Goal: Task Accomplishment & Management: Manage account settings

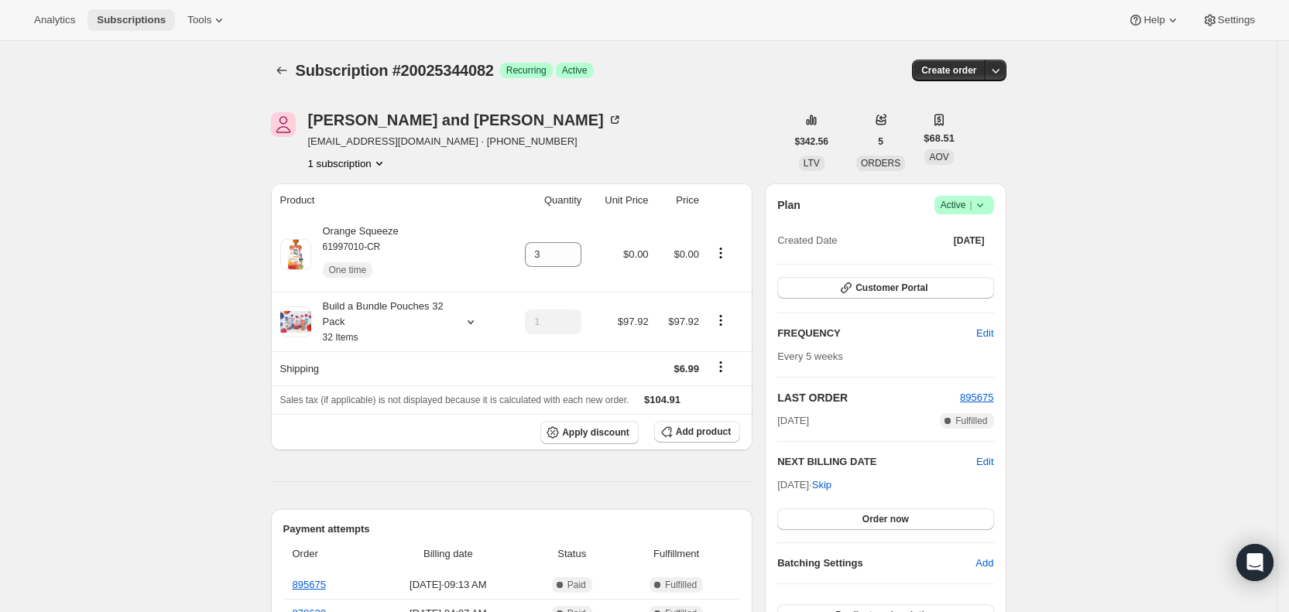
click at [139, 19] on span "Subscriptions" at bounding box center [131, 20] width 69 height 12
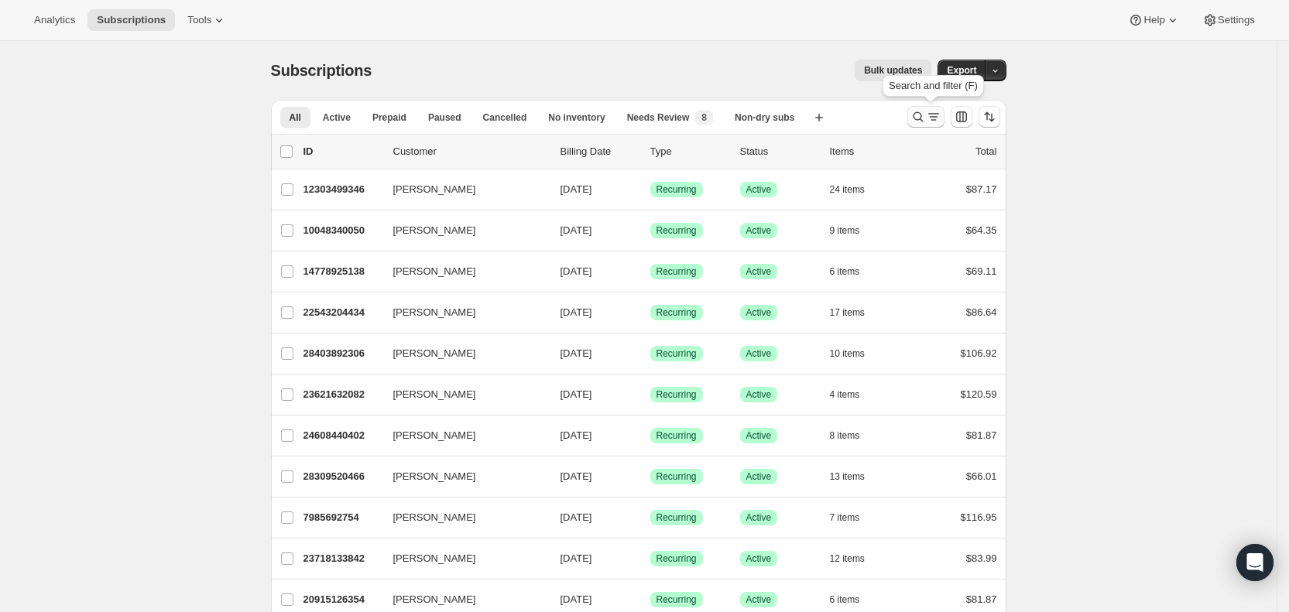
click at [937, 113] on icon "Search and filter results" at bounding box center [933, 116] width 15 height 15
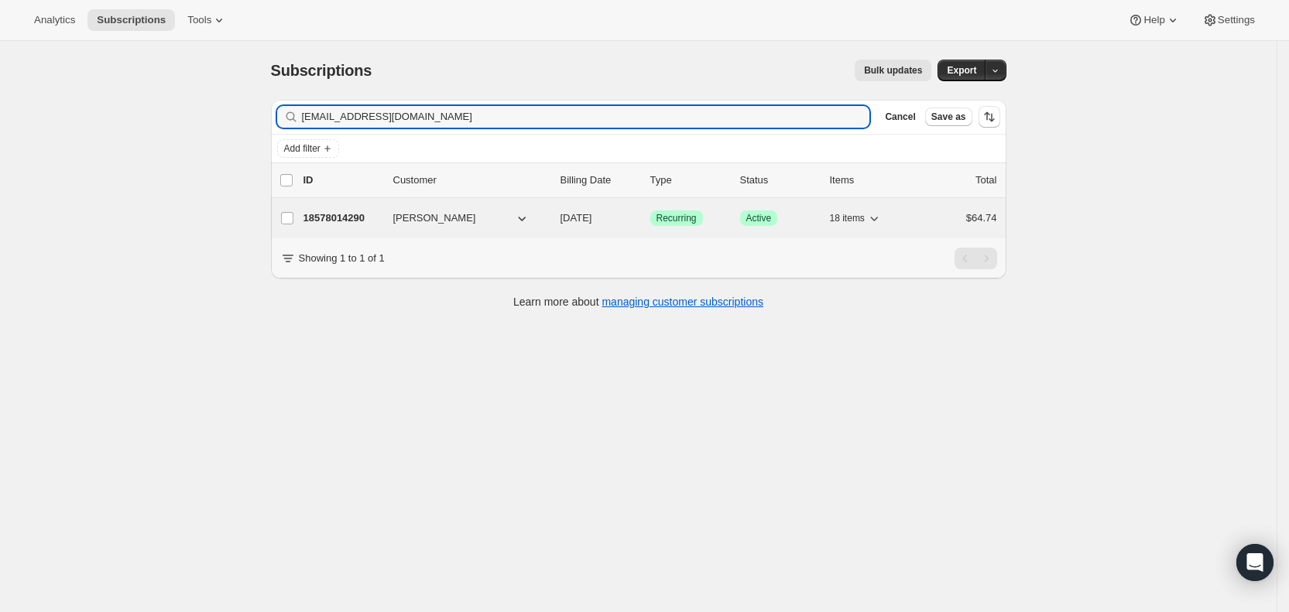
type input "[EMAIL_ADDRESS][DOMAIN_NAME]"
click at [592, 221] on span "[DATE]" at bounding box center [576, 218] width 32 height 12
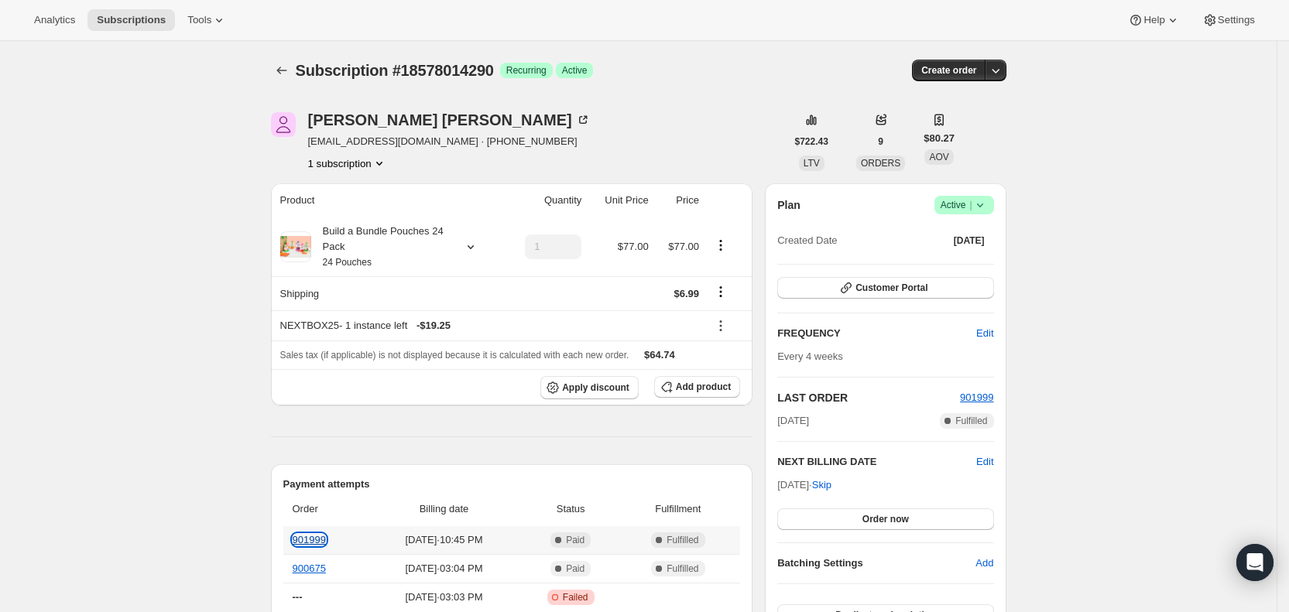
click at [313, 536] on link "901999" at bounding box center [309, 540] width 33 height 12
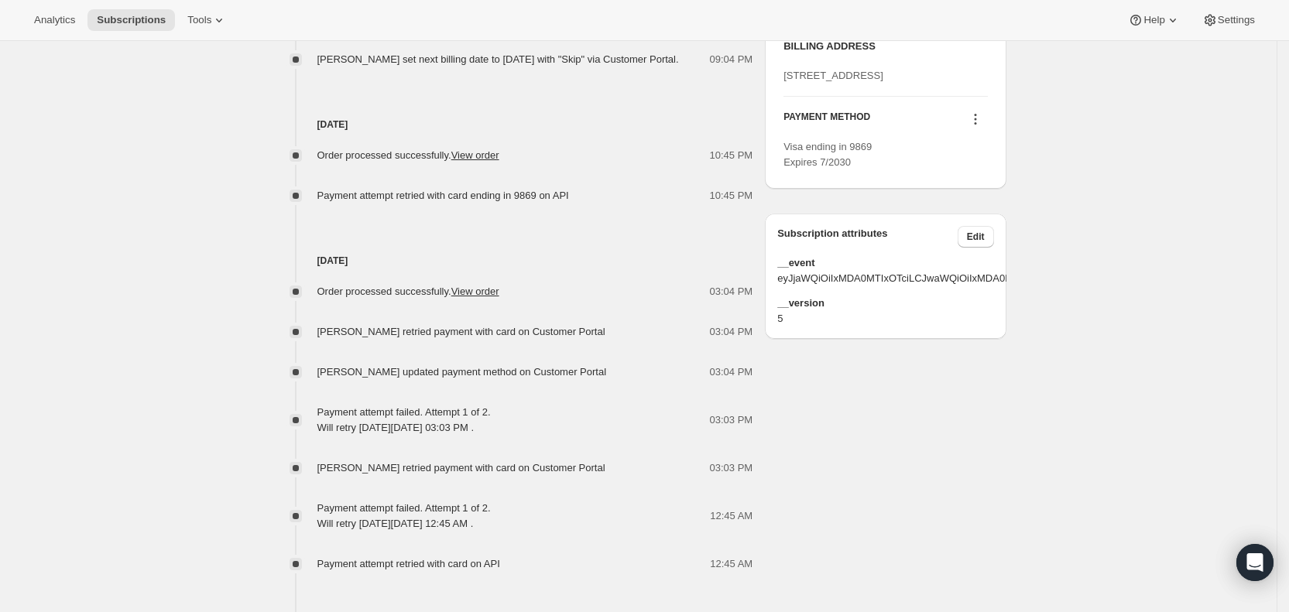
scroll to position [812, 0]
click at [128, 16] on span "Subscriptions" at bounding box center [131, 20] width 69 height 12
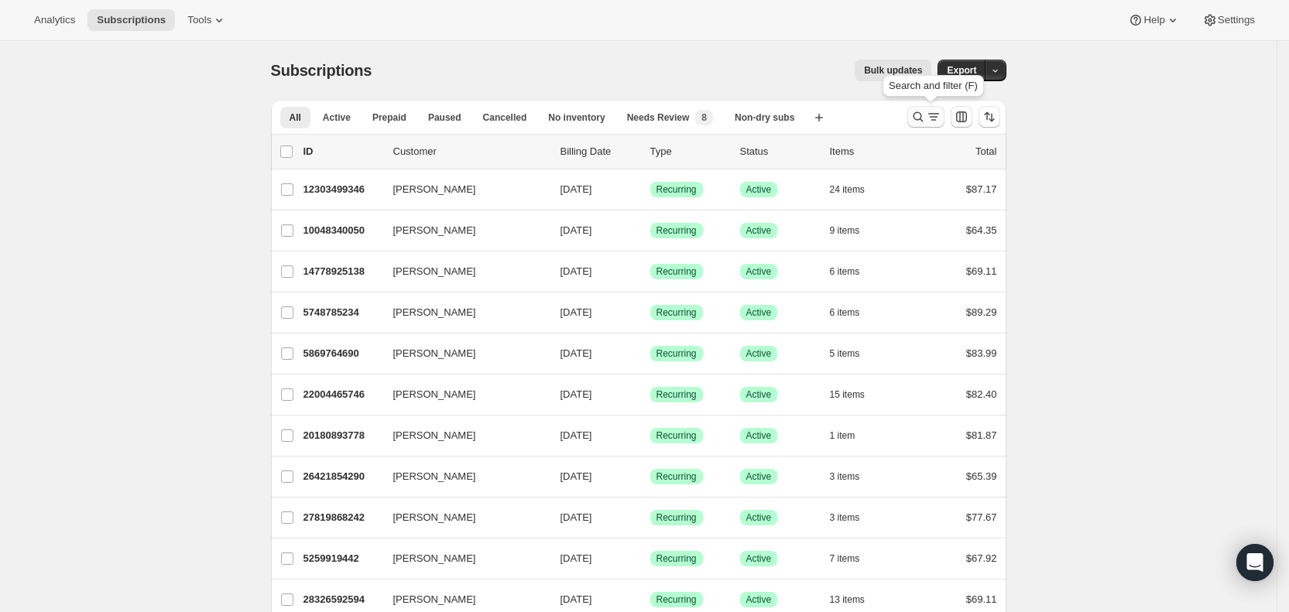
click at [931, 117] on icon "Search and filter results" at bounding box center [933, 116] width 15 height 15
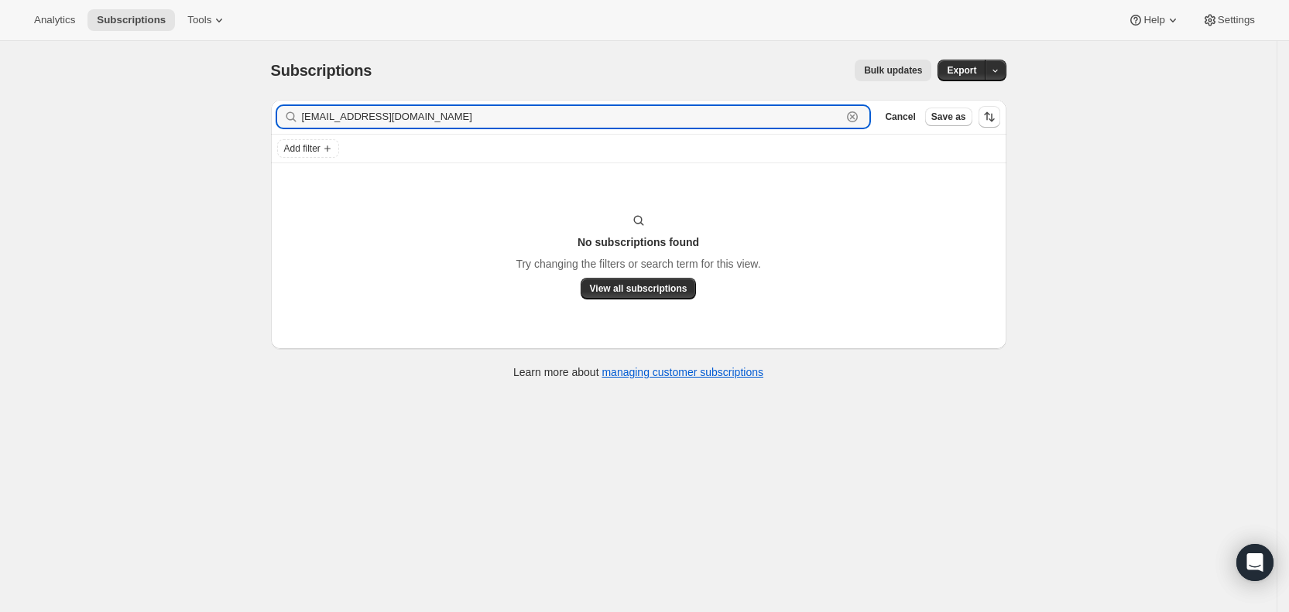
drag, startPoint x: 479, startPoint y: 111, endPoint x: 293, endPoint y: 114, distance: 186.5
click at [293, 114] on div "[EMAIL_ADDRESS][DOMAIN_NAME] Clear" at bounding box center [573, 117] width 593 height 22
paste input "wcollins"
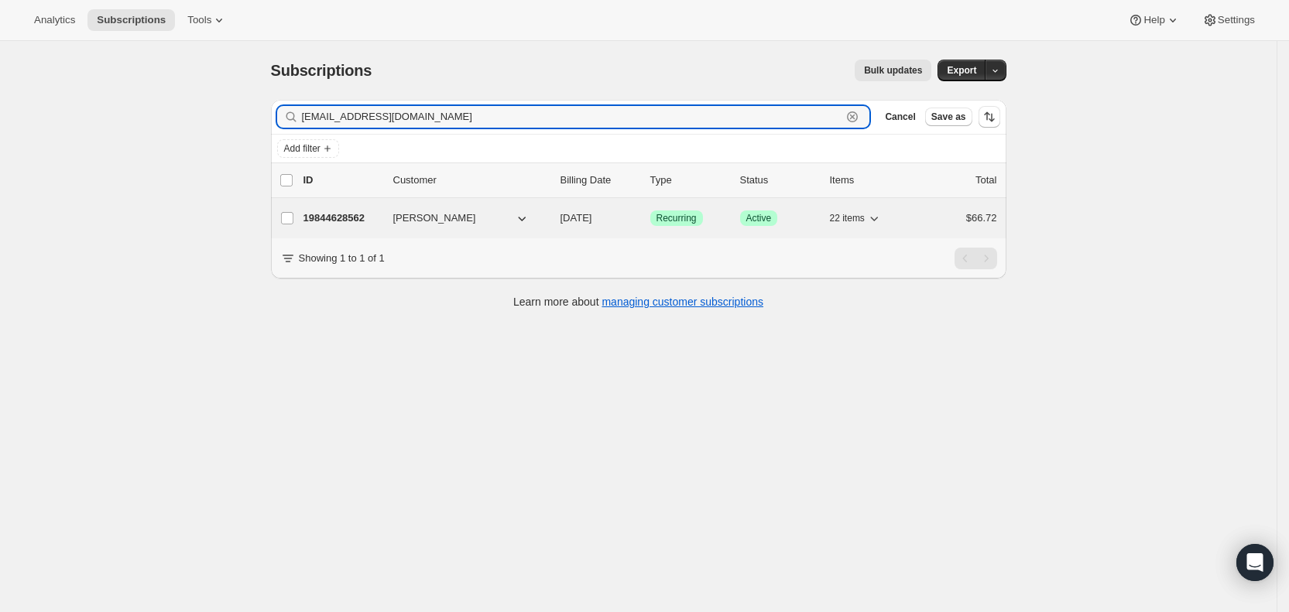
type input "[EMAIL_ADDRESS][DOMAIN_NAME]"
click at [592, 219] on span "[DATE]" at bounding box center [576, 218] width 32 height 12
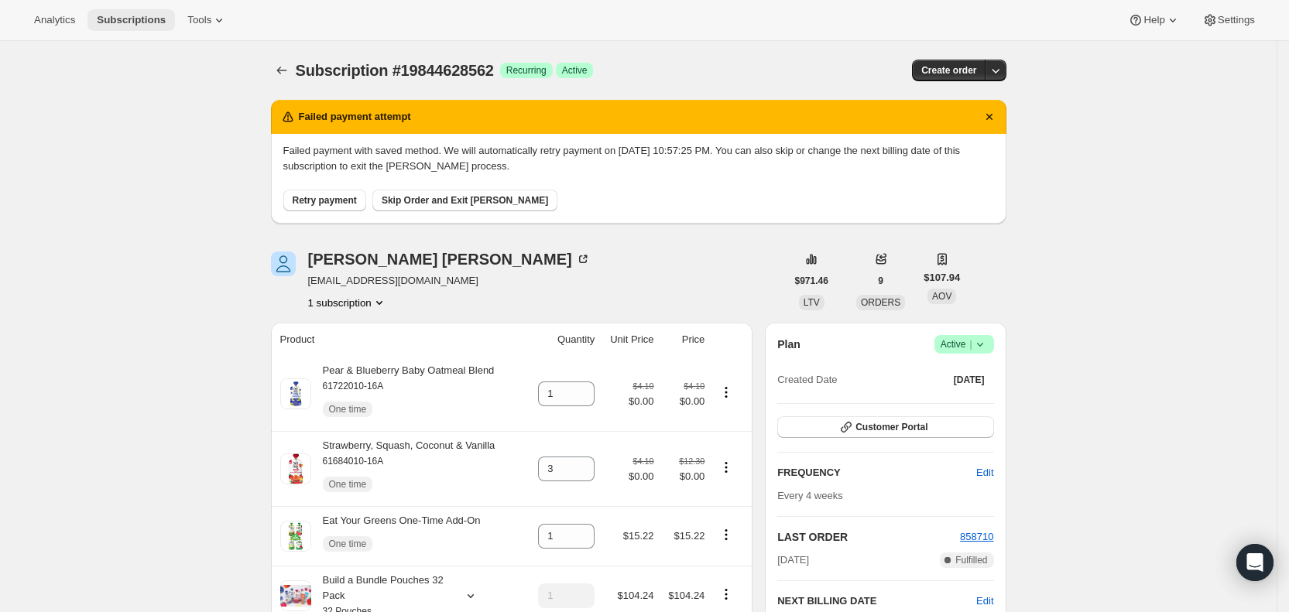
click at [132, 12] on button "Subscriptions" at bounding box center [130, 20] width 87 height 22
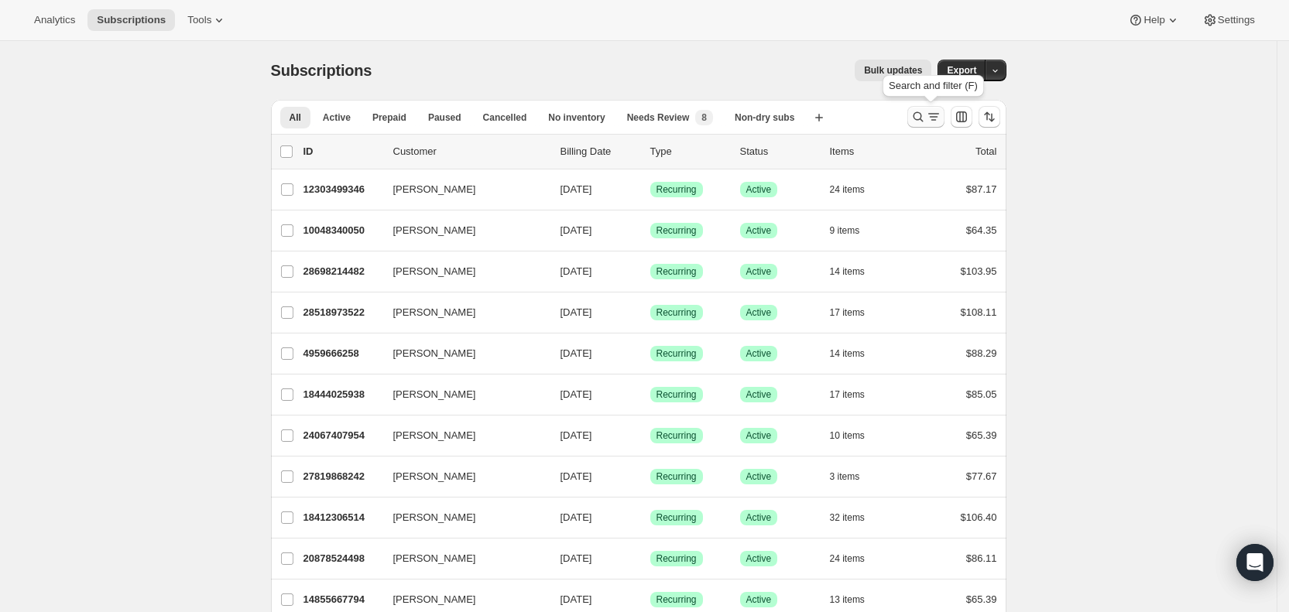
click at [936, 120] on icon "Search and filter results" at bounding box center [932, 120] width 5 height 2
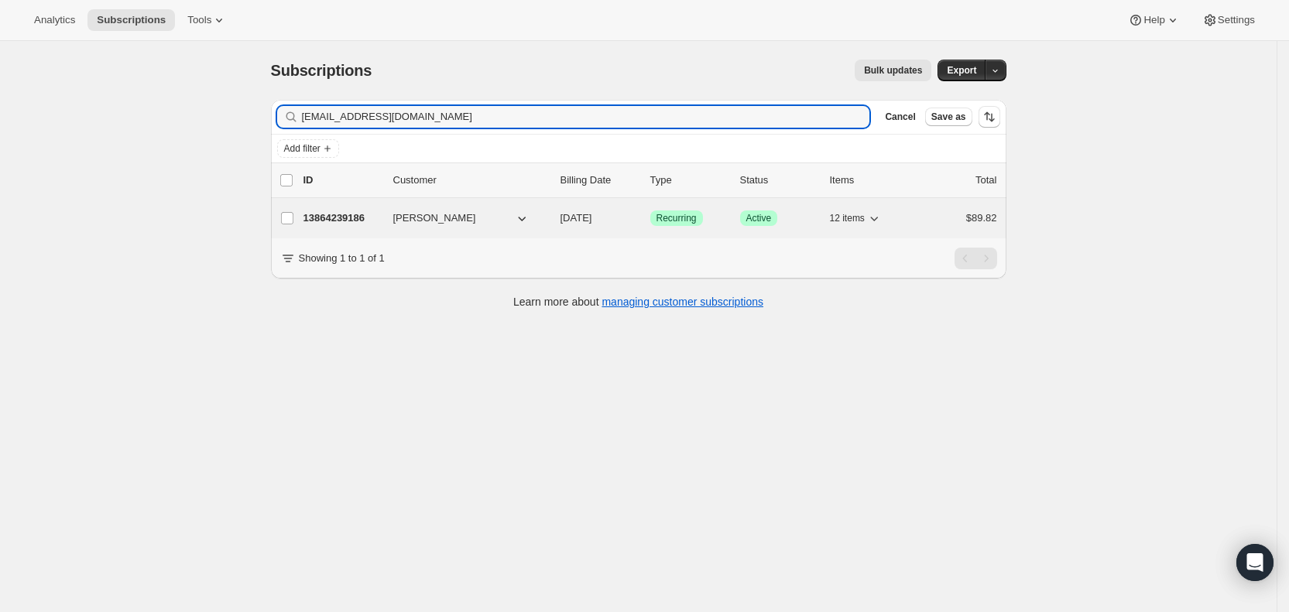
type input "[EMAIL_ADDRESS][DOMAIN_NAME]"
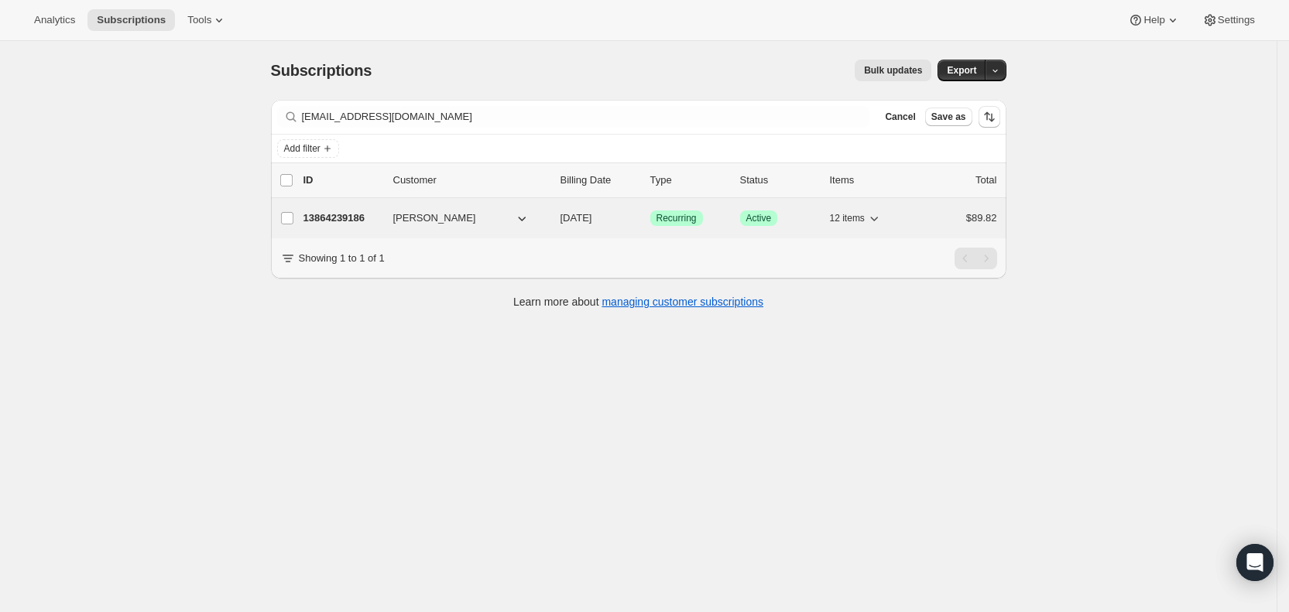
click at [592, 219] on span "[DATE]" at bounding box center [576, 218] width 32 height 12
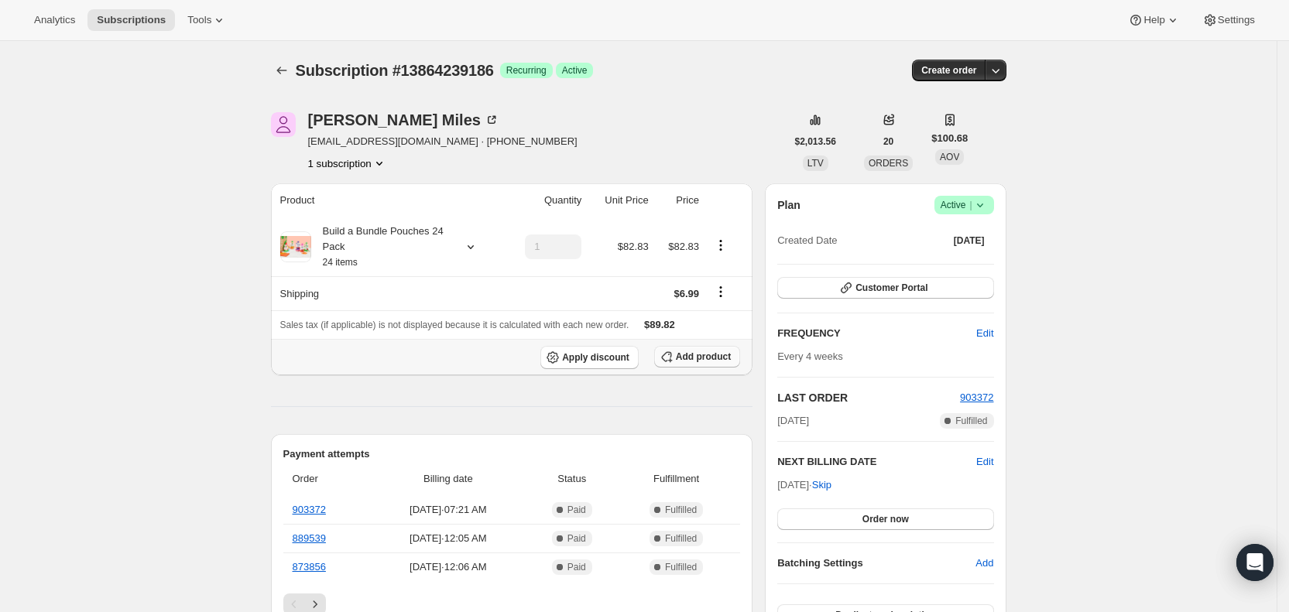
click at [712, 351] on span "Add product" at bounding box center [703, 357] width 55 height 12
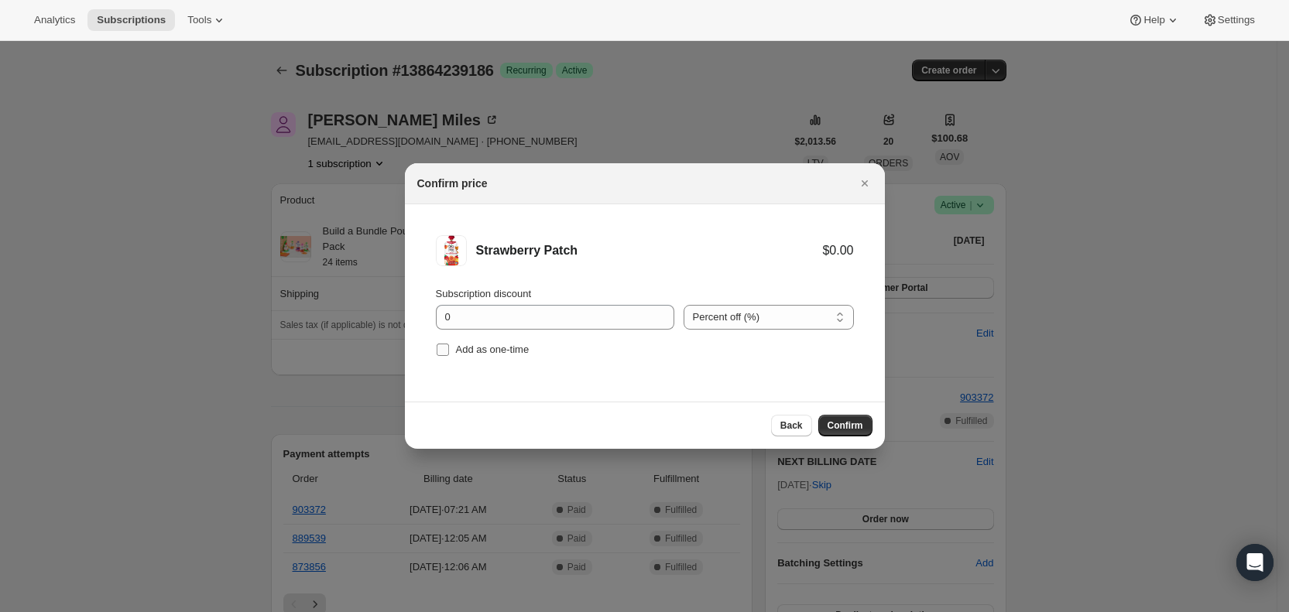
click at [462, 349] on span "Add as one-time" at bounding box center [493, 350] width 74 height 12
click at [449, 349] on input "Add as one-time" at bounding box center [442, 350] width 12 height 12
checkbox input "true"
drag, startPoint x: 839, startPoint y: 428, endPoint x: 728, endPoint y: 421, distance: 110.9
click at [838, 427] on span "Confirm" at bounding box center [845, 425] width 36 height 12
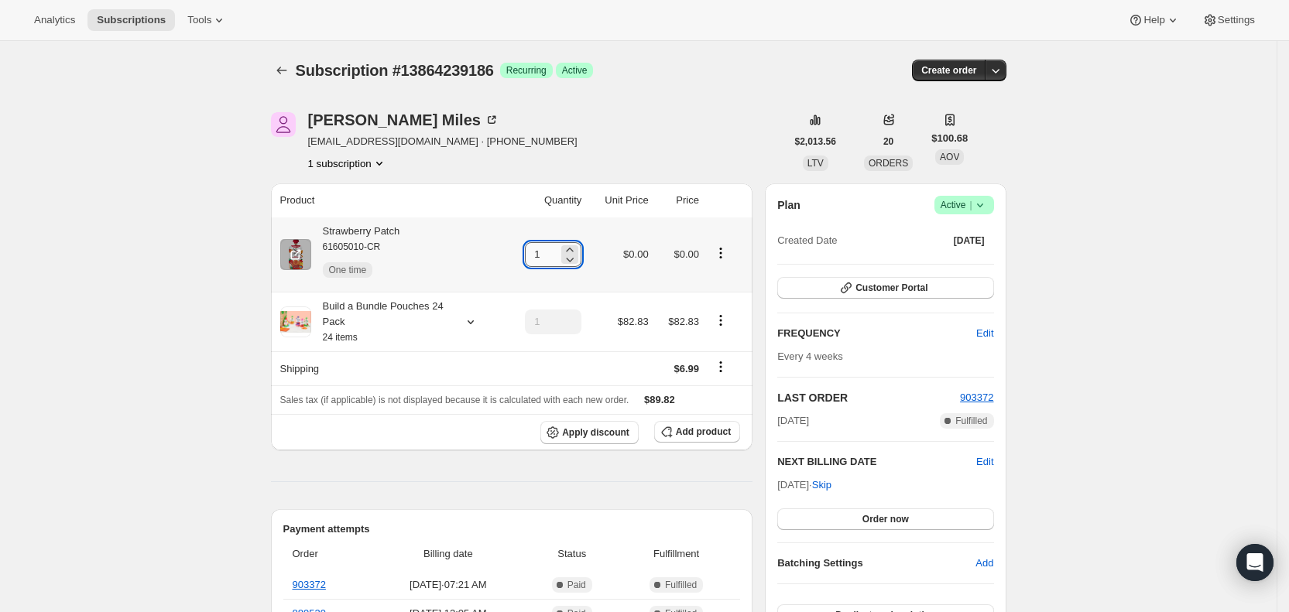
click at [548, 253] on input "1" at bounding box center [541, 254] width 33 height 25
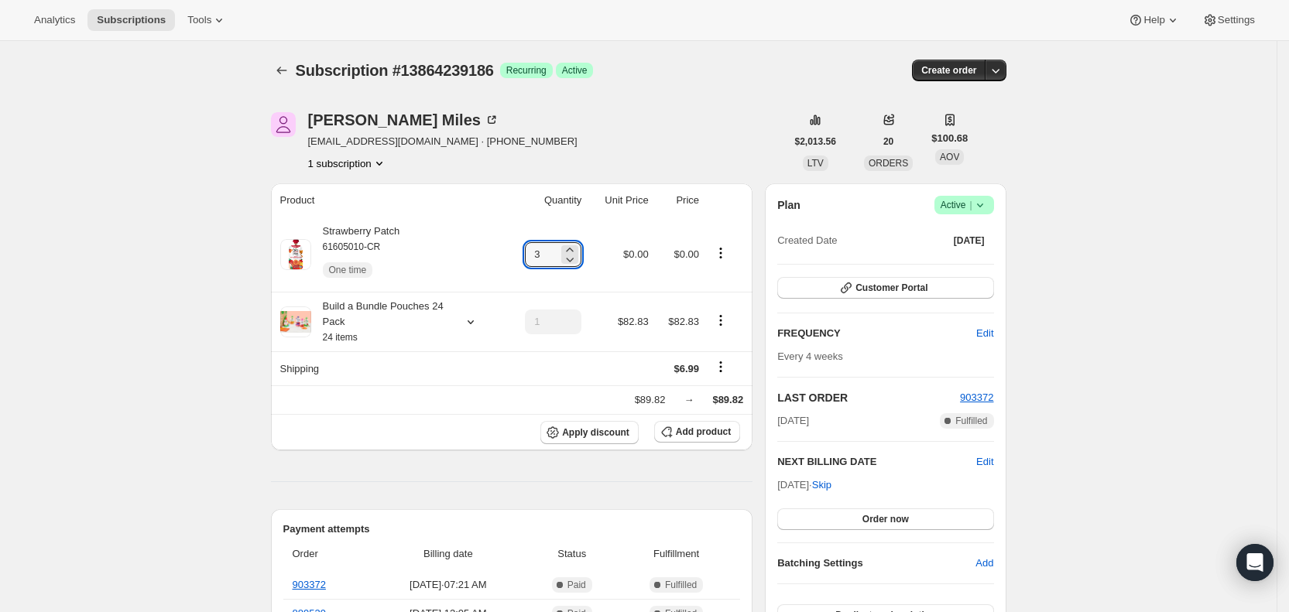
type input "3"
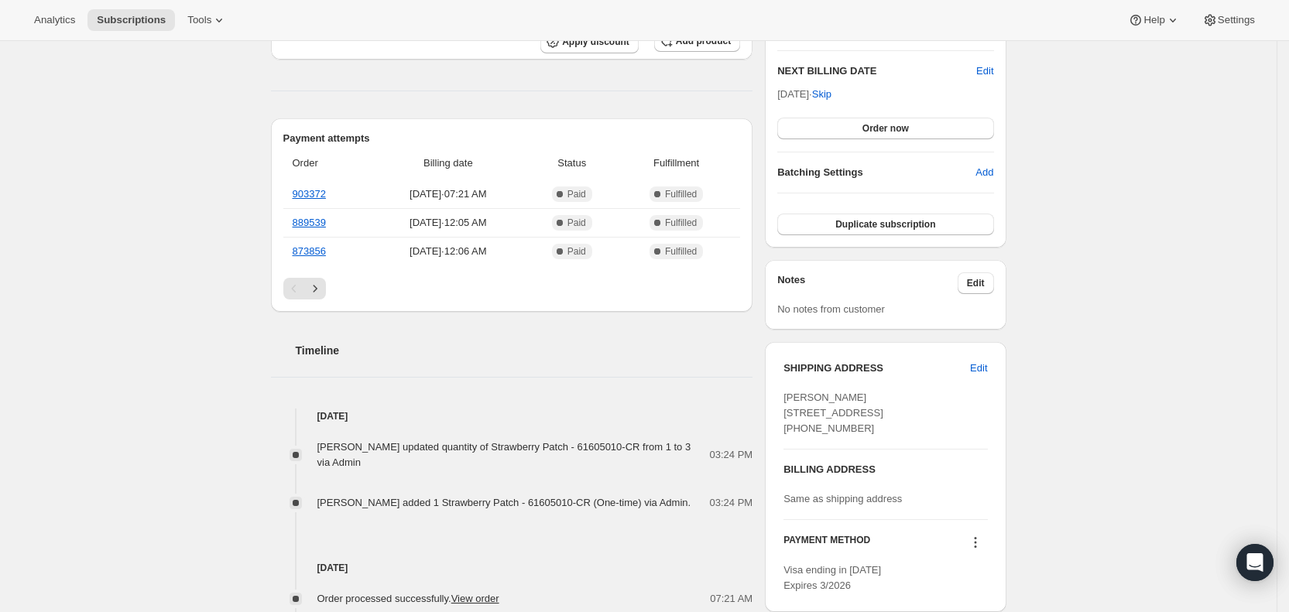
scroll to position [395, 0]
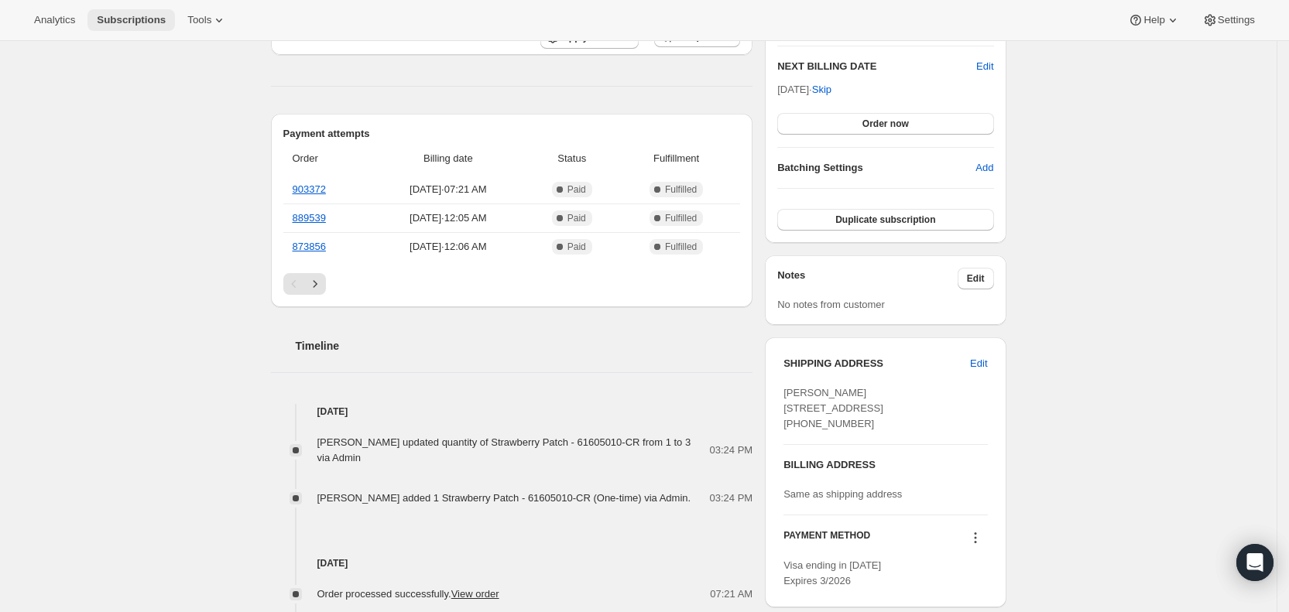
click at [109, 14] on span "Subscriptions" at bounding box center [131, 20] width 69 height 12
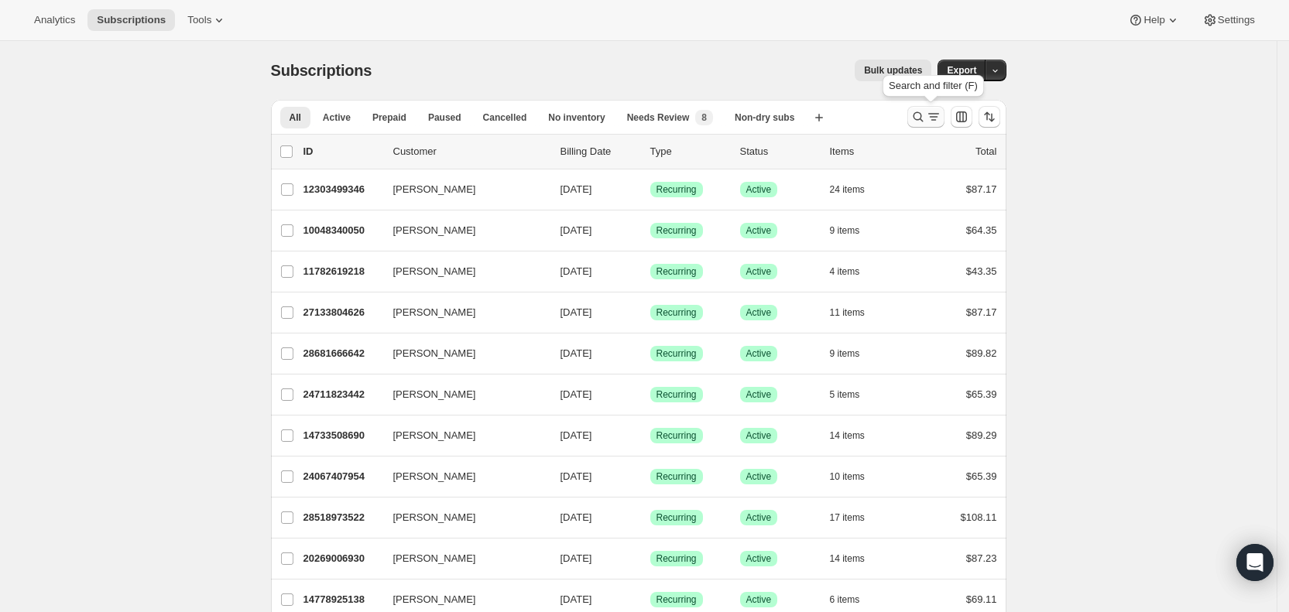
click at [941, 112] on icon "Search and filter results" at bounding box center [933, 116] width 15 height 15
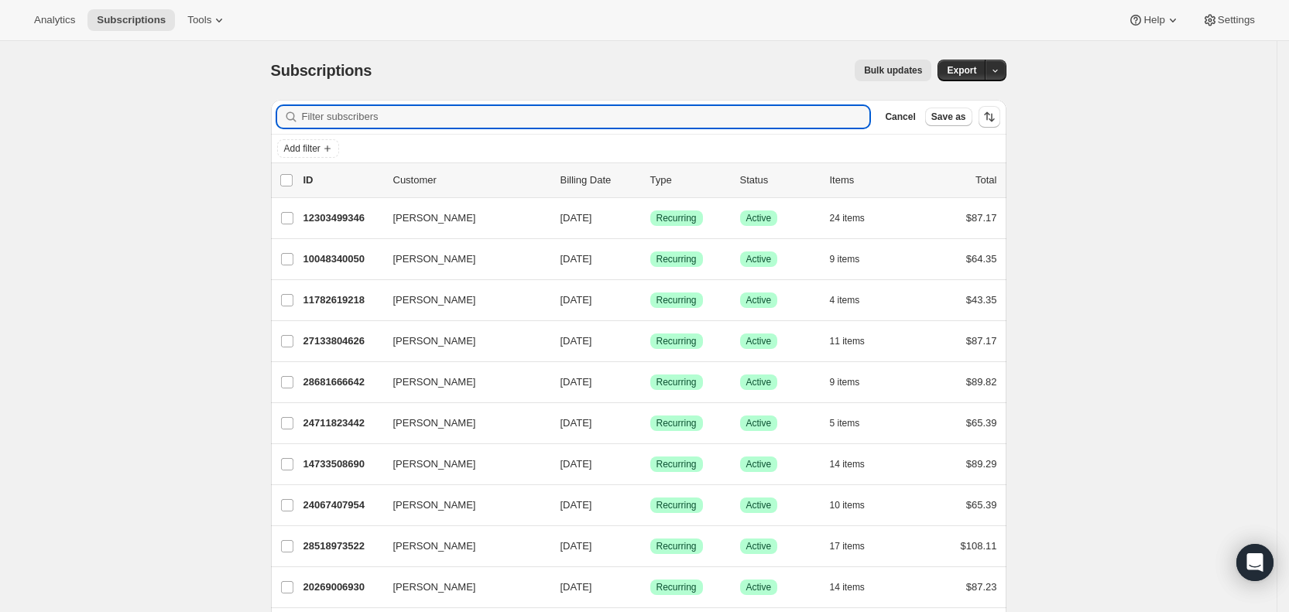
paste input "[EMAIL_ADDRESS][DOMAIN_NAME]"
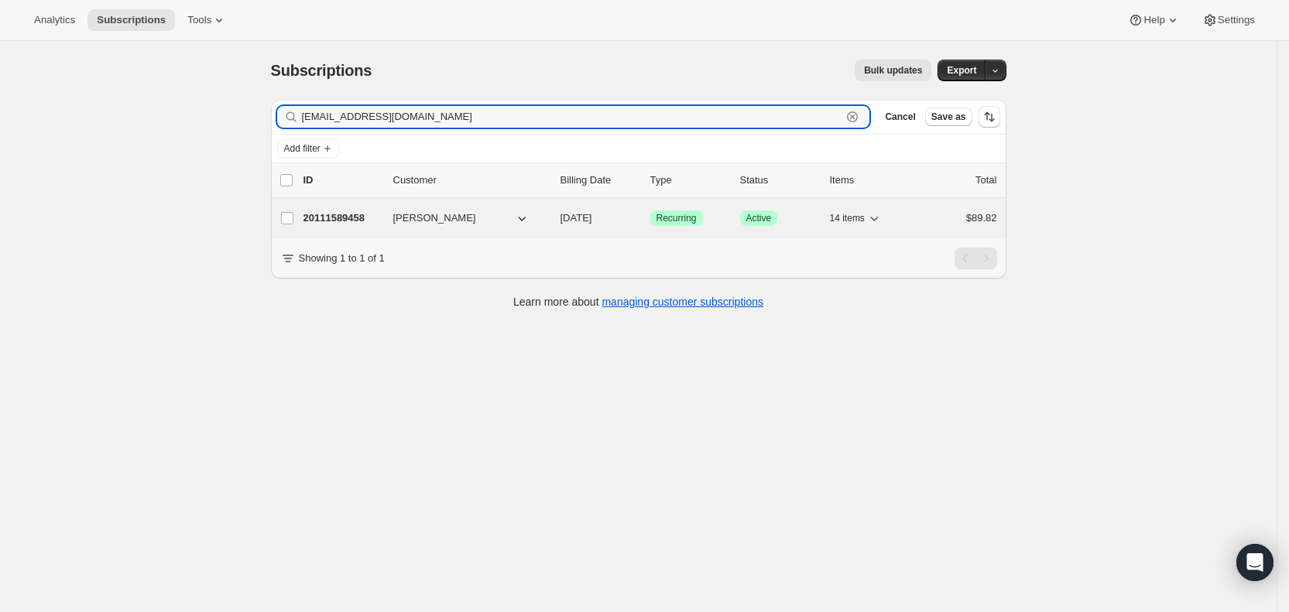
type input "[EMAIL_ADDRESS][DOMAIN_NAME]"
click at [592, 221] on span "[DATE]" at bounding box center [576, 218] width 32 height 12
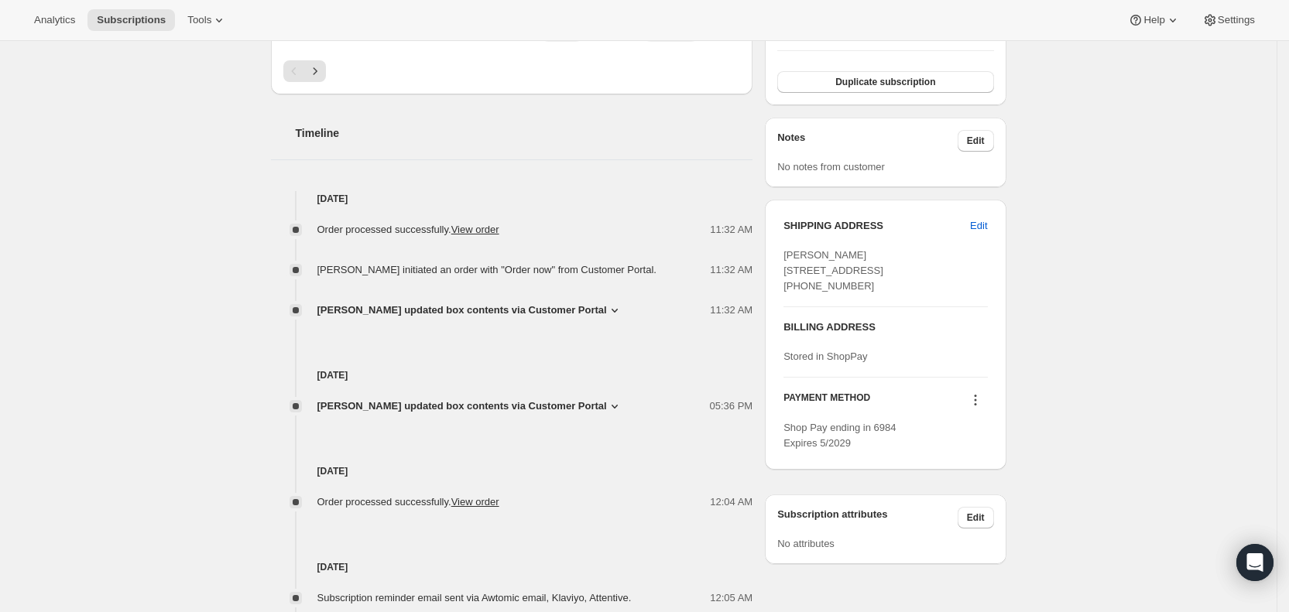
scroll to position [541, 0]
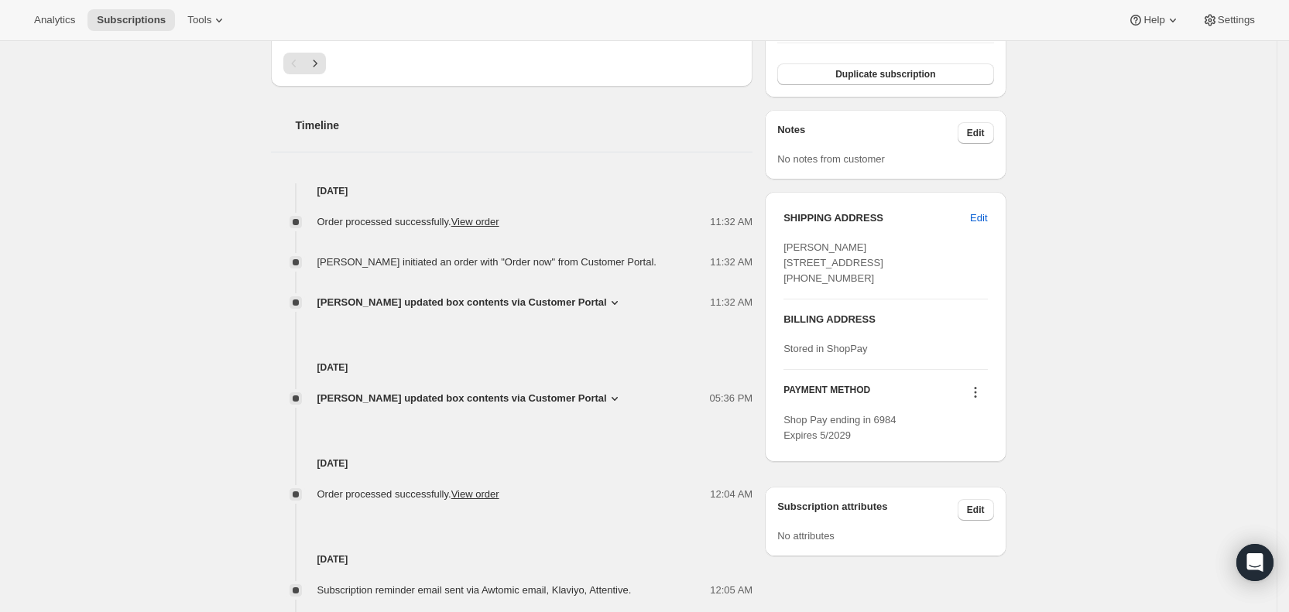
click at [622, 295] on icon at bounding box center [614, 302] width 15 height 15
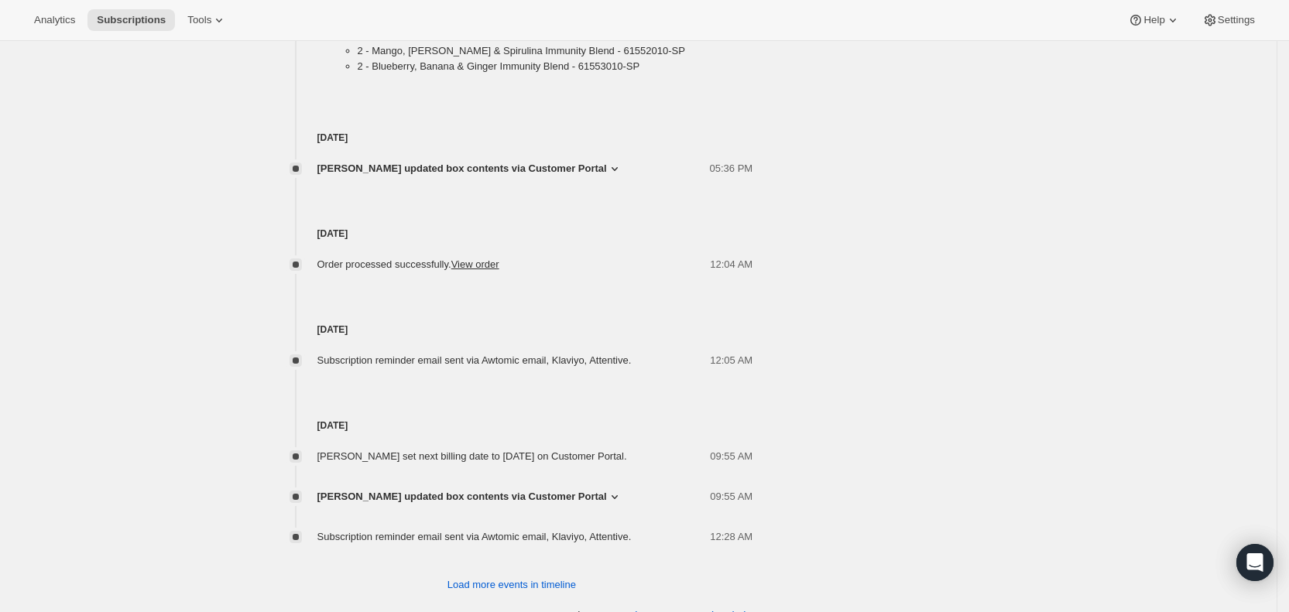
scroll to position [1295, 0]
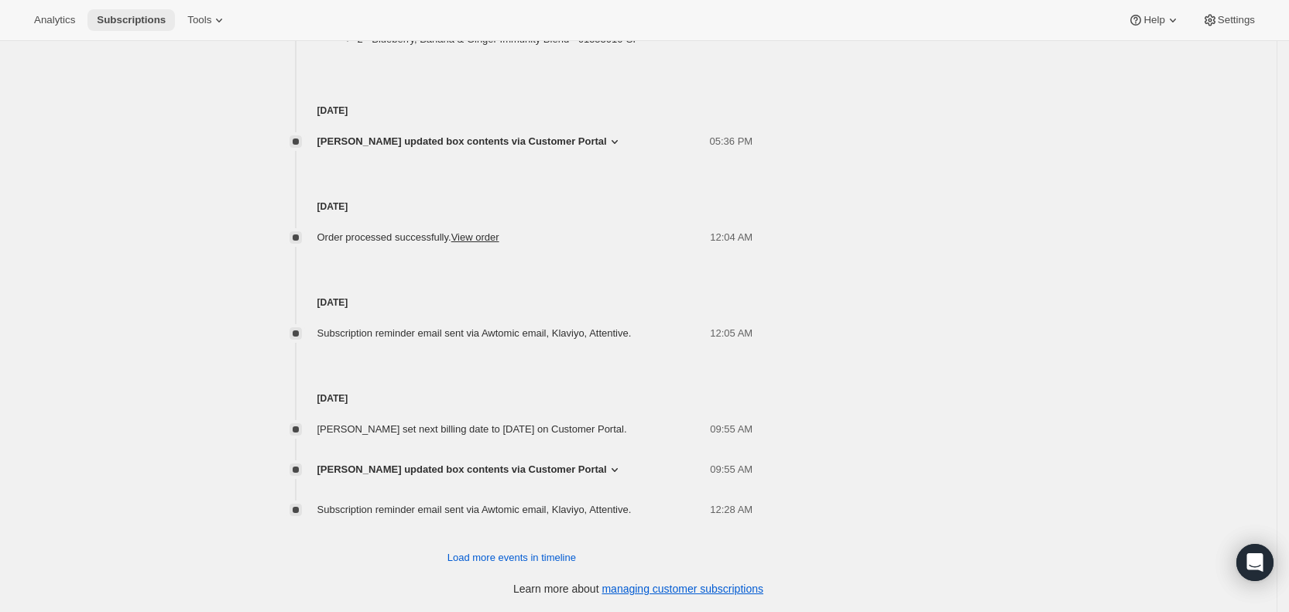
click at [125, 22] on span "Subscriptions" at bounding box center [131, 20] width 69 height 12
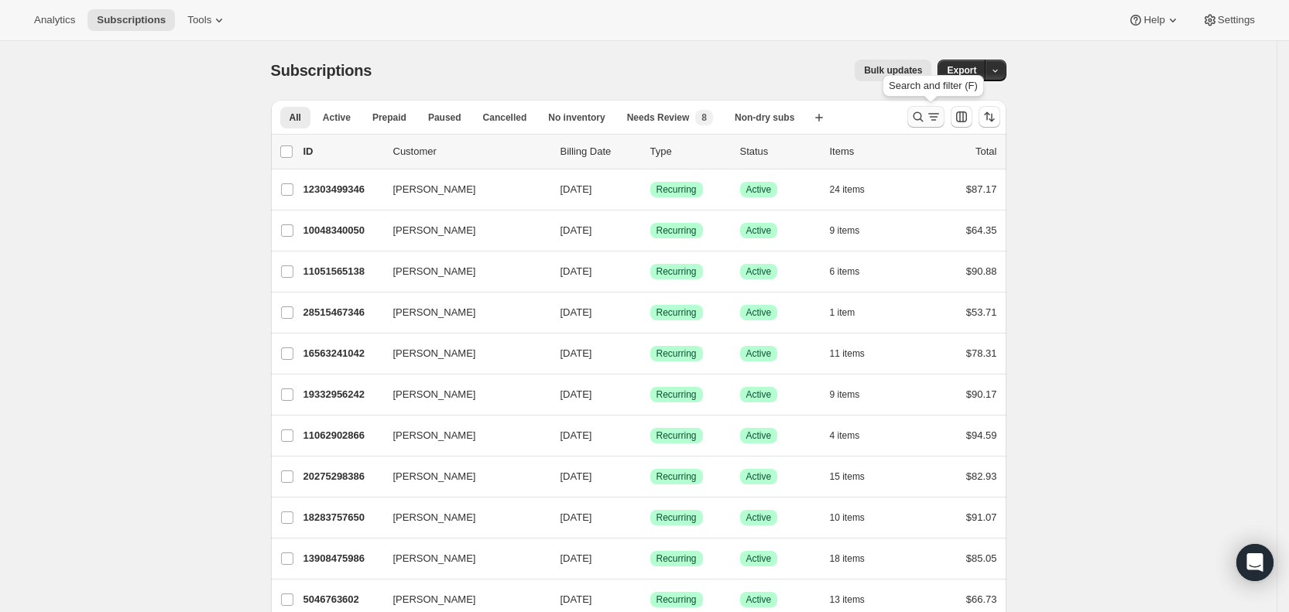
click at [936, 115] on icon "Search and filter results" at bounding box center [933, 116] width 15 height 15
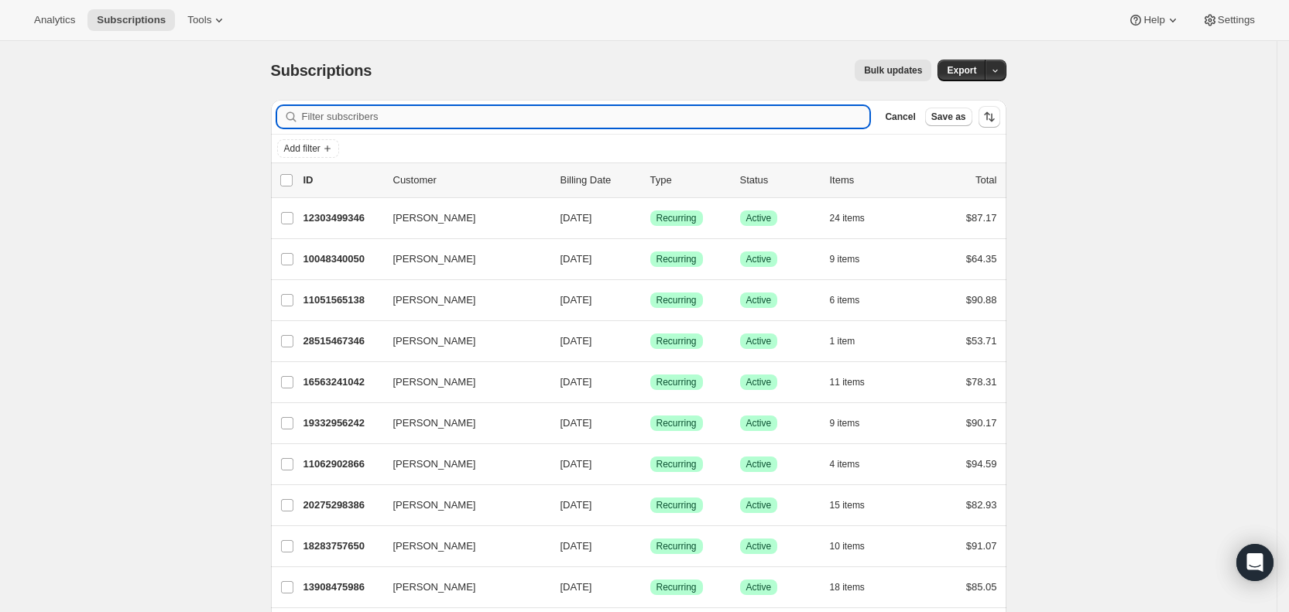
paste input "[EMAIL_ADDRESS][DOMAIN_NAME]"
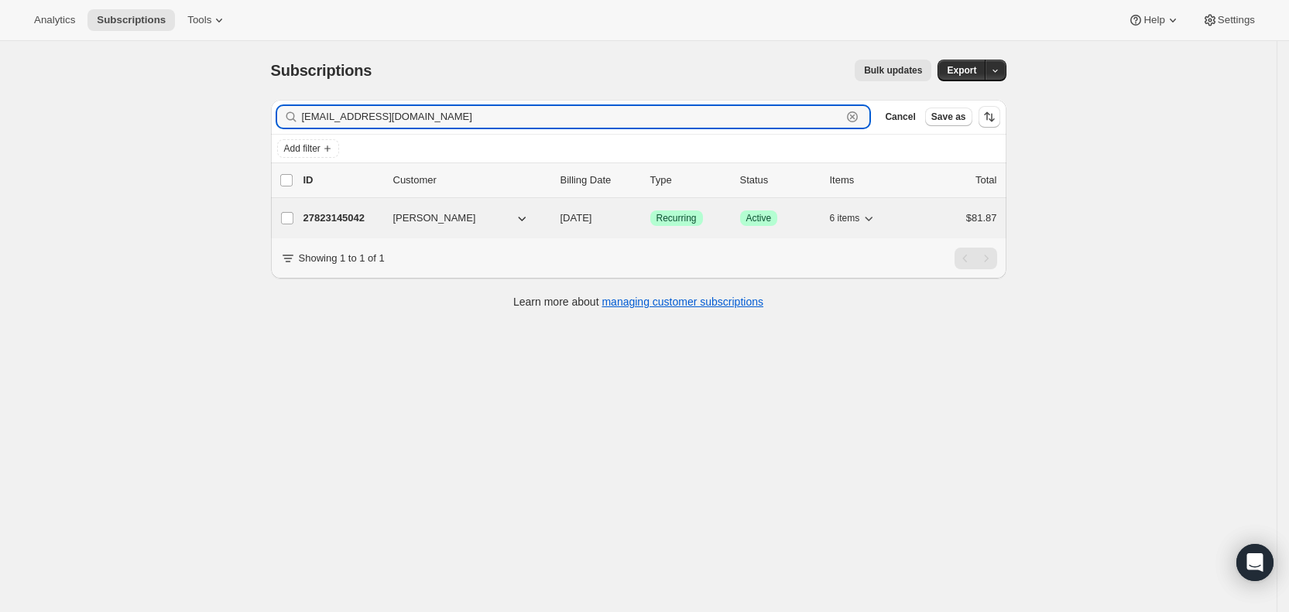
type input "[EMAIL_ADDRESS][DOMAIN_NAME]"
click at [592, 218] on span "[DATE]" at bounding box center [576, 218] width 32 height 12
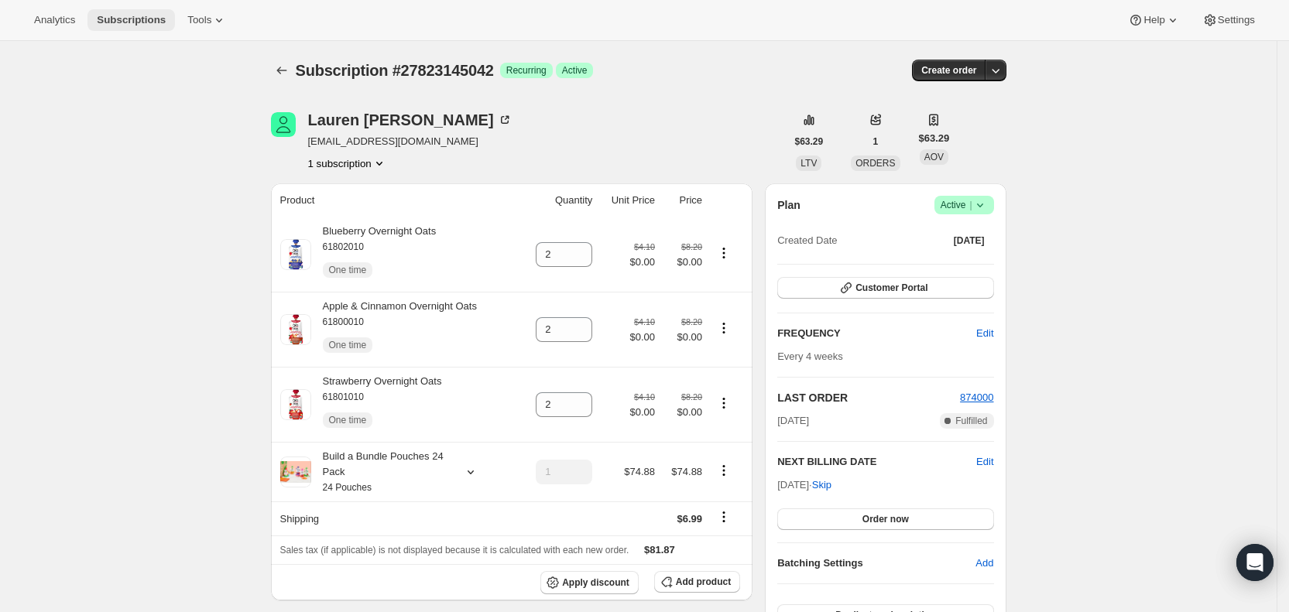
drag, startPoint x: 129, startPoint y: 15, endPoint x: 179, endPoint y: 36, distance: 53.5
click at [129, 15] on span "Subscriptions" at bounding box center [131, 20] width 69 height 12
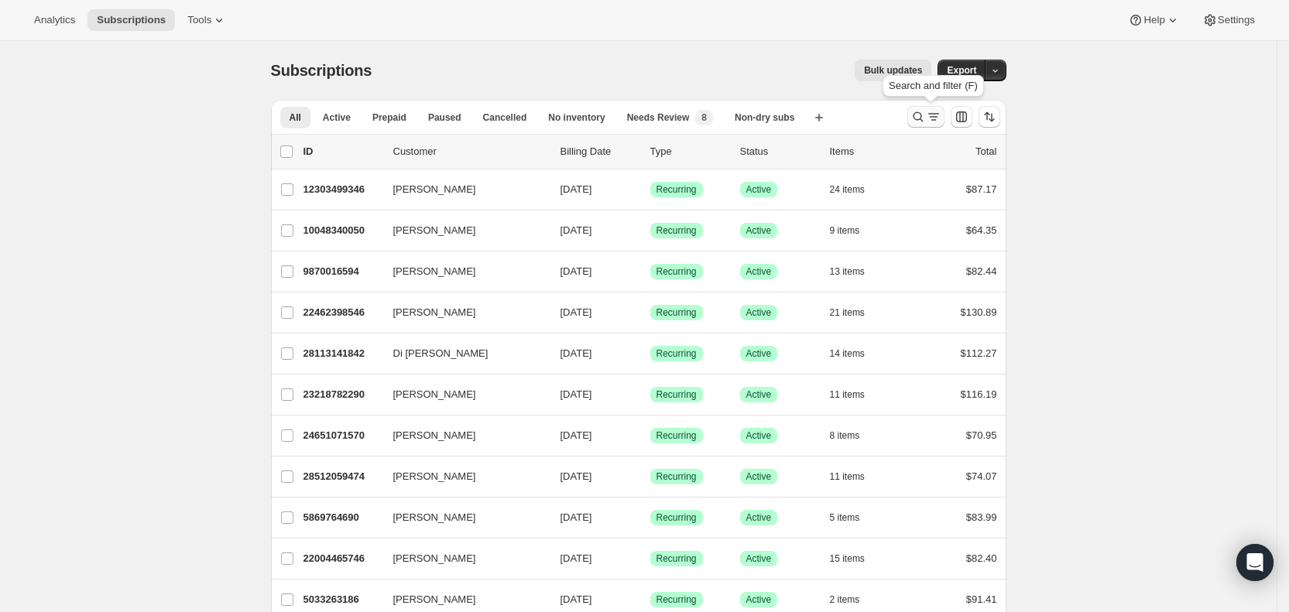
click at [940, 115] on icon "Search and filter results" at bounding box center [933, 116] width 15 height 15
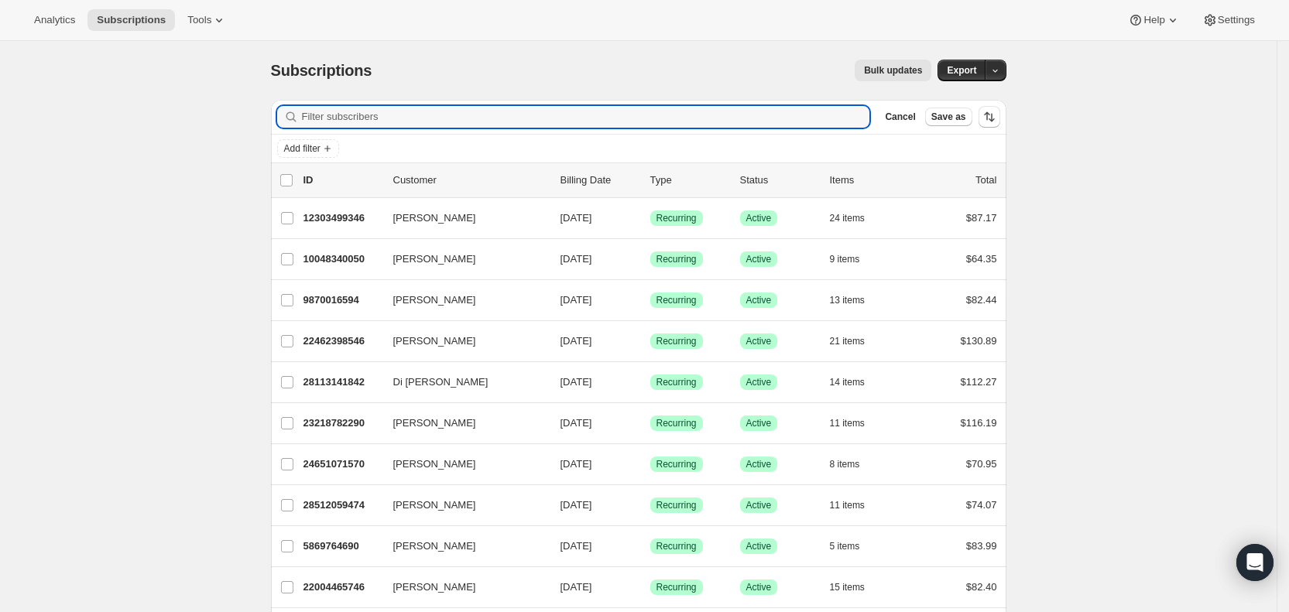
paste input "[EMAIL_ADDRESS][DOMAIN_NAME]"
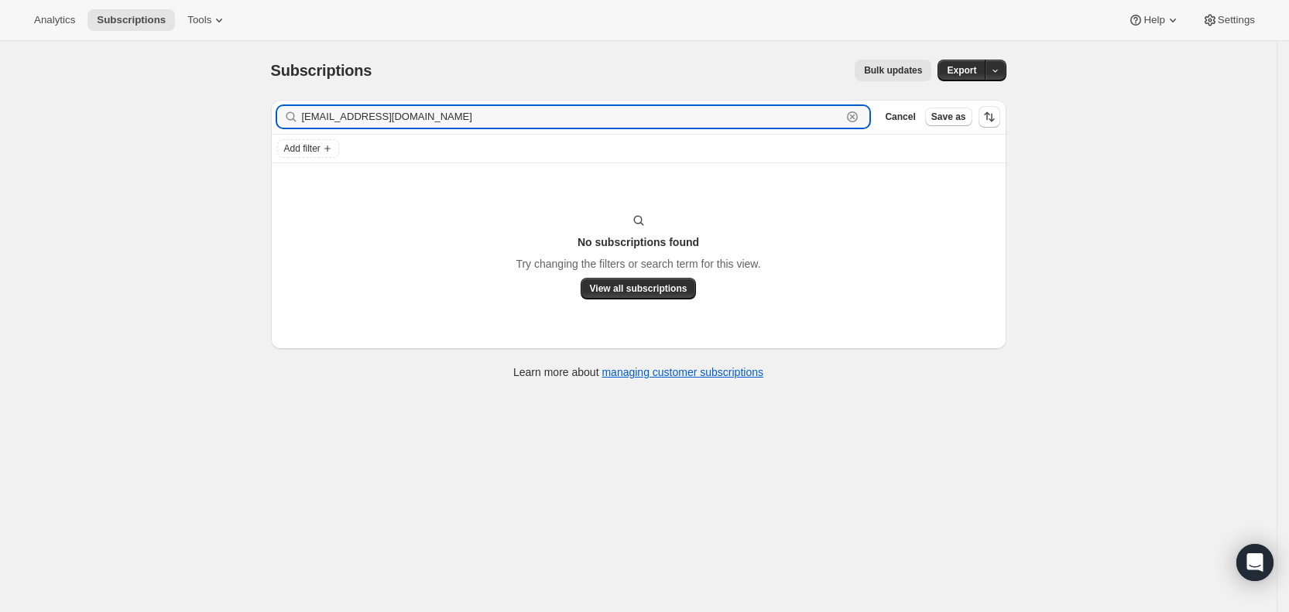
drag, startPoint x: 439, startPoint y: 108, endPoint x: 305, endPoint y: 119, distance: 134.3
click at [305, 120] on div "[EMAIL_ADDRESS][DOMAIN_NAME] Clear" at bounding box center [573, 117] width 593 height 22
paste input "joslinhayley14"
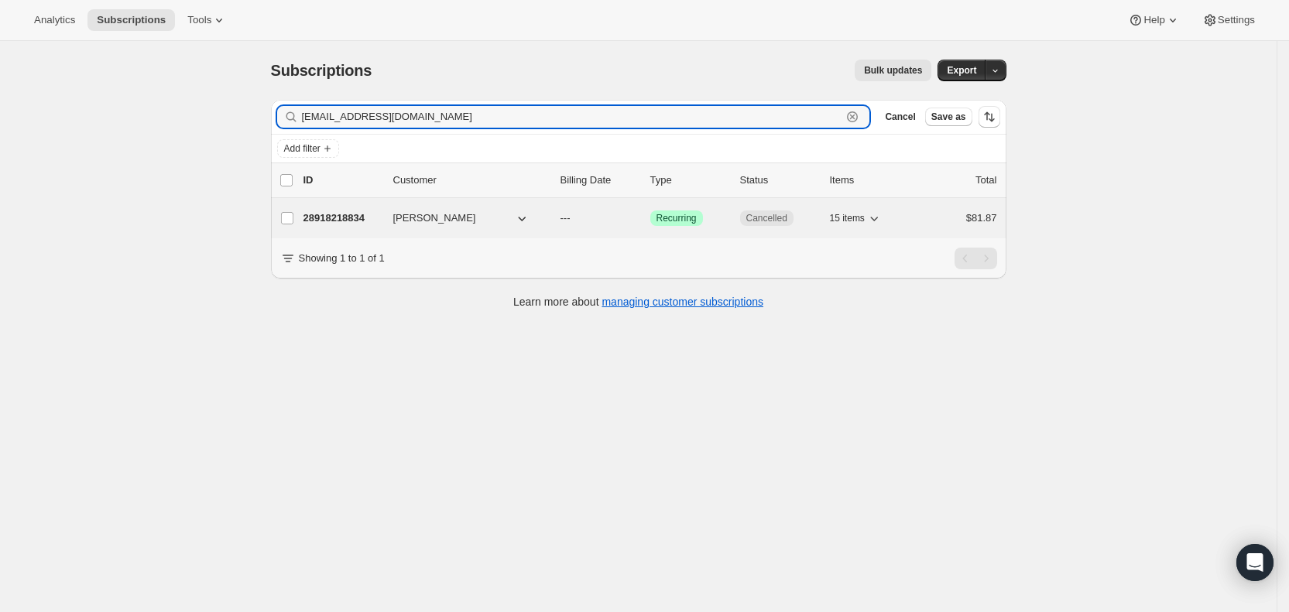
type input "[EMAIL_ADDRESS][DOMAIN_NAME]"
click at [570, 218] on span "---" at bounding box center [565, 218] width 10 height 12
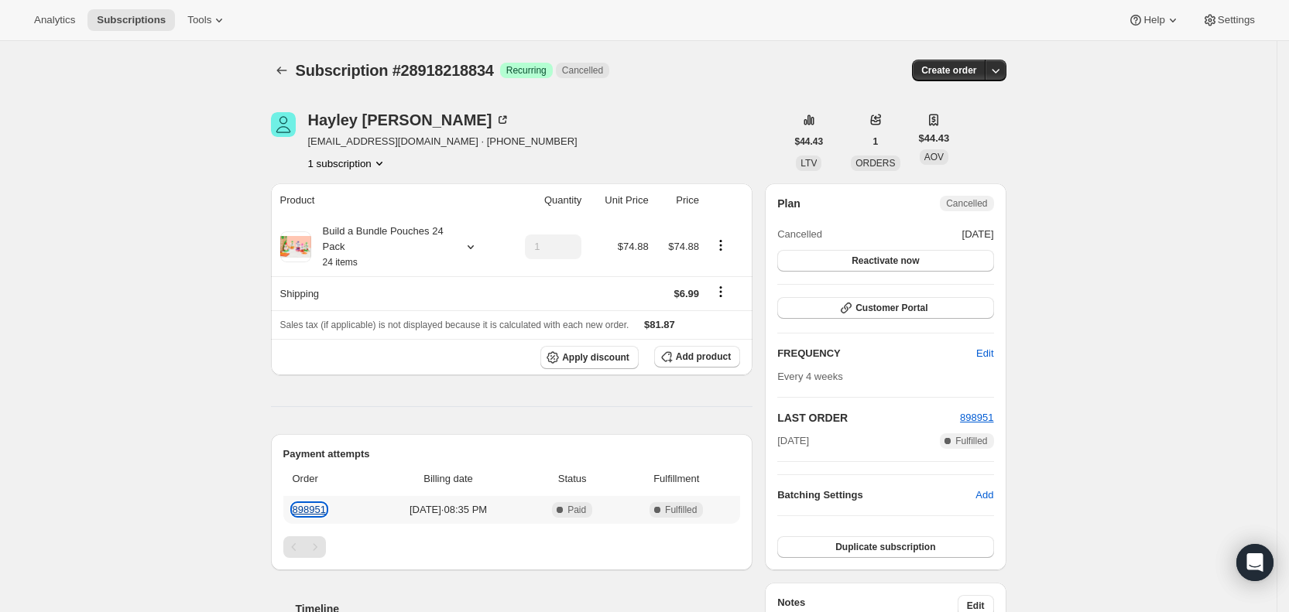
click at [316, 506] on link "898951" at bounding box center [309, 510] width 33 height 12
click at [126, 16] on span "Subscriptions" at bounding box center [131, 20] width 69 height 12
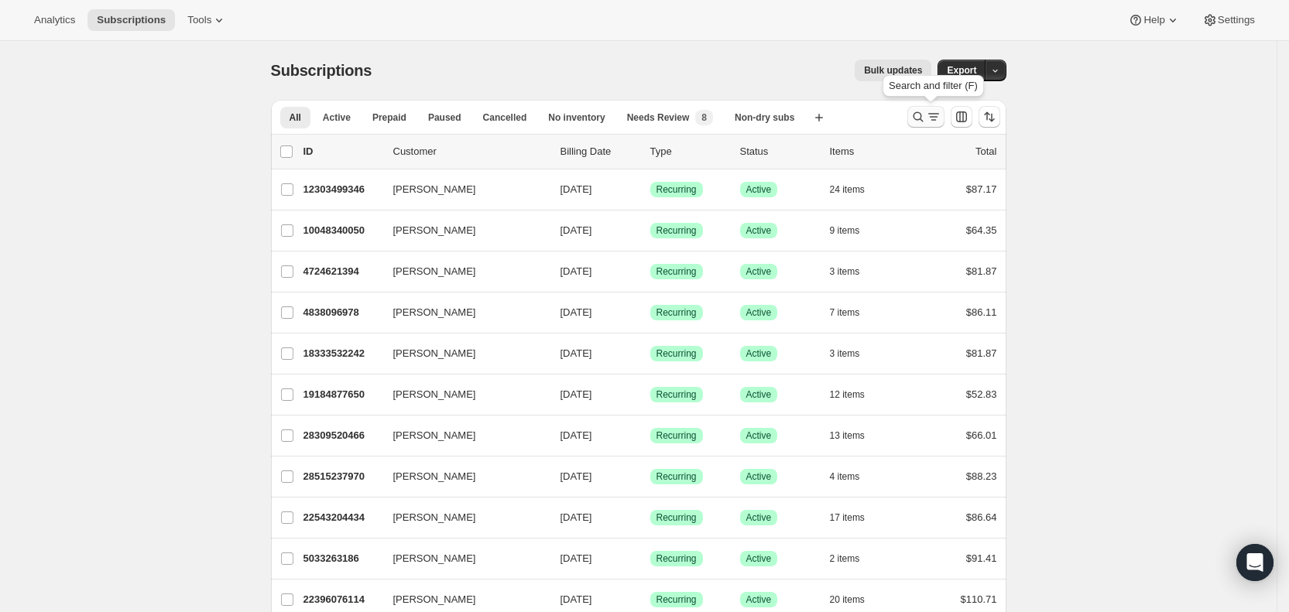
click at [935, 118] on icon "Search and filter results" at bounding box center [933, 116] width 15 height 15
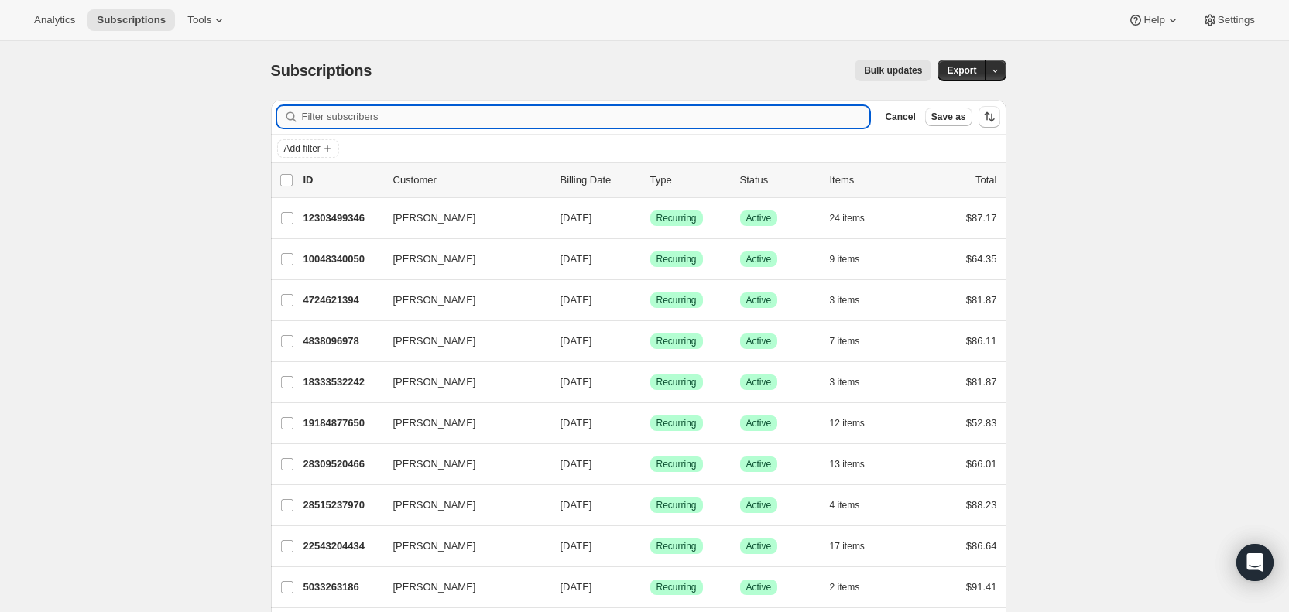
paste input "[EMAIL_ADDRESS][DOMAIN_NAME]"
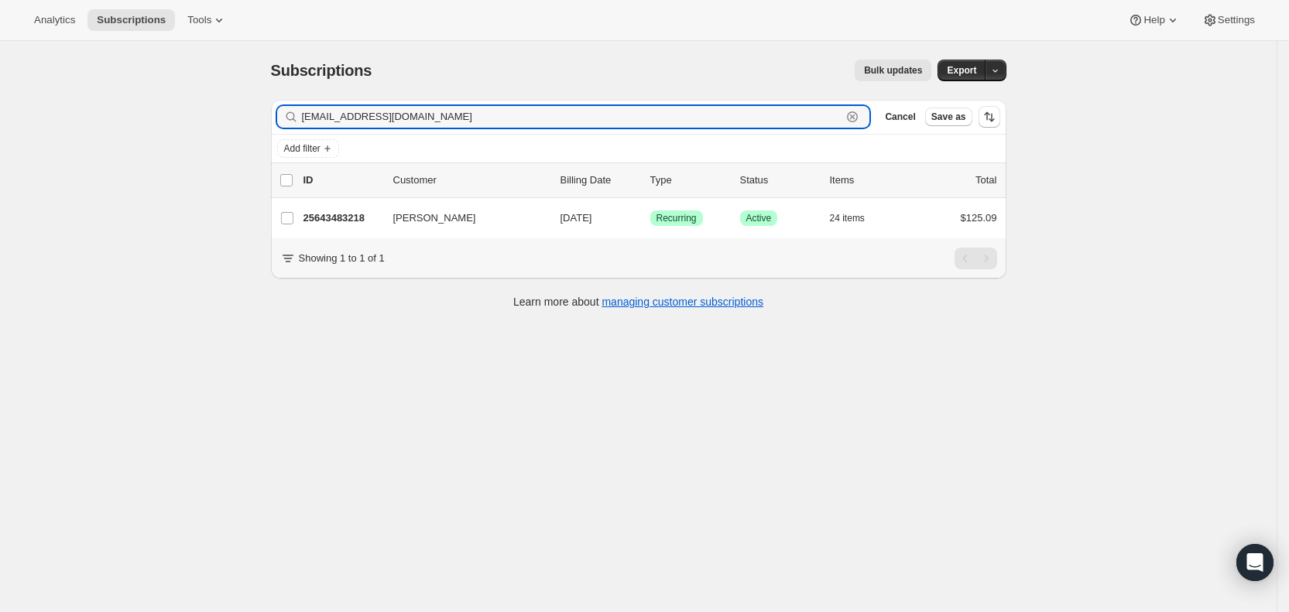
type input "[EMAIL_ADDRESS][DOMAIN_NAME]"
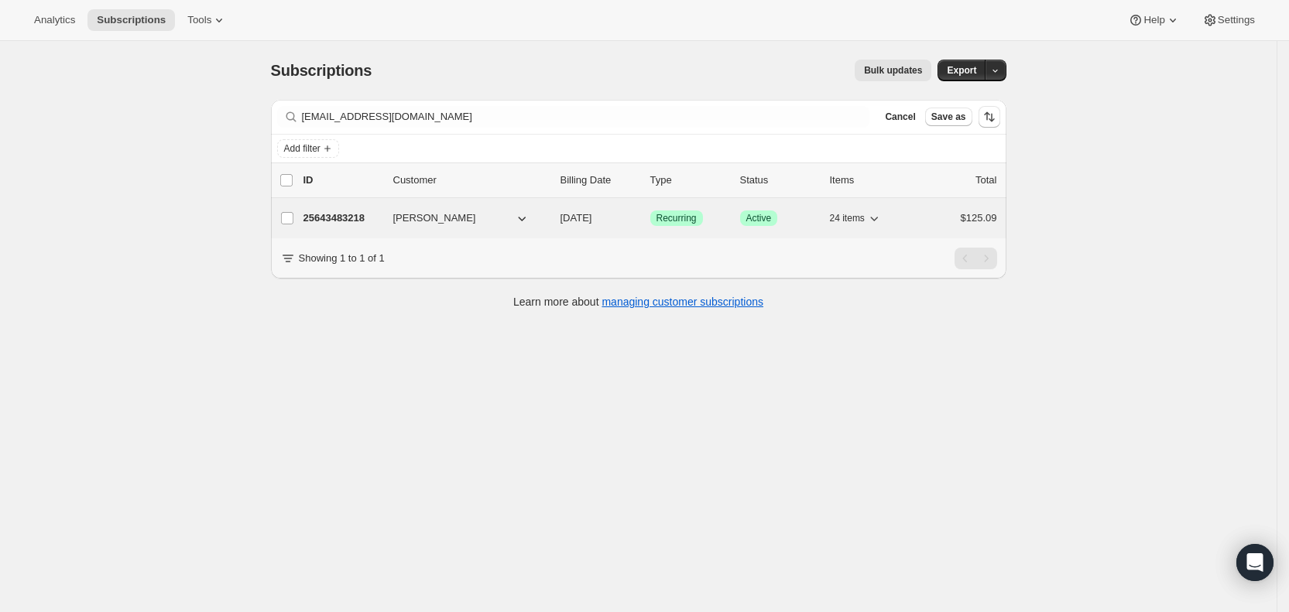
click at [592, 217] on span "[DATE]" at bounding box center [576, 218] width 32 height 12
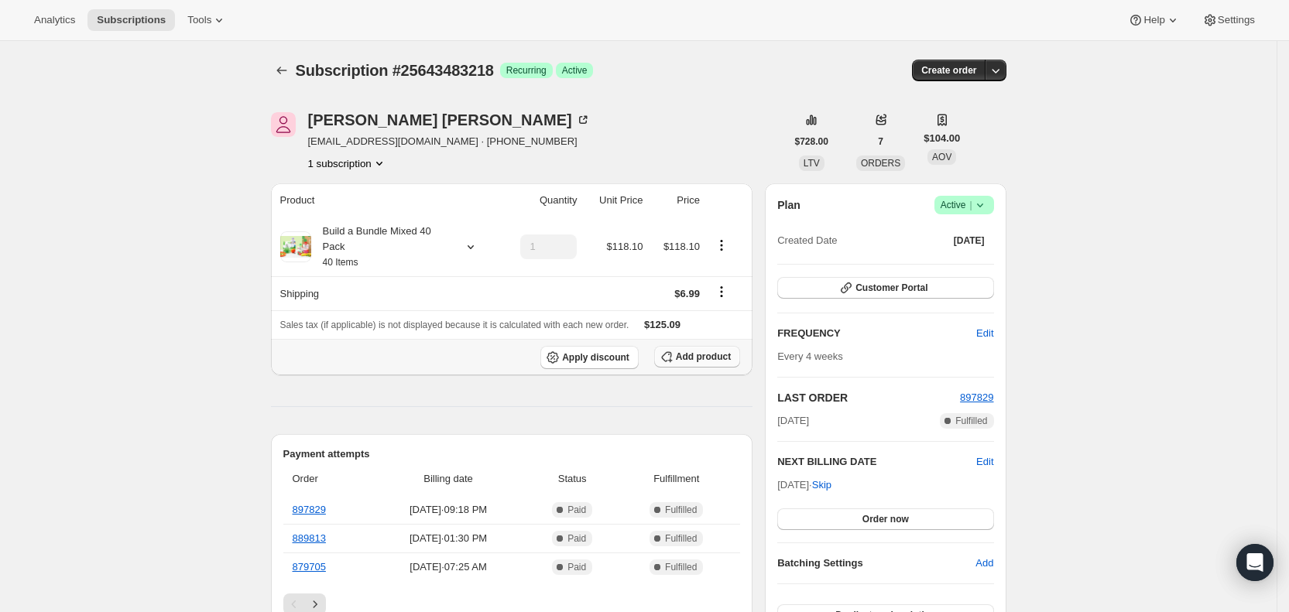
click at [711, 353] on span "Add product" at bounding box center [703, 357] width 55 height 12
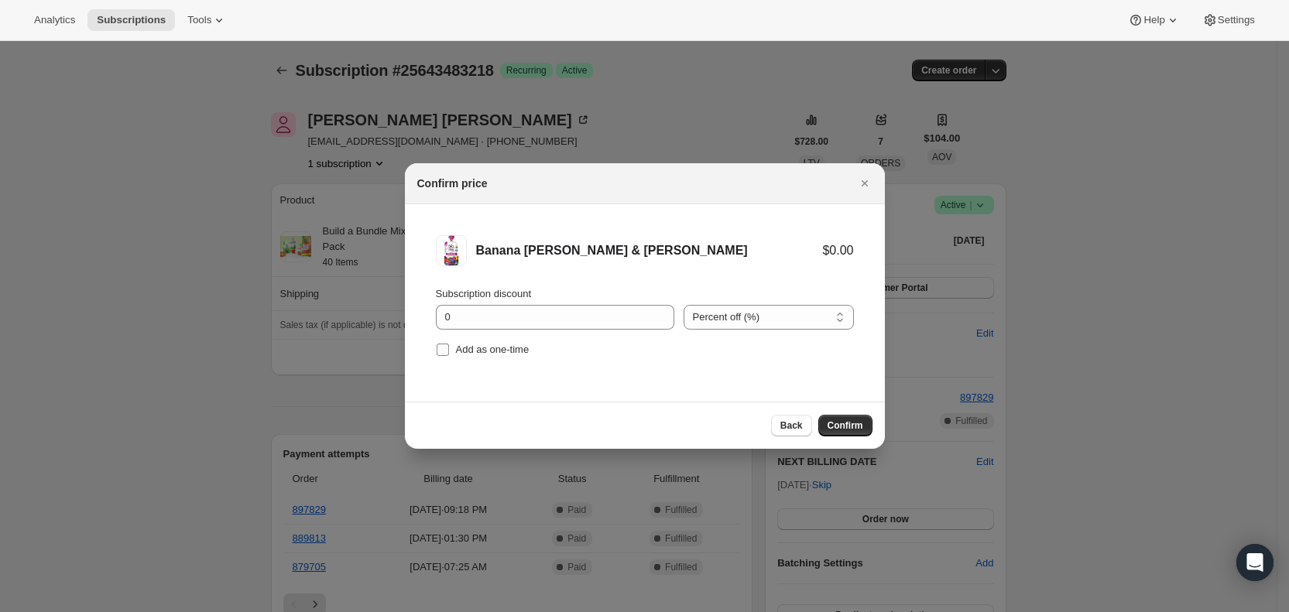
click at [451, 351] on label "Add as one-time" at bounding box center [483, 350] width 94 height 22
click at [449, 351] on input "Add as one-time" at bounding box center [442, 350] width 12 height 12
checkbox input "true"
click at [854, 422] on span "Confirm" at bounding box center [845, 425] width 36 height 12
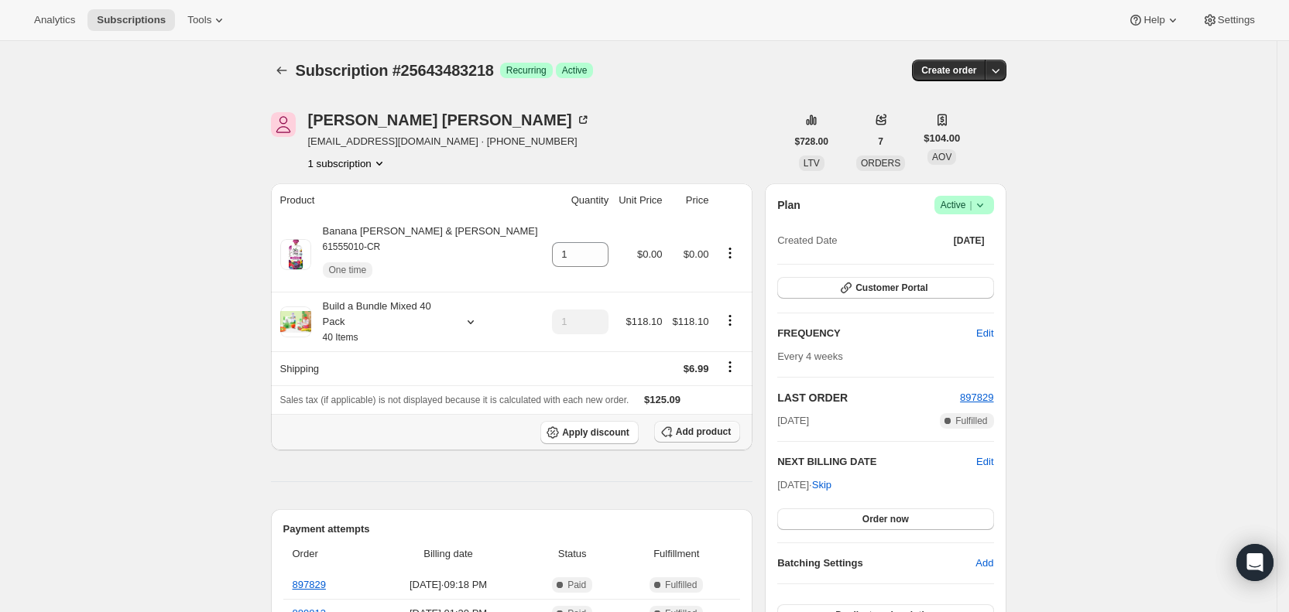
click at [722, 430] on span "Add product" at bounding box center [703, 432] width 55 height 12
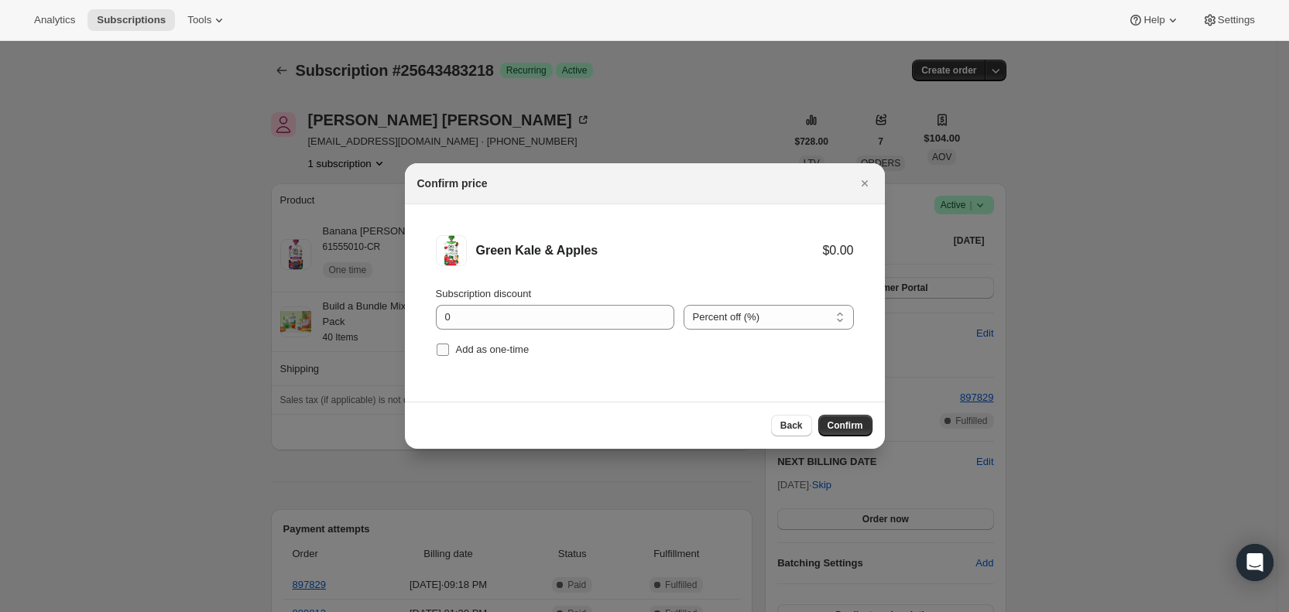
click at [443, 352] on input "Add as one-time" at bounding box center [442, 350] width 12 height 12
checkbox input "true"
click at [861, 424] on span "Confirm" at bounding box center [845, 425] width 36 height 12
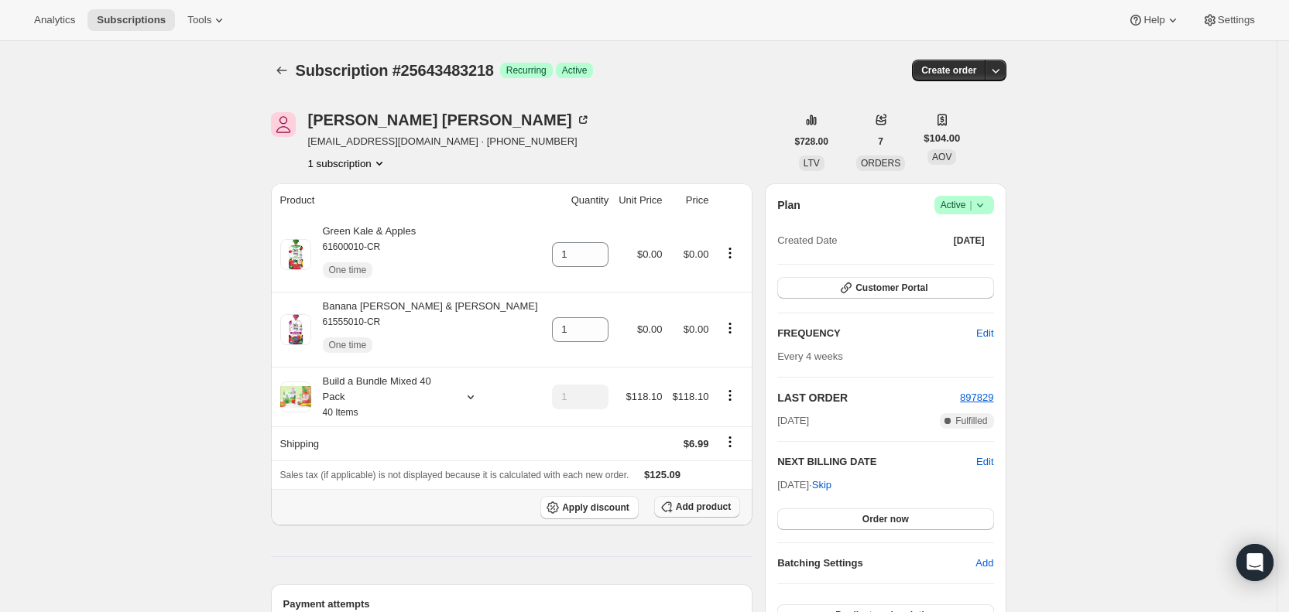
click at [710, 505] on span "Add product" at bounding box center [703, 507] width 55 height 12
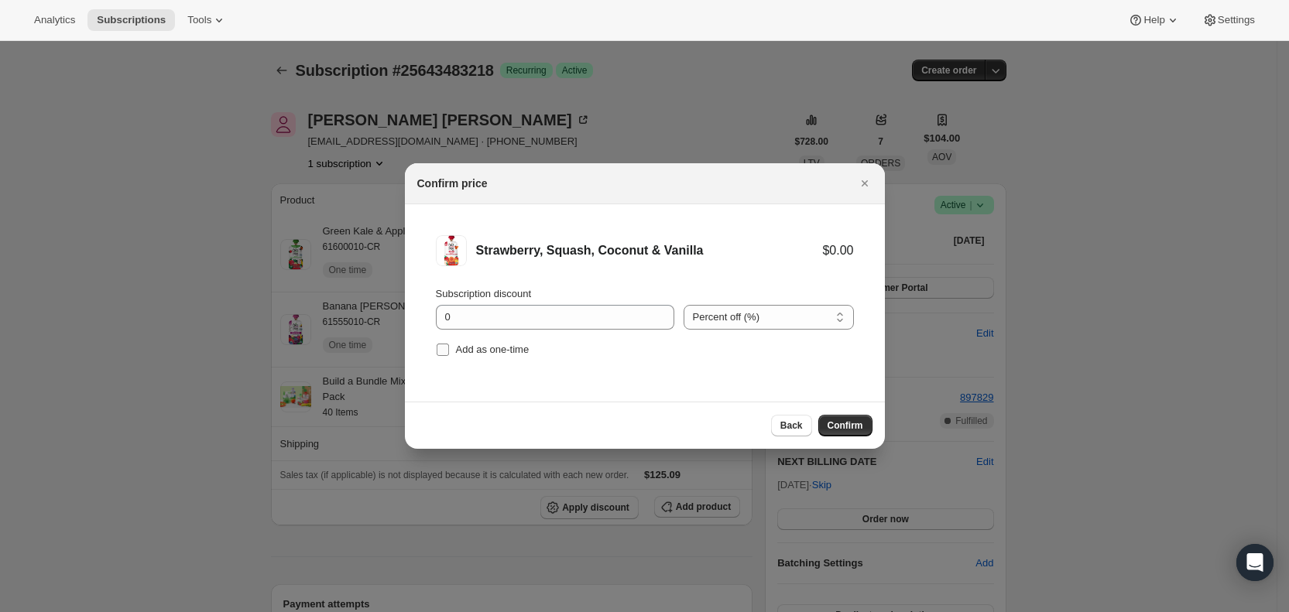
drag, startPoint x: 453, startPoint y: 352, endPoint x: 633, endPoint y: 372, distance: 180.7
click at [454, 351] on label "Add as one-time" at bounding box center [483, 350] width 94 height 22
click at [449, 351] on input "Add as one-time" at bounding box center [442, 350] width 12 height 12
checkbox input "true"
click at [858, 420] on span "Confirm" at bounding box center [845, 425] width 36 height 12
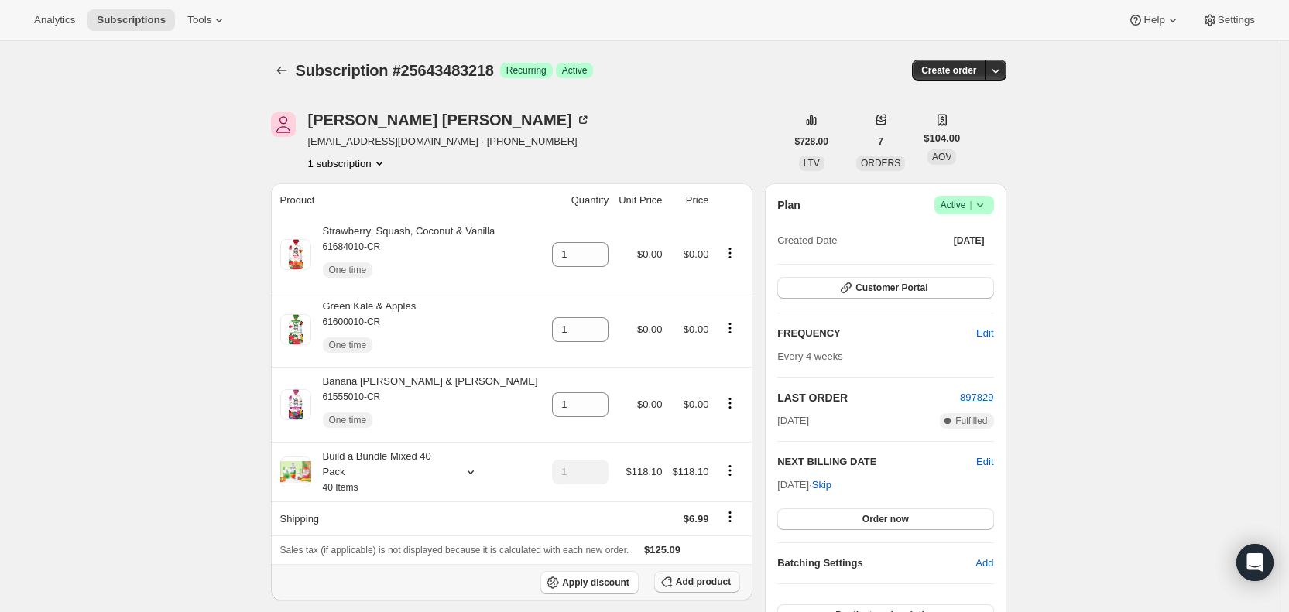
click at [702, 580] on span "Add product" at bounding box center [703, 582] width 55 height 12
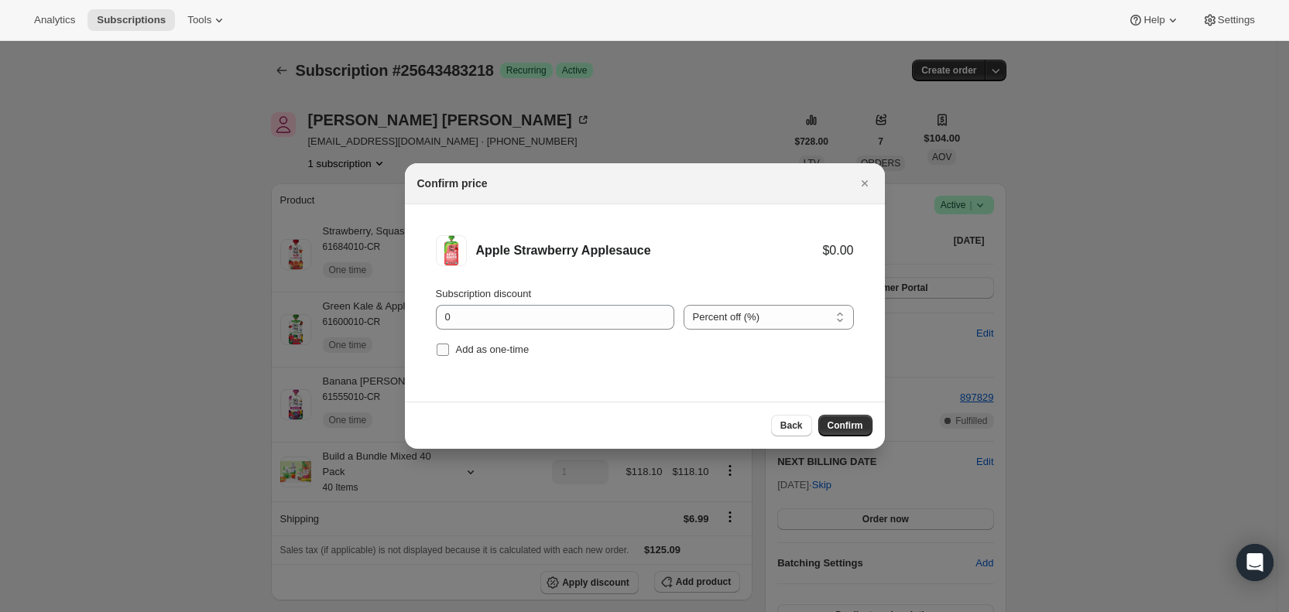
click at [452, 351] on label "Add as one-time" at bounding box center [483, 350] width 94 height 22
click at [449, 351] on input "Add as one-time" at bounding box center [442, 350] width 12 height 12
checkbox input "true"
click at [869, 425] on button "Confirm" at bounding box center [845, 426] width 54 height 22
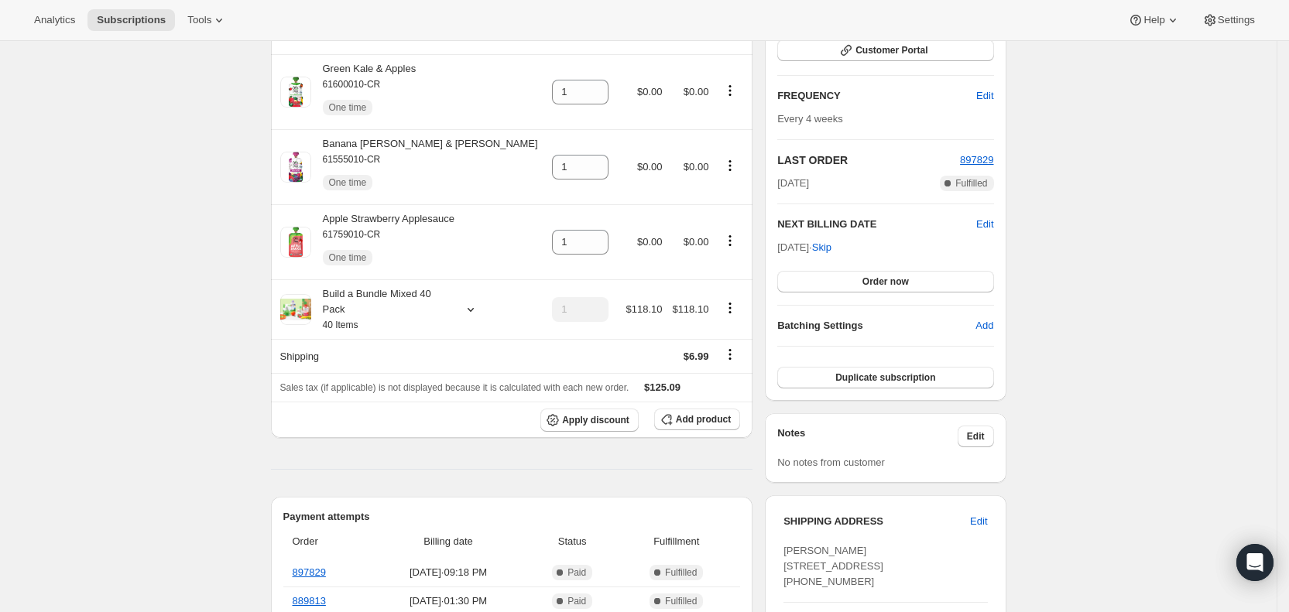
scroll to position [297, 0]
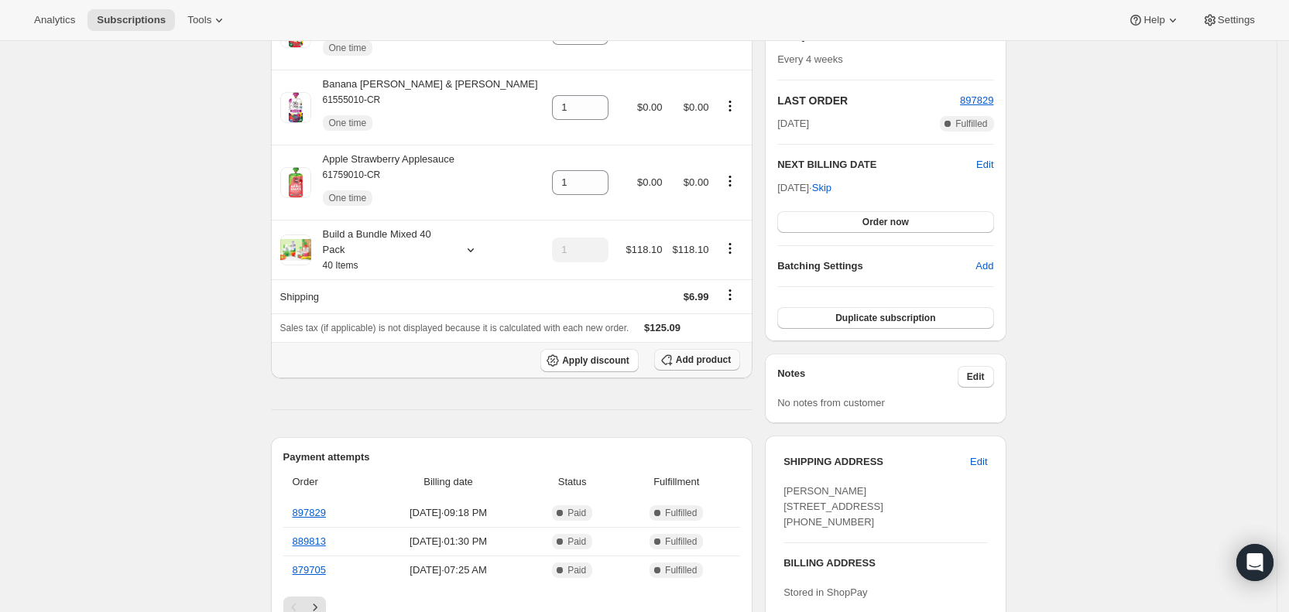
click at [707, 360] on span "Add product" at bounding box center [703, 360] width 55 height 12
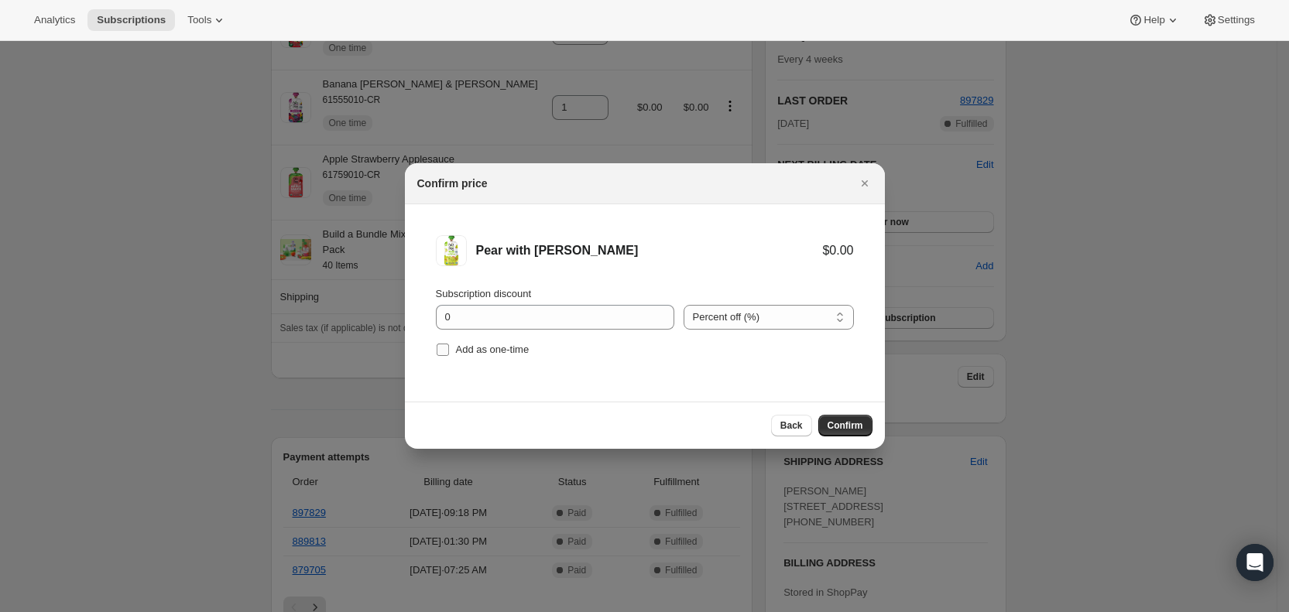
click at [459, 349] on span "Add as one-time" at bounding box center [493, 350] width 74 height 12
click at [449, 349] on input "Add as one-time" at bounding box center [442, 350] width 12 height 12
checkbox input "true"
click at [854, 418] on button "Confirm" at bounding box center [845, 426] width 54 height 22
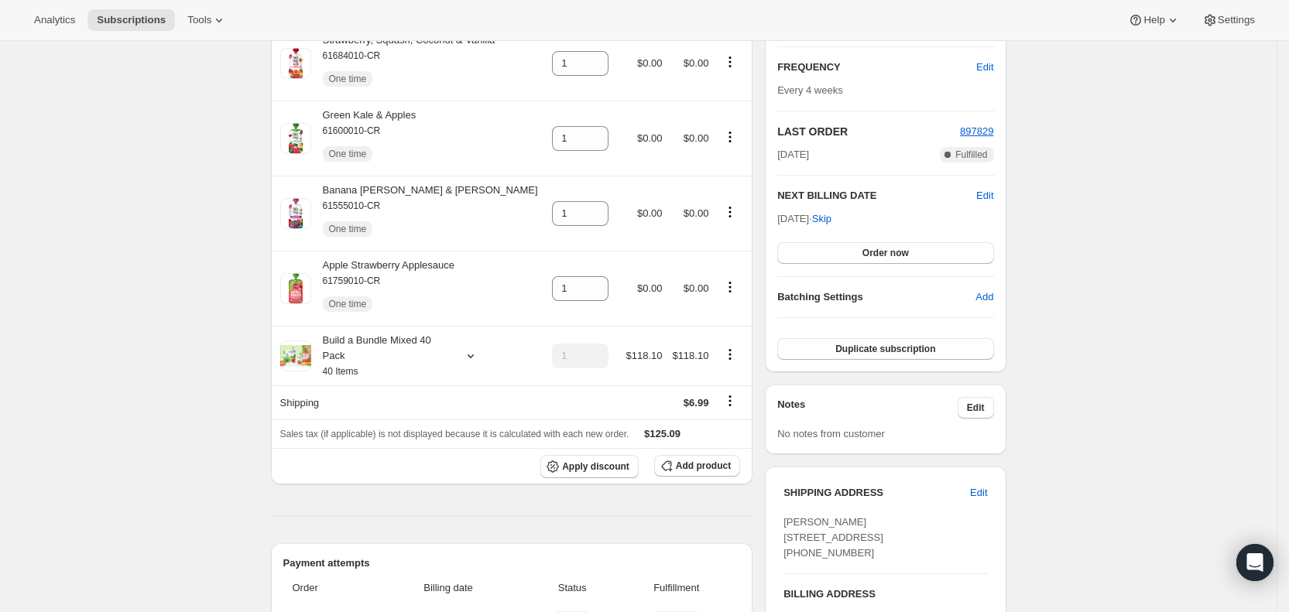
scroll to position [277, 0]
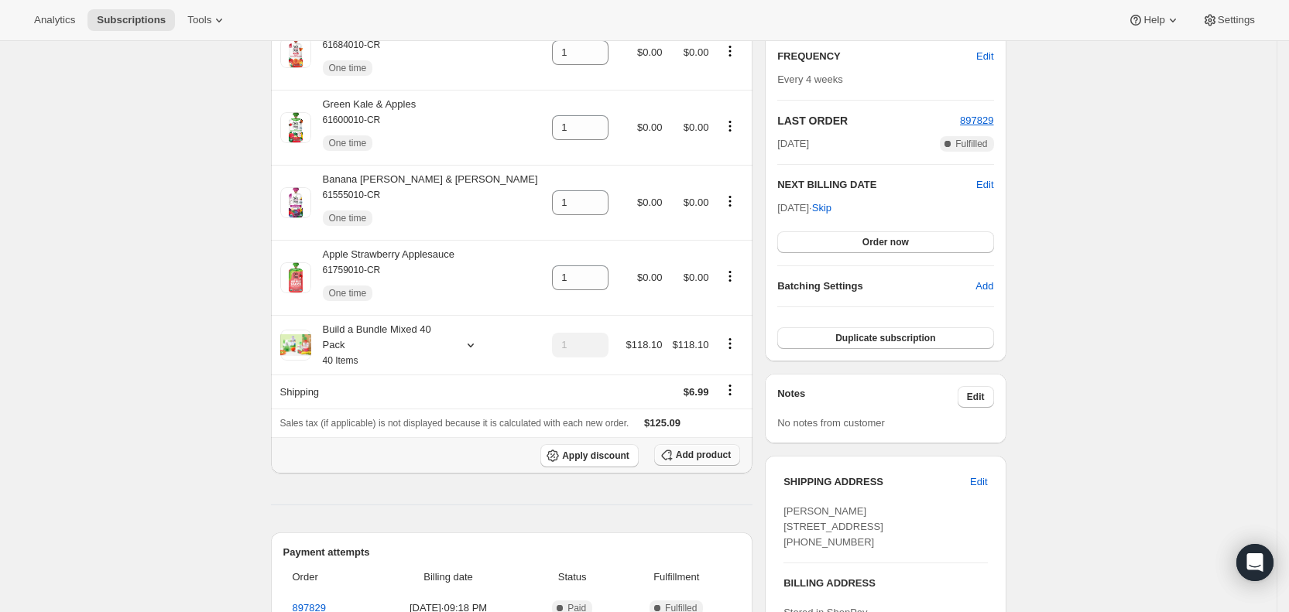
click at [693, 449] on span "Add product" at bounding box center [703, 455] width 55 height 12
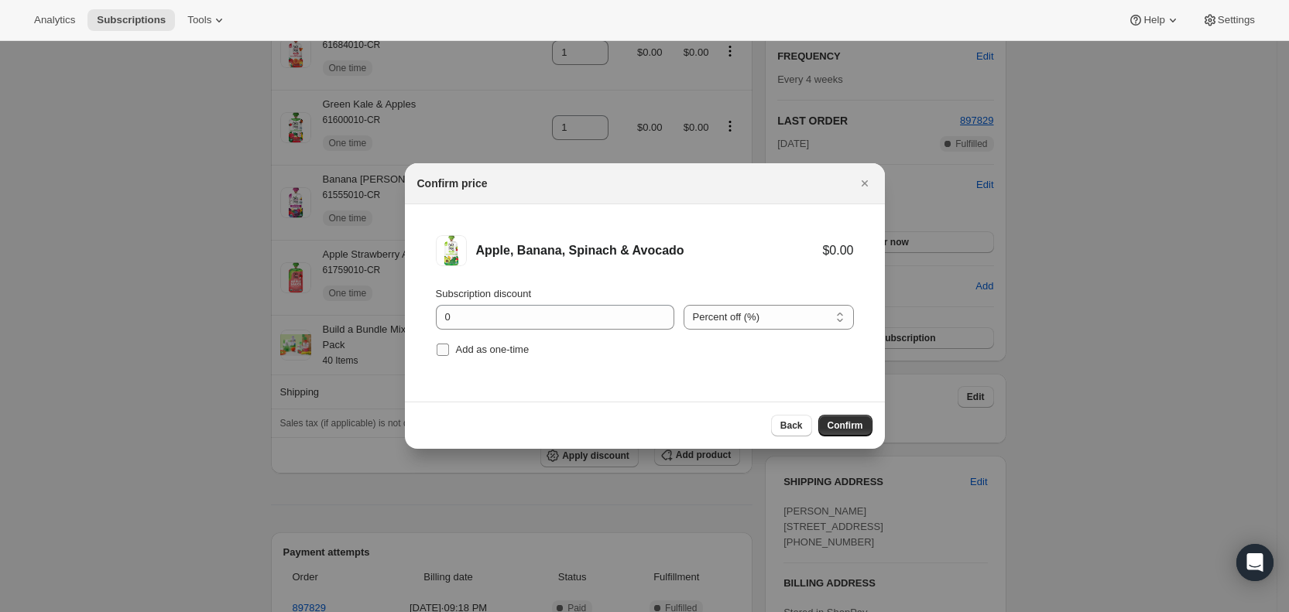
click at [442, 349] on input "Add as one-time" at bounding box center [442, 350] width 12 height 12
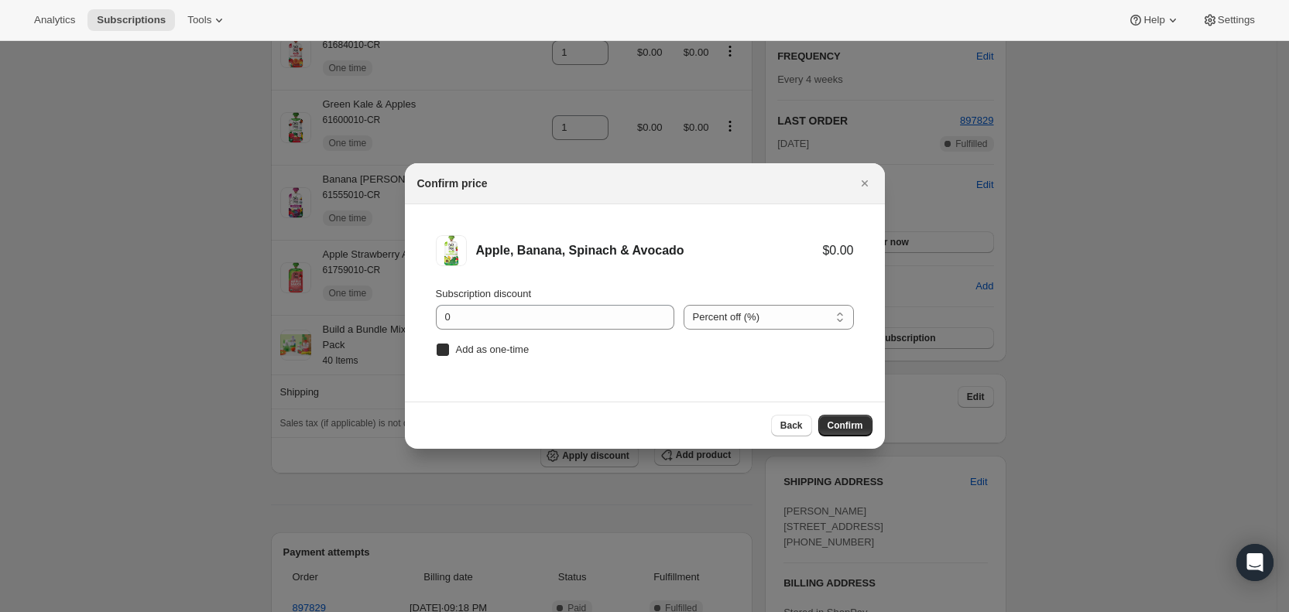
checkbox input "true"
click at [864, 421] on button "Confirm" at bounding box center [845, 426] width 54 height 22
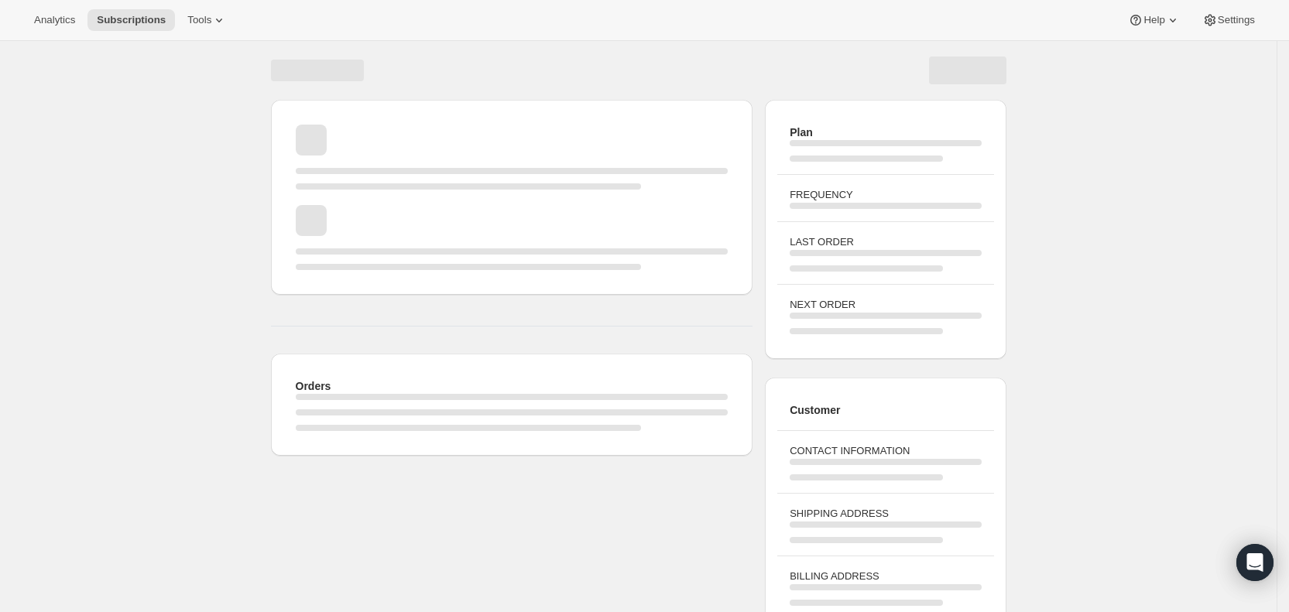
scroll to position [87, 0]
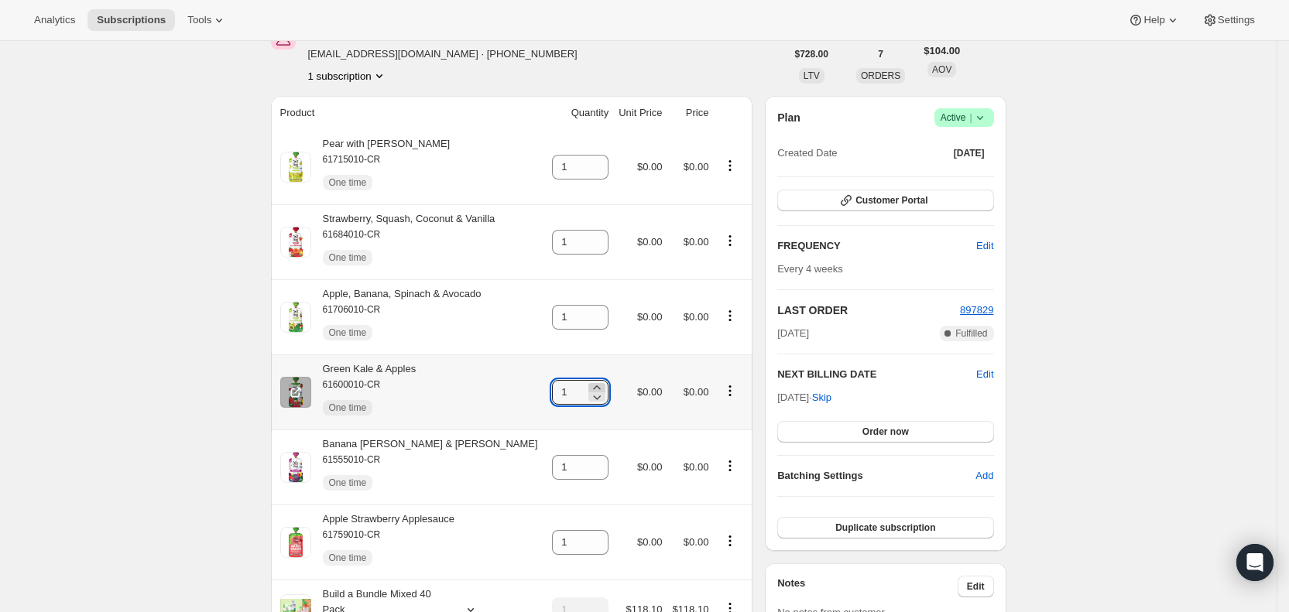
click at [590, 383] on icon at bounding box center [596, 387] width 15 height 15
type input "2"
click at [589, 457] on icon at bounding box center [596, 462] width 15 height 15
type input "2"
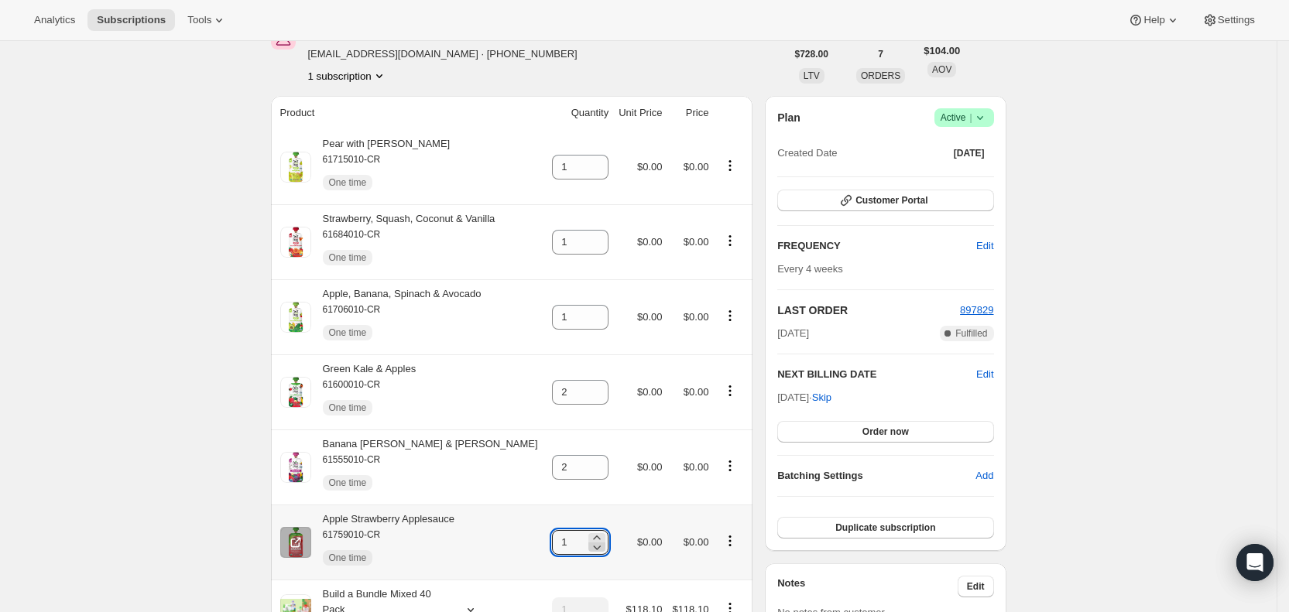
click at [591, 540] on icon at bounding box center [596, 546] width 15 height 15
click at [589, 532] on icon at bounding box center [596, 537] width 15 height 15
type input "2"
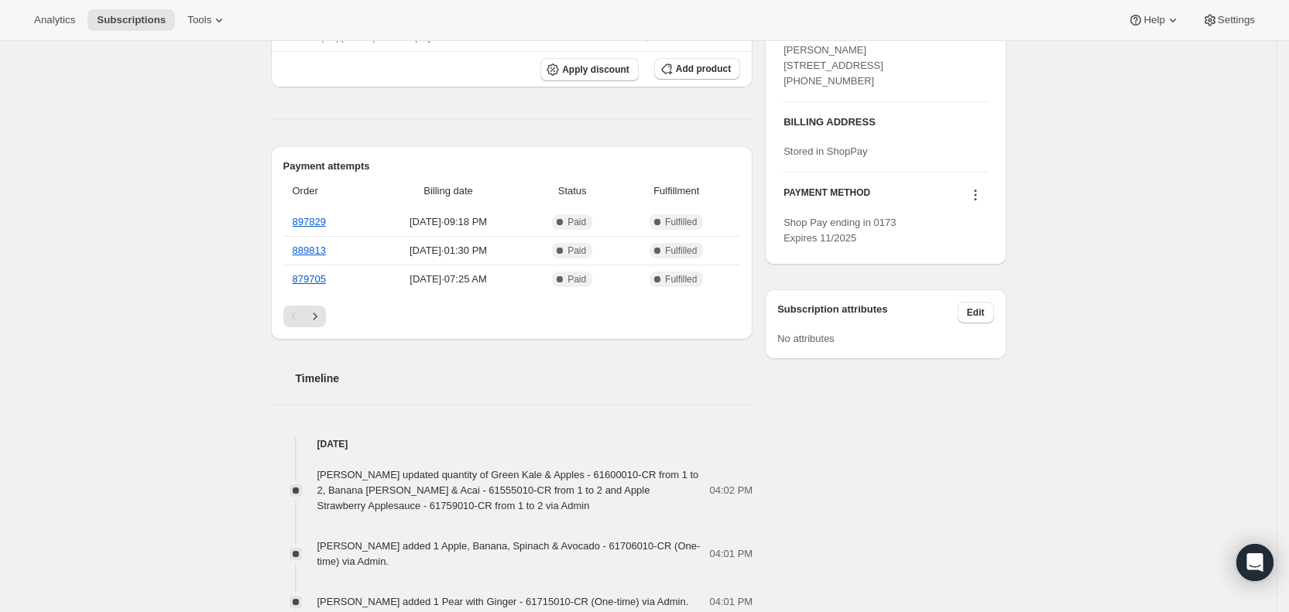
scroll to position [744, 0]
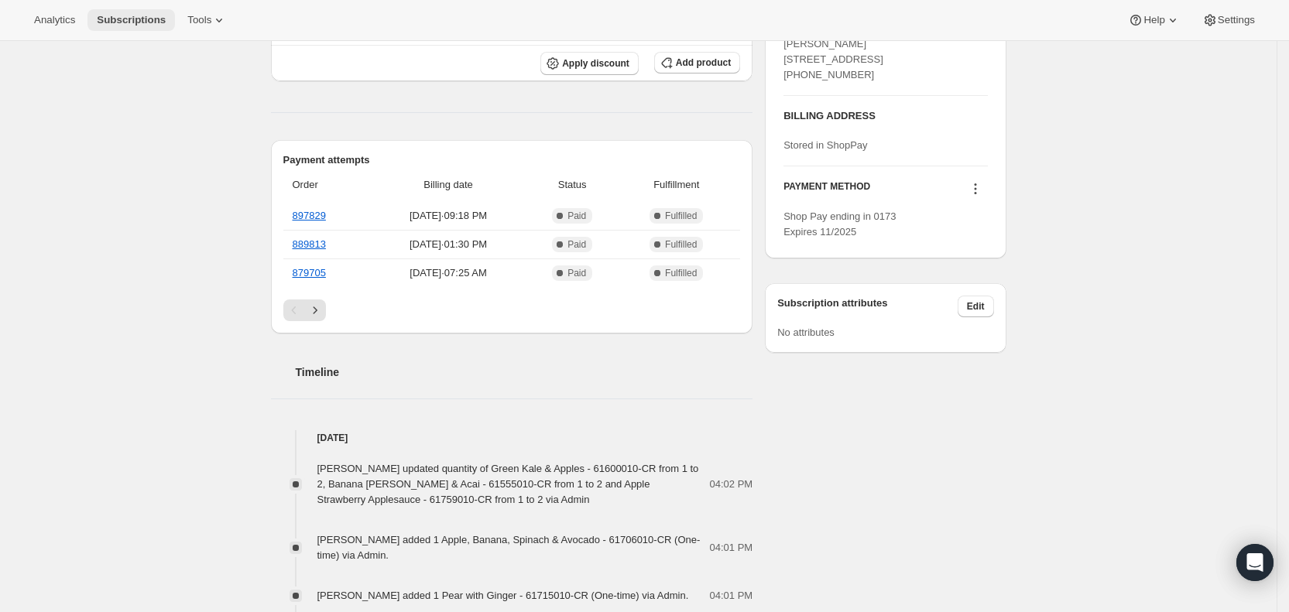
click at [132, 19] on span "Subscriptions" at bounding box center [131, 20] width 69 height 12
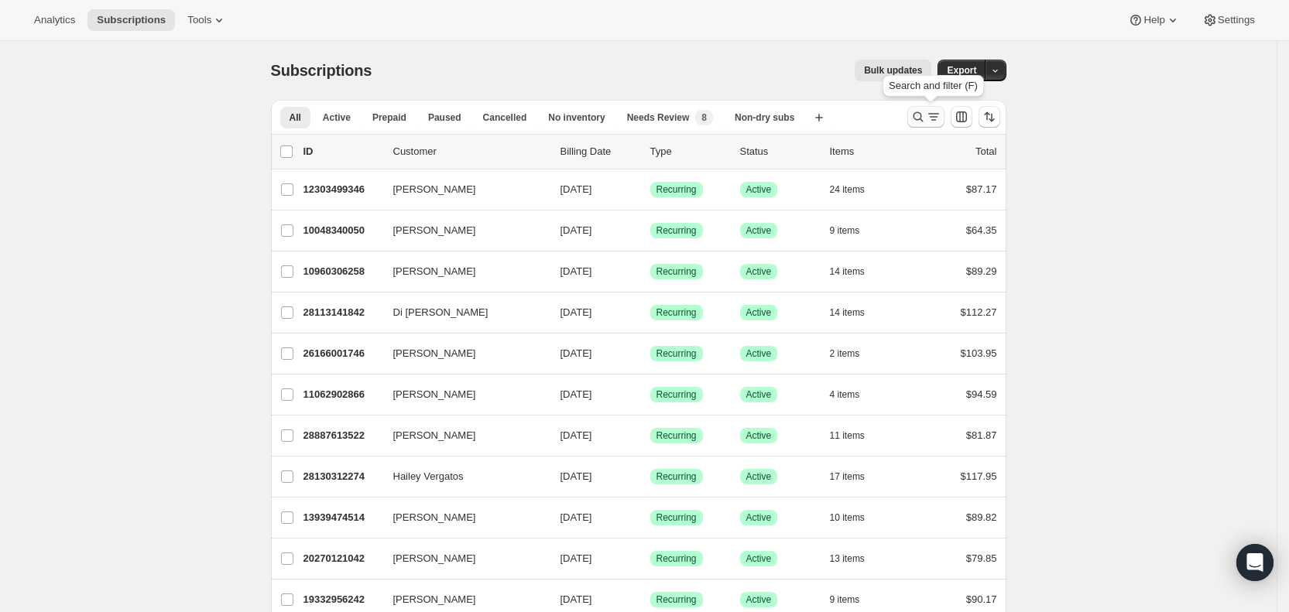
click at [932, 114] on icon "Search and filter results" at bounding box center [933, 116] width 15 height 15
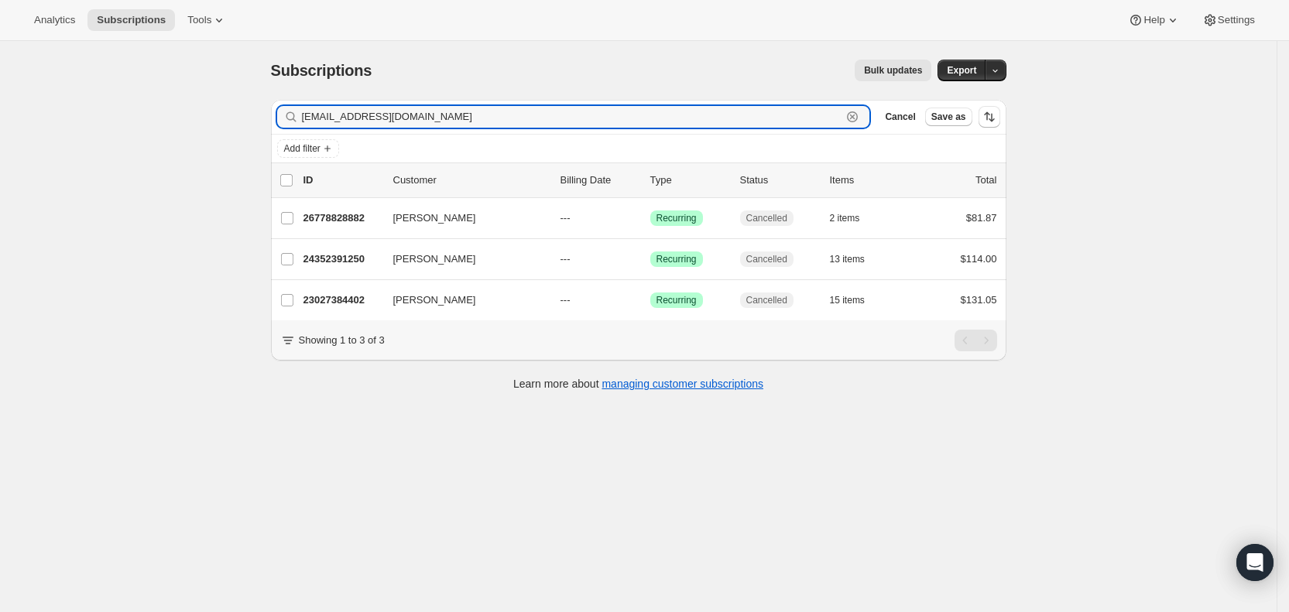
drag, startPoint x: 410, startPoint y: 115, endPoint x: 296, endPoint y: 118, distance: 113.8
click at [296, 118] on div "[EMAIL_ADDRESS][DOMAIN_NAME] Clear" at bounding box center [573, 117] width 593 height 22
paste input "2"
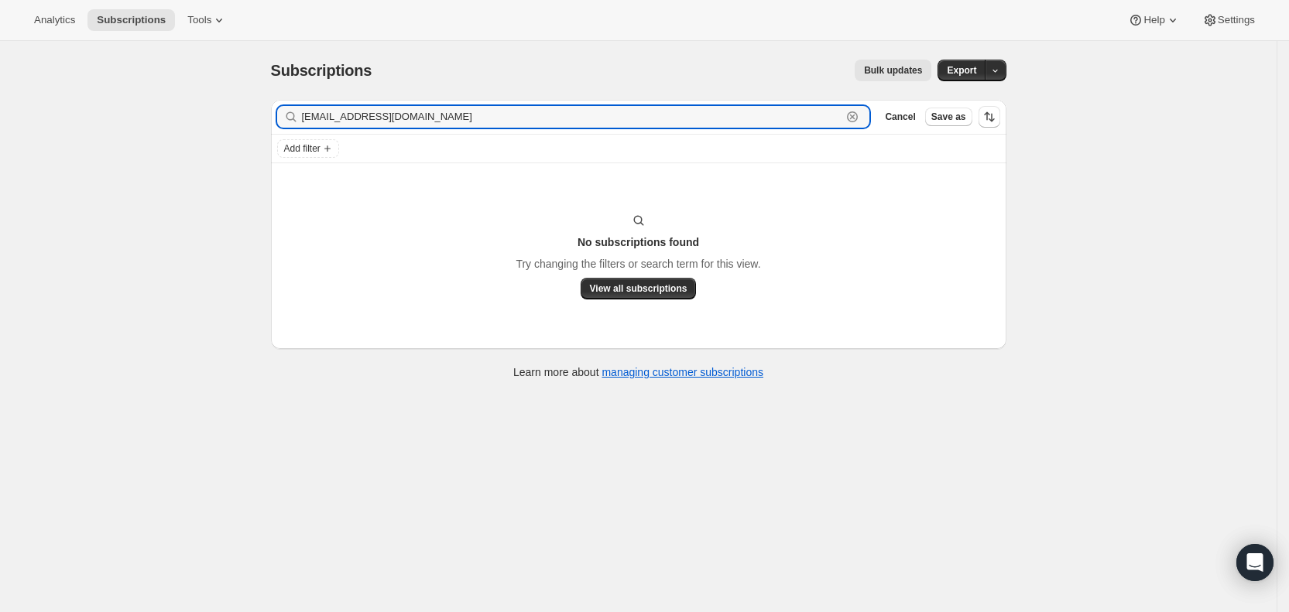
drag, startPoint x: 425, startPoint y: 115, endPoint x: 303, endPoint y: 116, distance: 121.5
click at [303, 116] on div "[EMAIL_ADDRESS][DOMAIN_NAME] Clear" at bounding box center [573, 117] width 593 height 22
paste input "[EMAIL_ADDRESS]"
drag, startPoint x: 436, startPoint y: 111, endPoint x: 296, endPoint y: 112, distance: 140.1
click at [296, 112] on div "[EMAIL_ADDRESS][DOMAIN_NAME] Clear" at bounding box center [573, 117] width 593 height 22
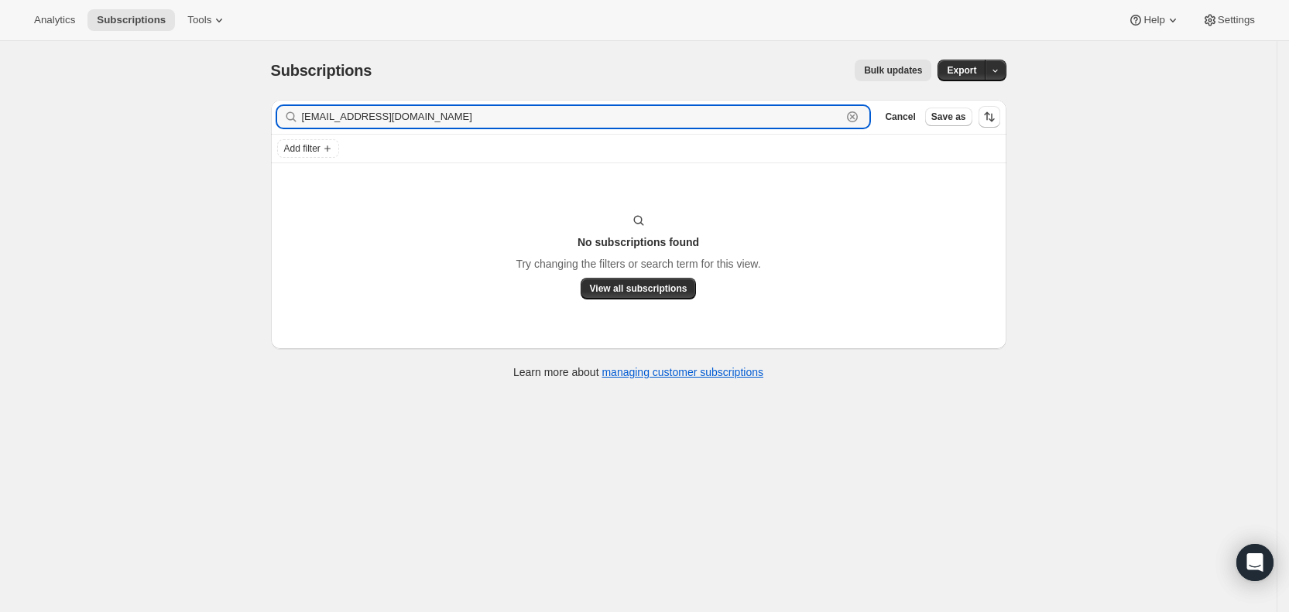
paste input "[EMAIL_ADDRESS]"
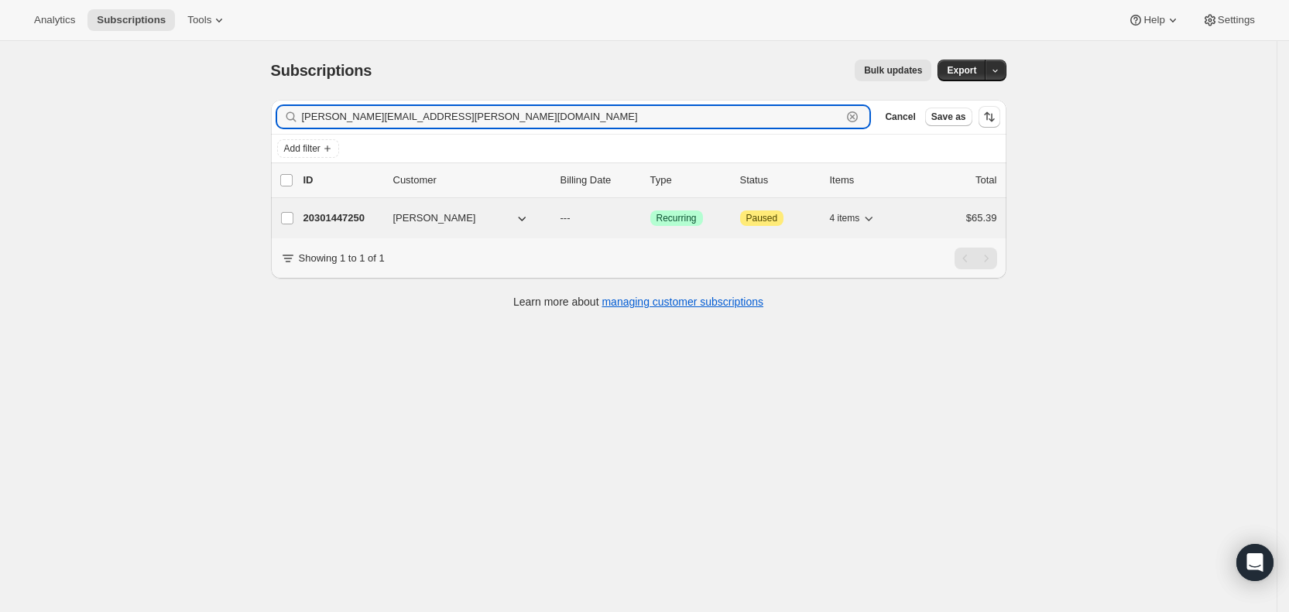
type input "[PERSON_NAME][EMAIL_ADDRESS][PERSON_NAME][DOMAIN_NAME]"
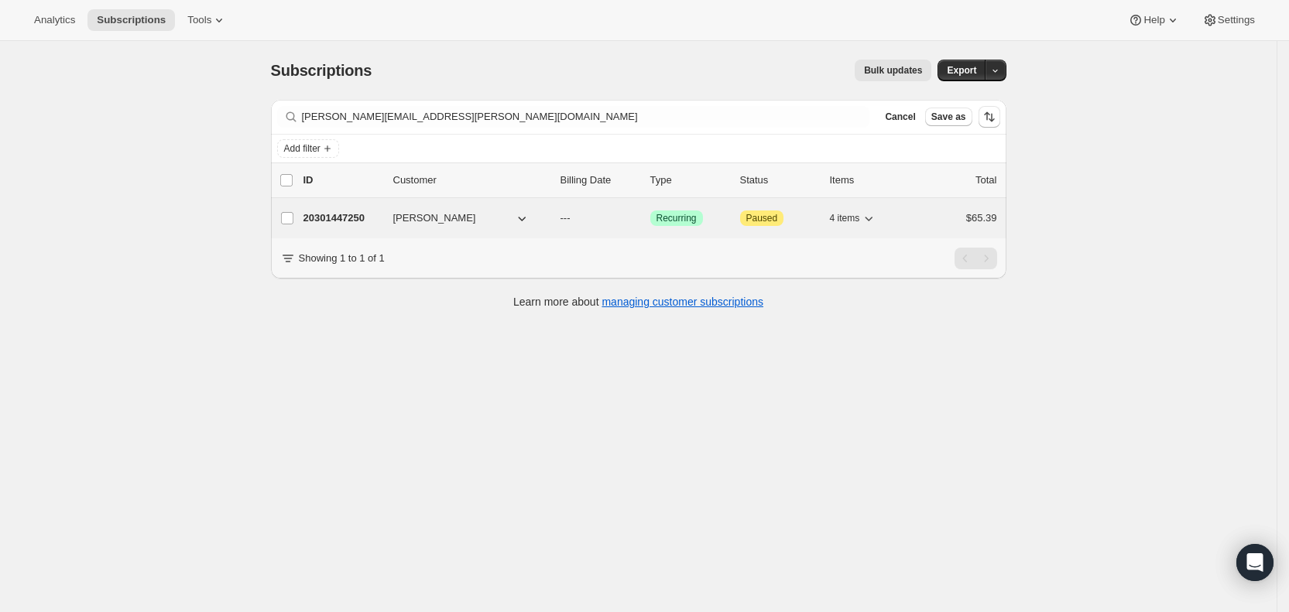
click at [587, 214] on p "---" at bounding box center [598, 217] width 77 height 15
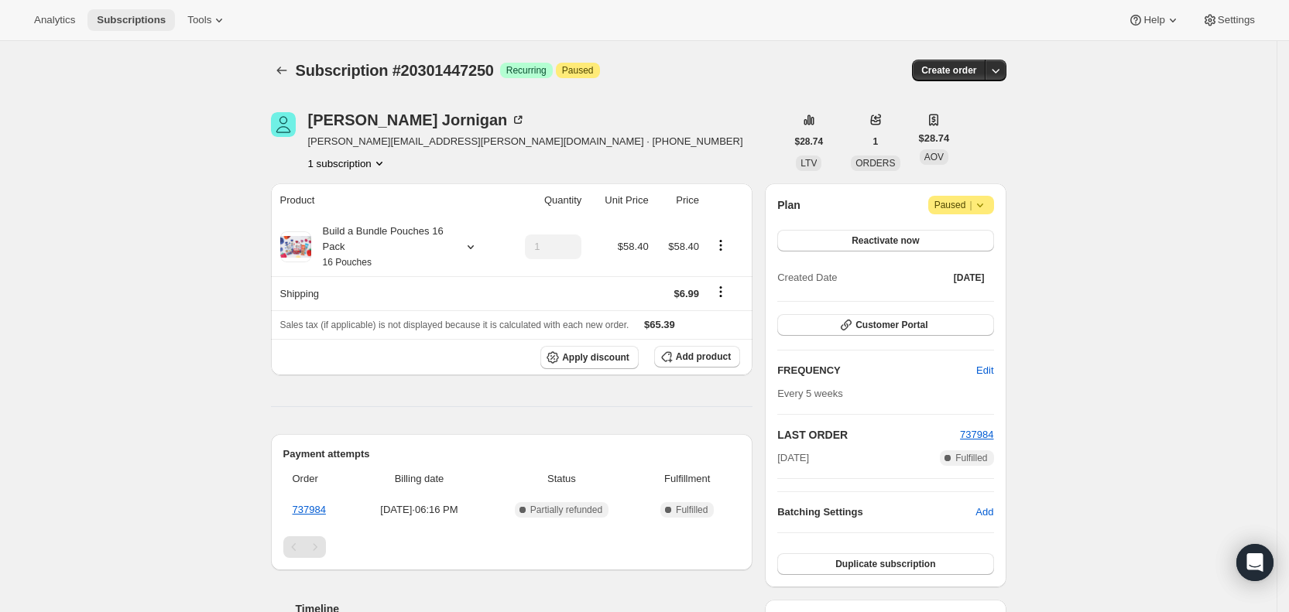
click at [104, 14] on span "Subscriptions" at bounding box center [131, 20] width 69 height 12
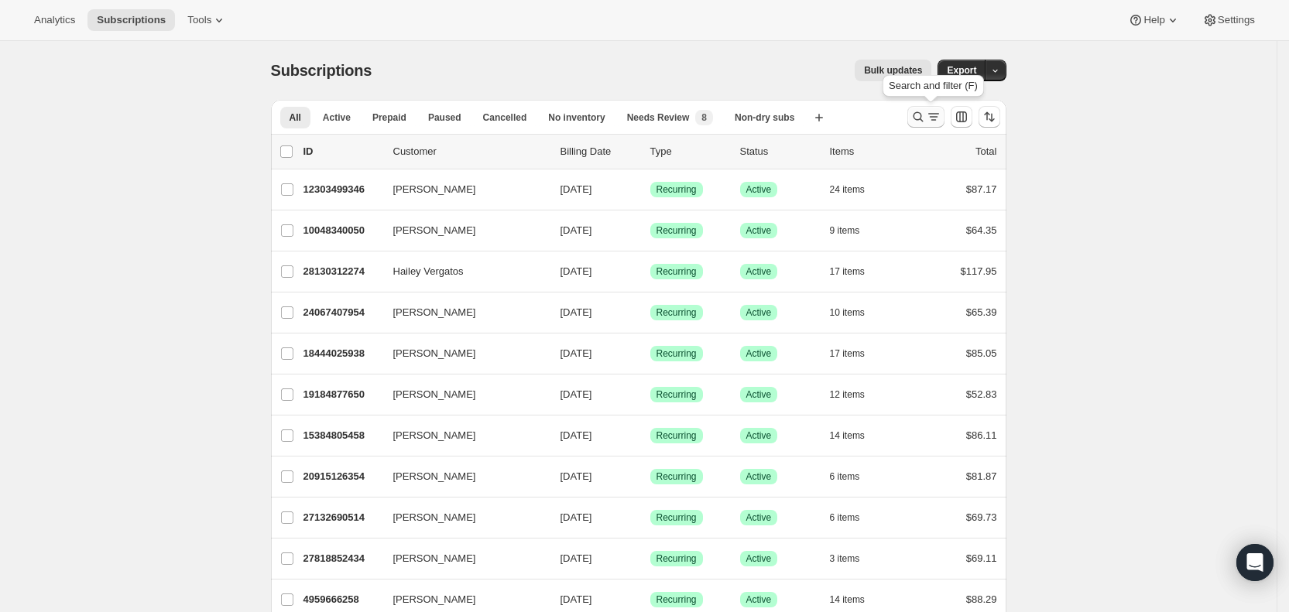
click at [927, 107] on button "Search and filter results" at bounding box center [925, 117] width 37 height 22
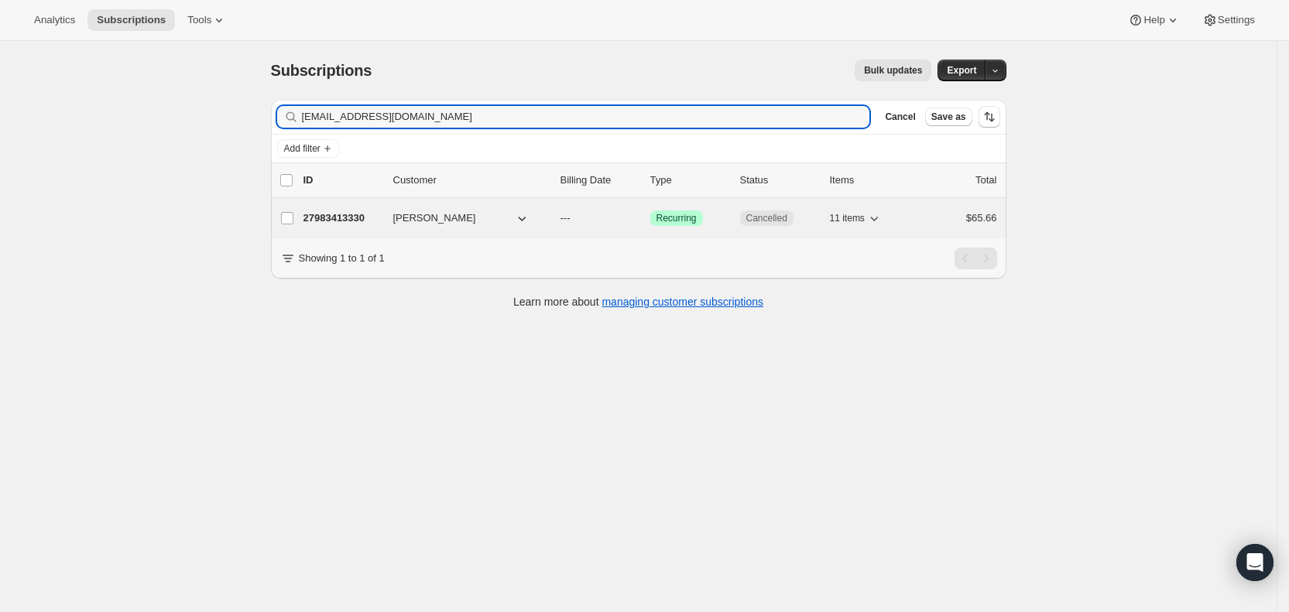
type input "[EMAIL_ADDRESS][DOMAIN_NAME]"
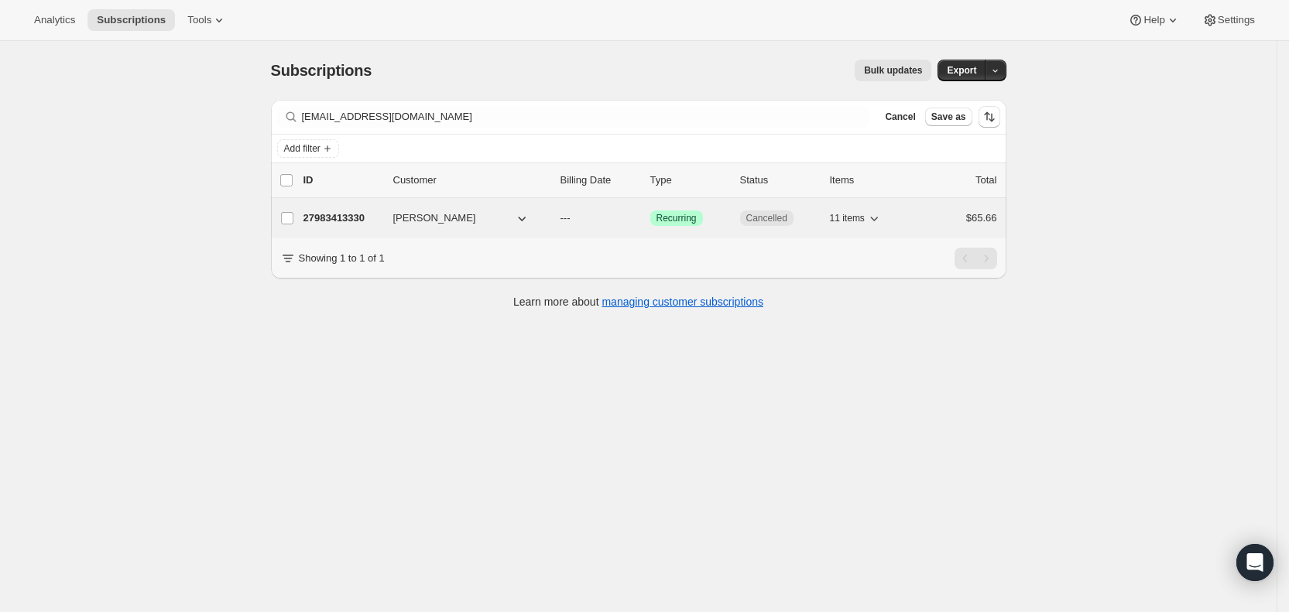
click at [580, 219] on p "---" at bounding box center [598, 217] width 77 height 15
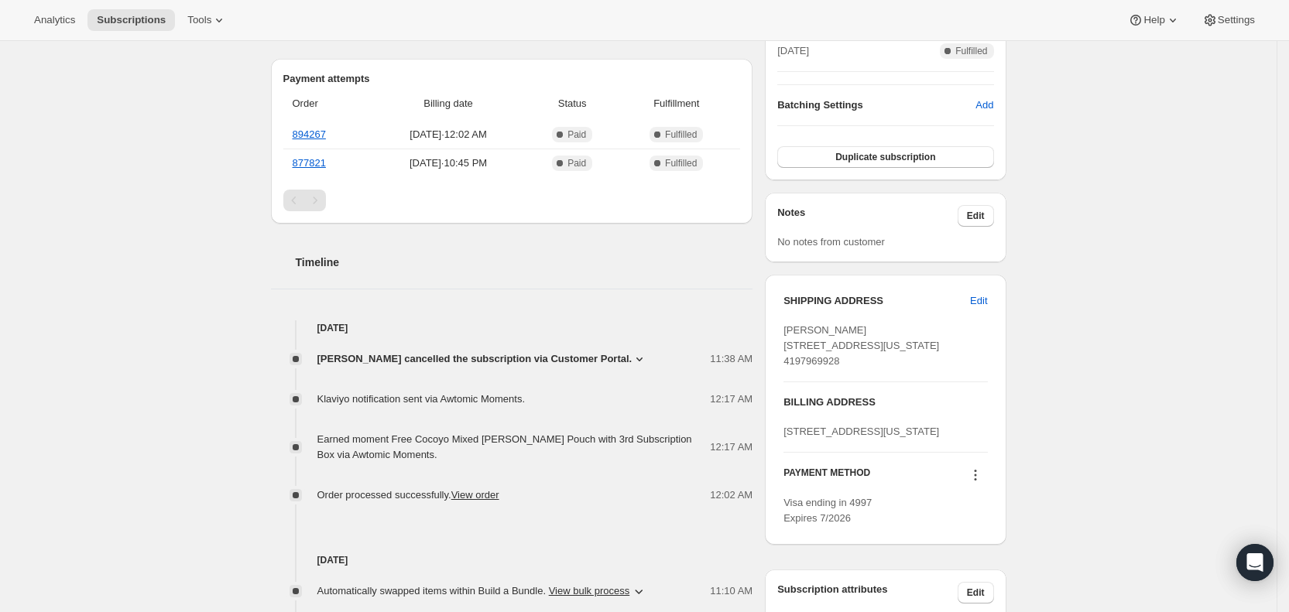
scroll to position [394, 0]
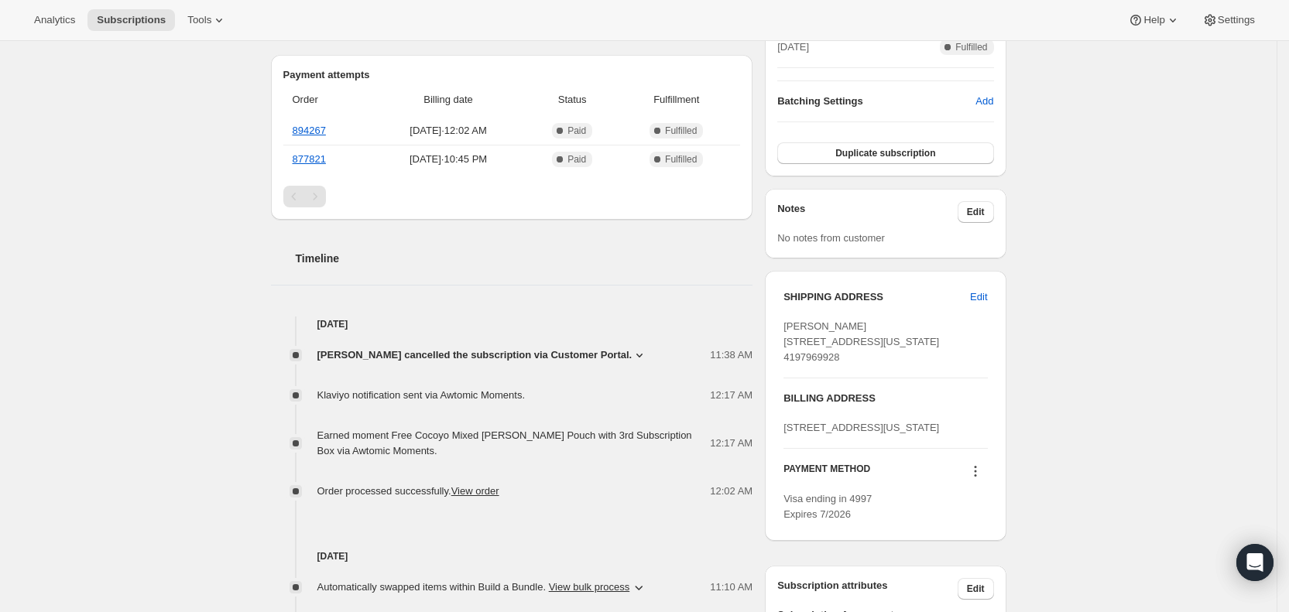
click at [638, 348] on icon at bounding box center [638, 354] width 15 height 15
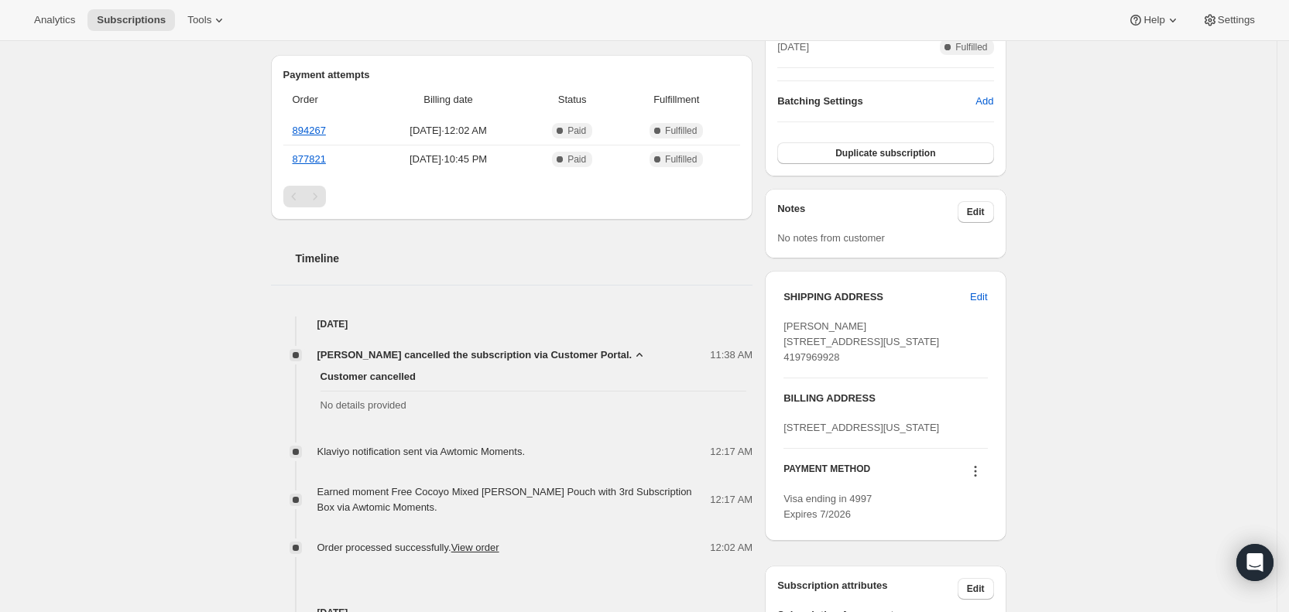
click at [1166, 320] on div "Subscription #27983413330. This page is ready Subscription #27983413330 Success…" at bounding box center [638, 316] width 1276 height 1339
click at [131, 22] on span "Subscriptions" at bounding box center [131, 20] width 69 height 12
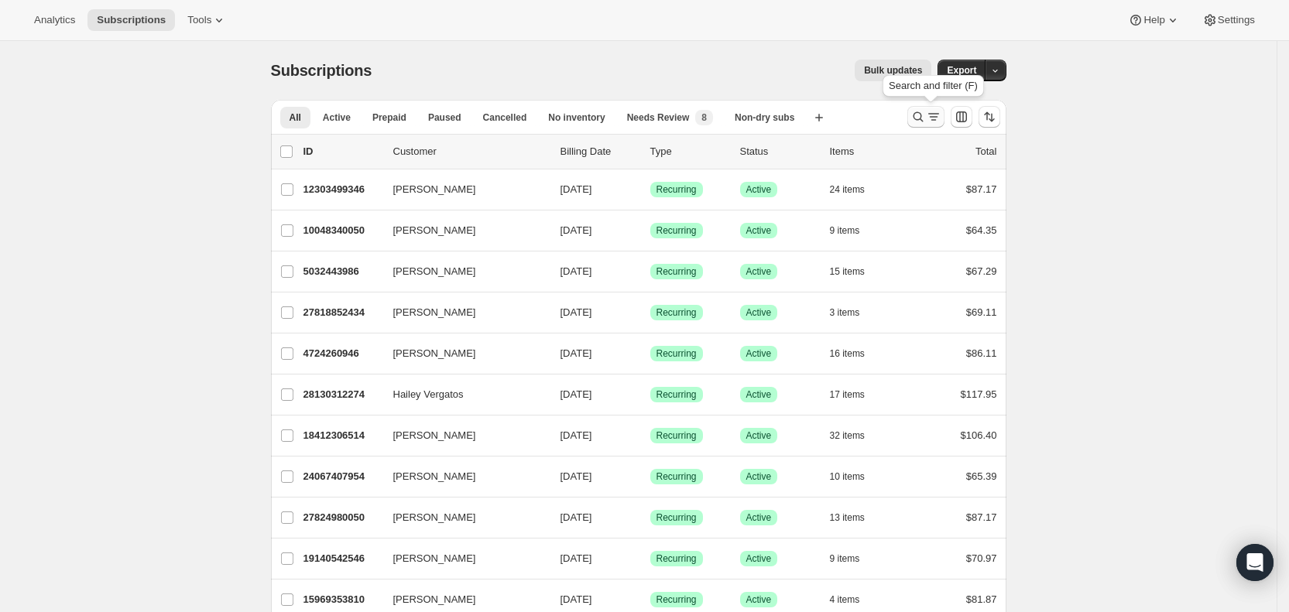
click at [934, 115] on icon "Search and filter results" at bounding box center [933, 116] width 15 height 15
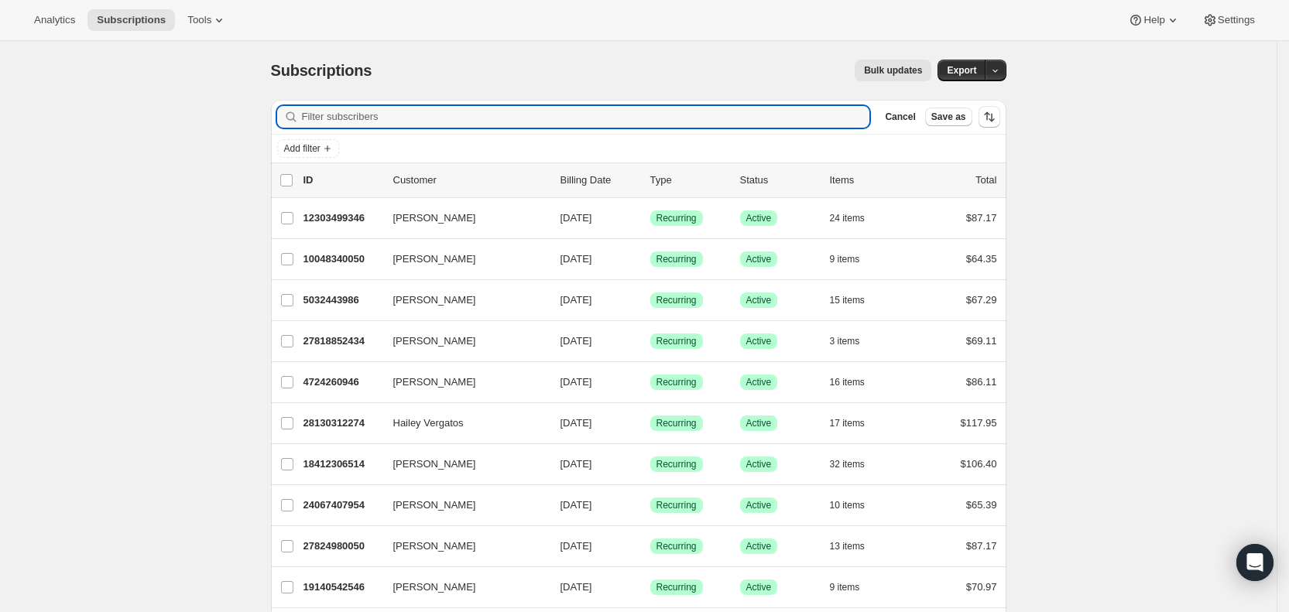
paste input "[EMAIL_ADDRESS][DOMAIN_NAME]"
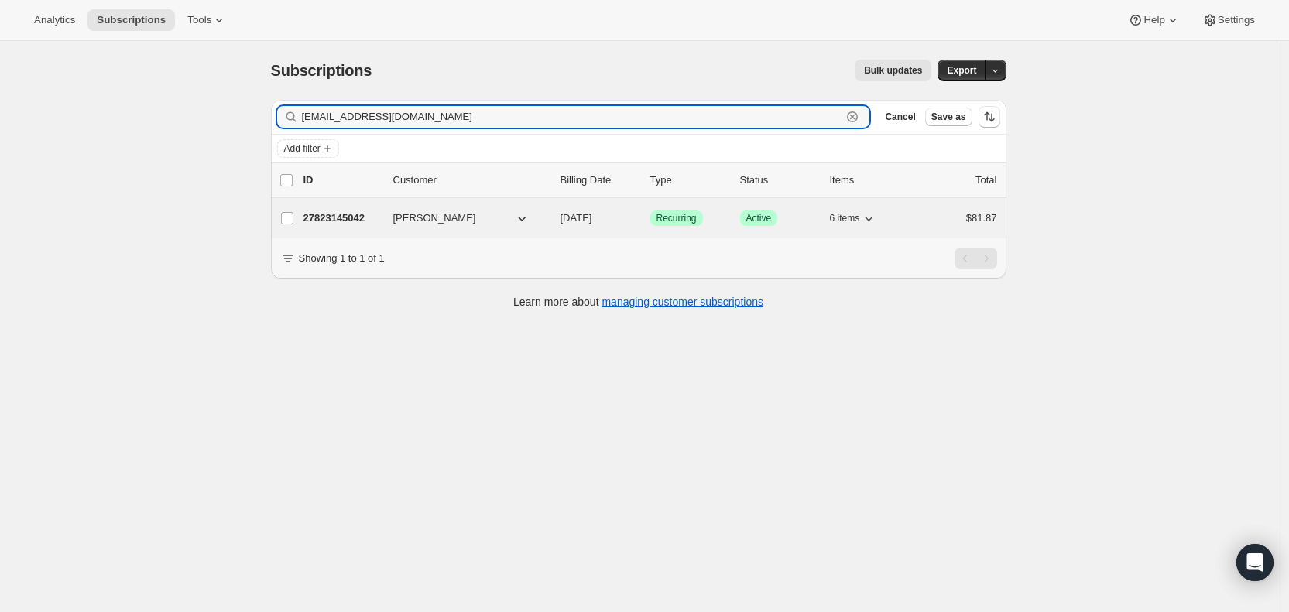
type input "[EMAIL_ADDRESS][DOMAIN_NAME]"
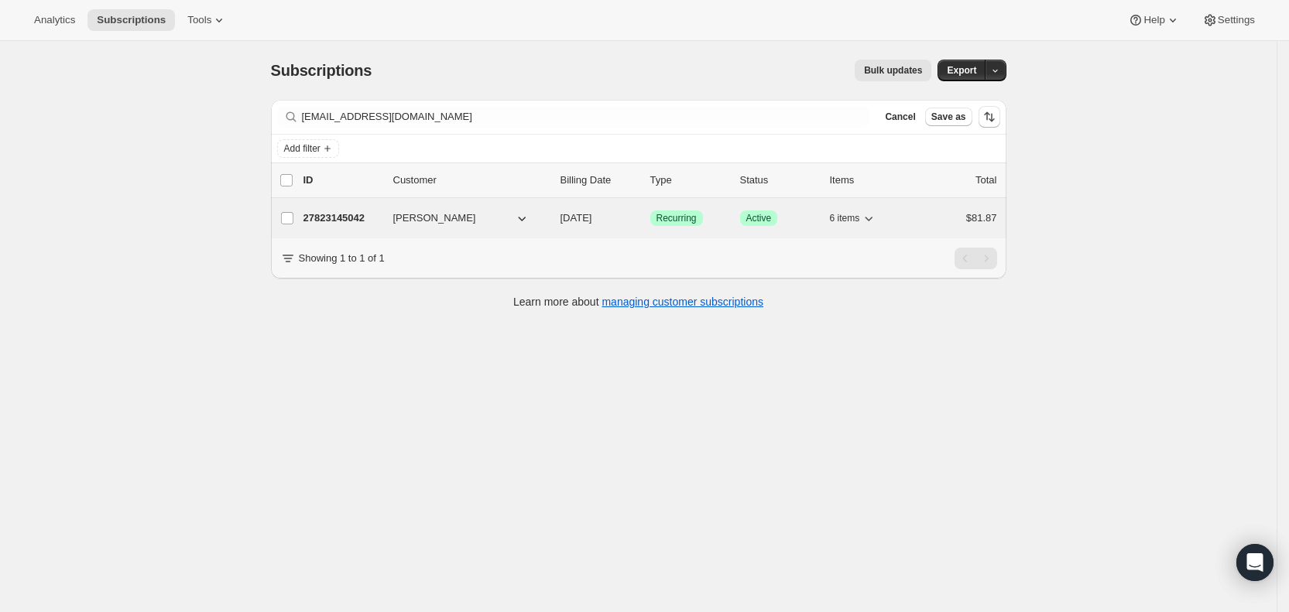
click at [587, 215] on span "[DATE]" at bounding box center [576, 218] width 32 height 12
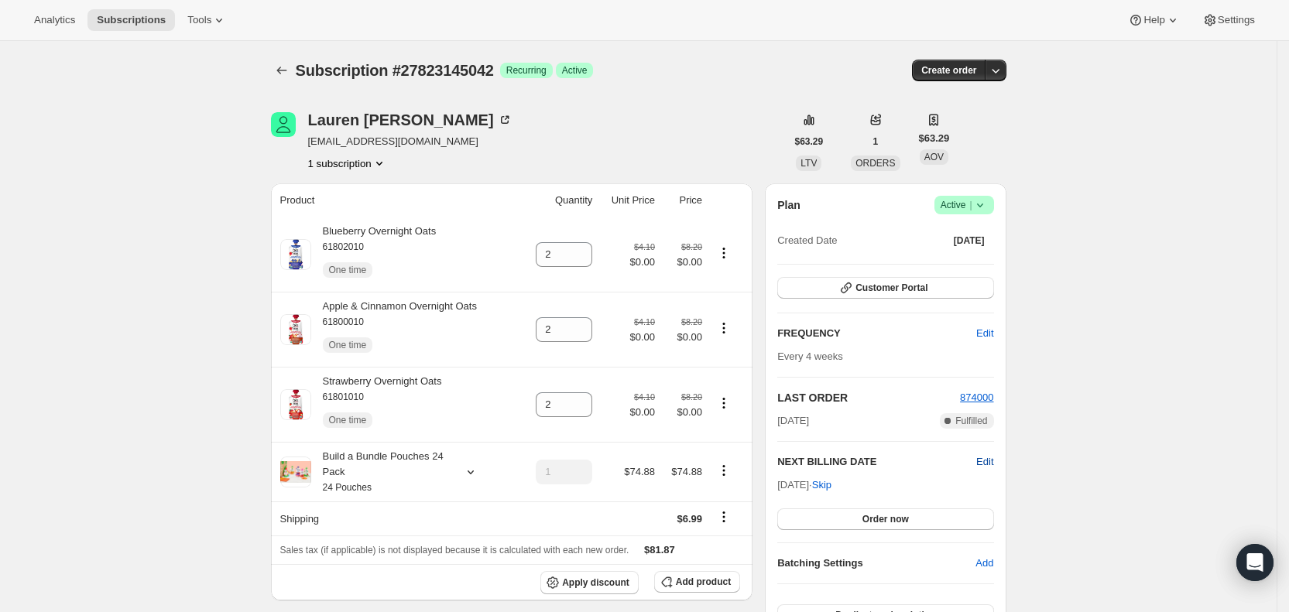
click at [993, 463] on span "Edit" at bounding box center [984, 461] width 17 height 15
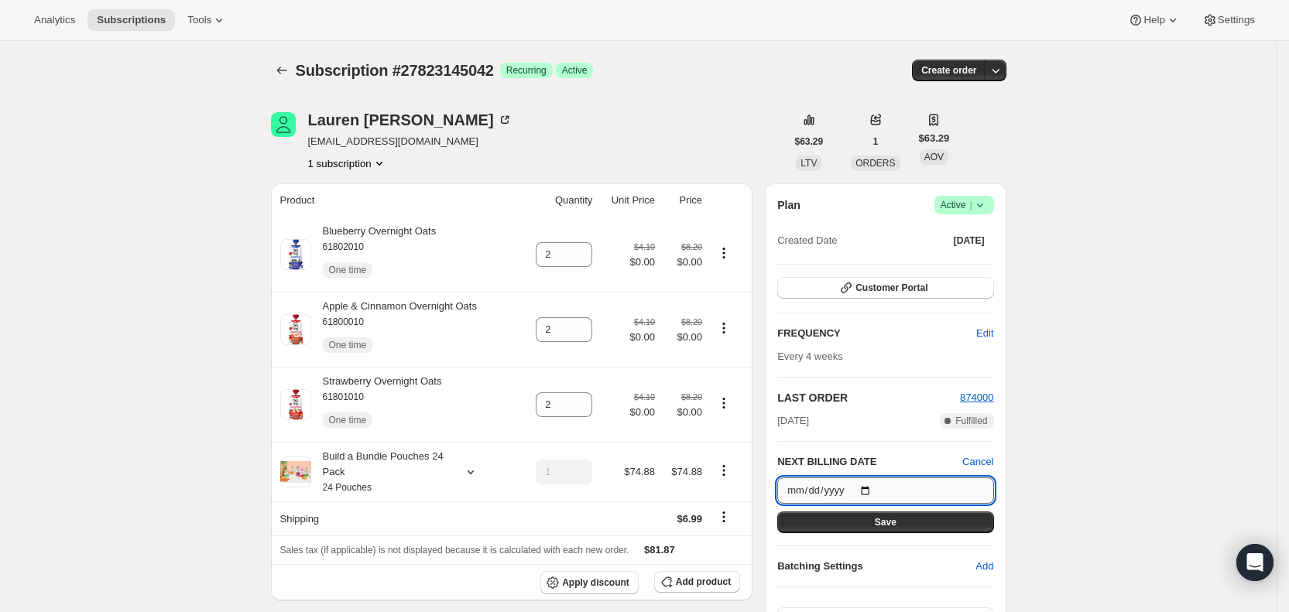
click at [875, 493] on input "[DATE]" at bounding box center [885, 490] width 216 height 26
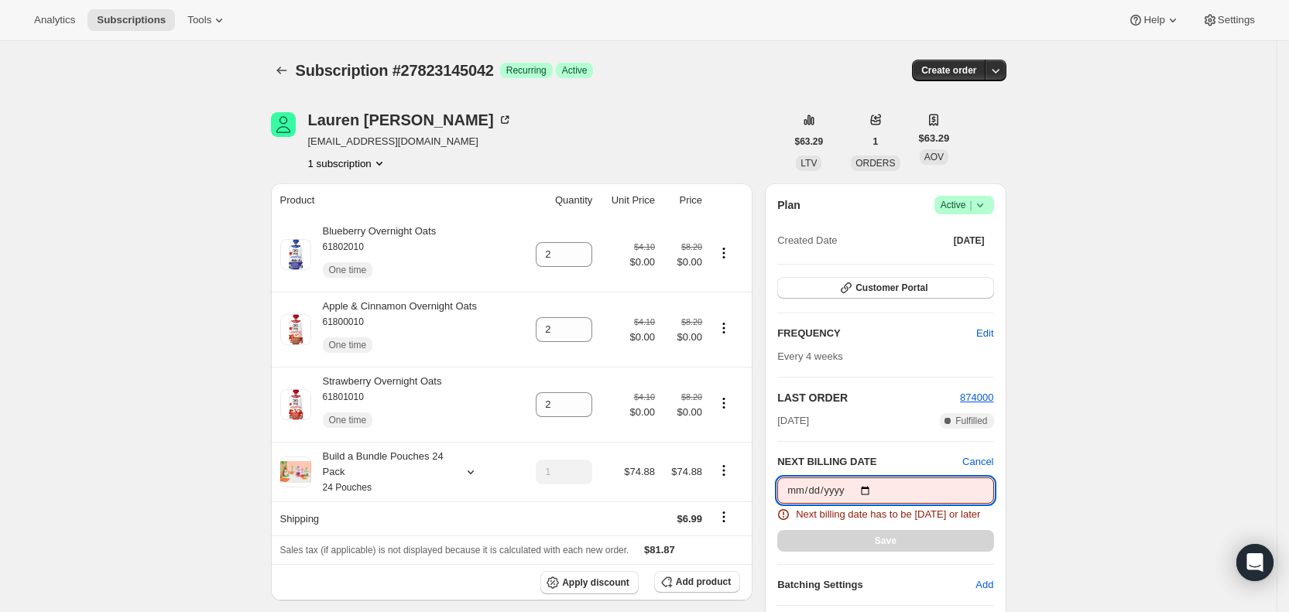
type input "[DATE]"
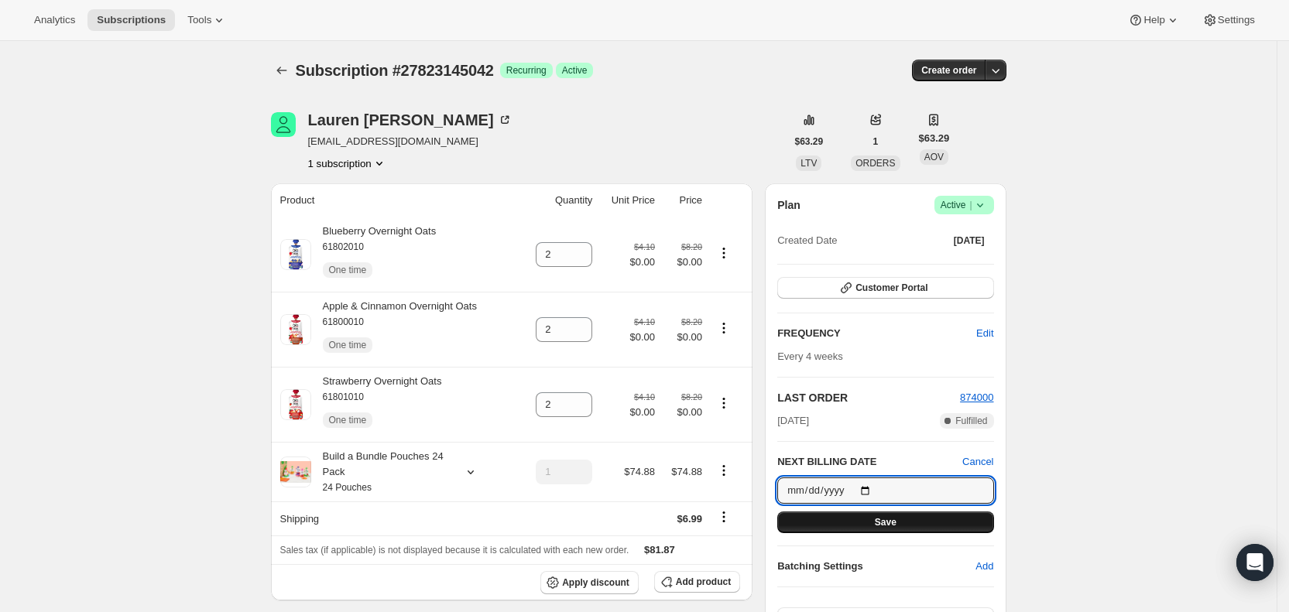
click at [939, 521] on button "Save" at bounding box center [885, 523] width 216 height 22
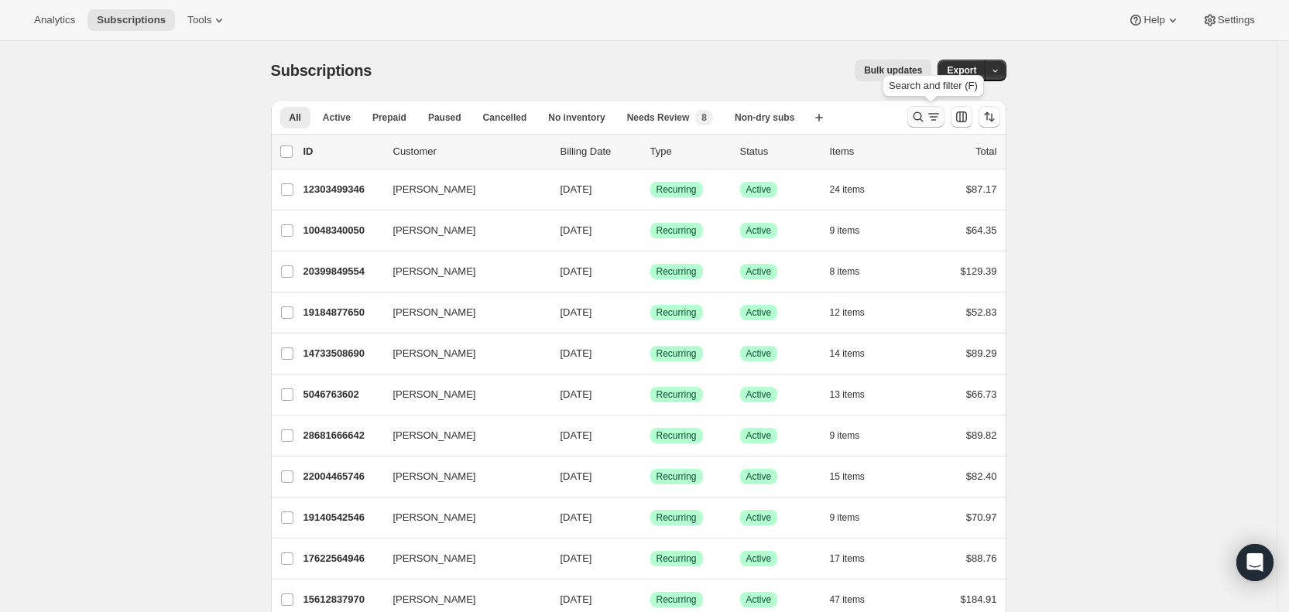
click at [937, 115] on icon "Search and filter results" at bounding box center [933, 116] width 15 height 15
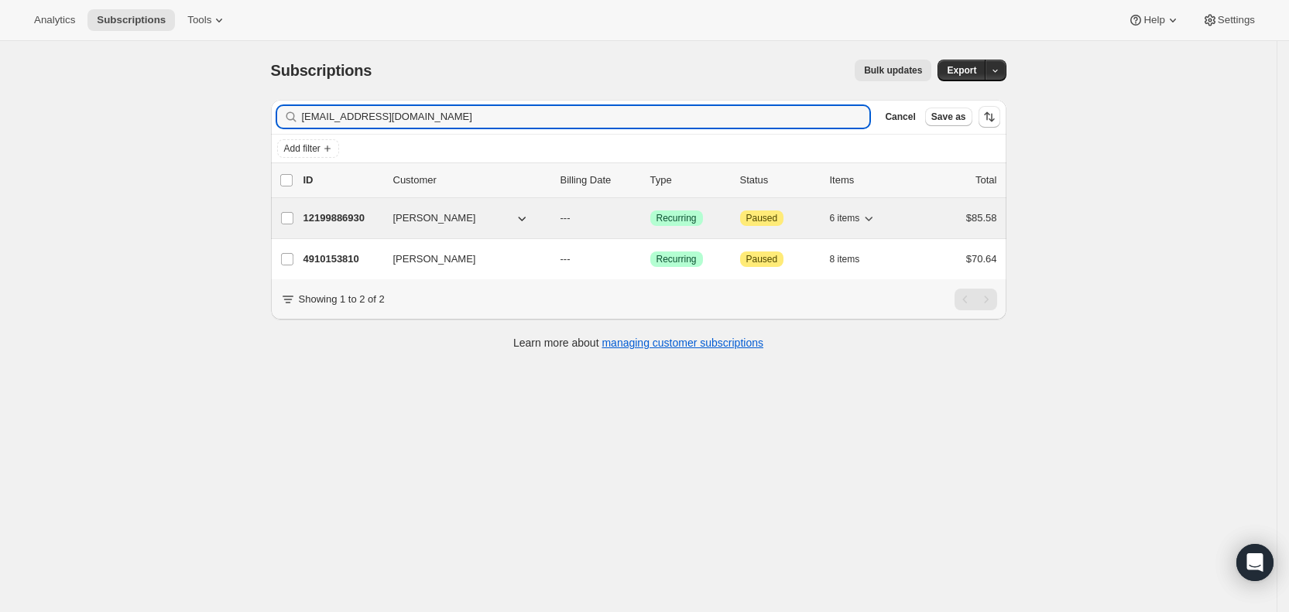
type input "laurendfarris@gmail.com"
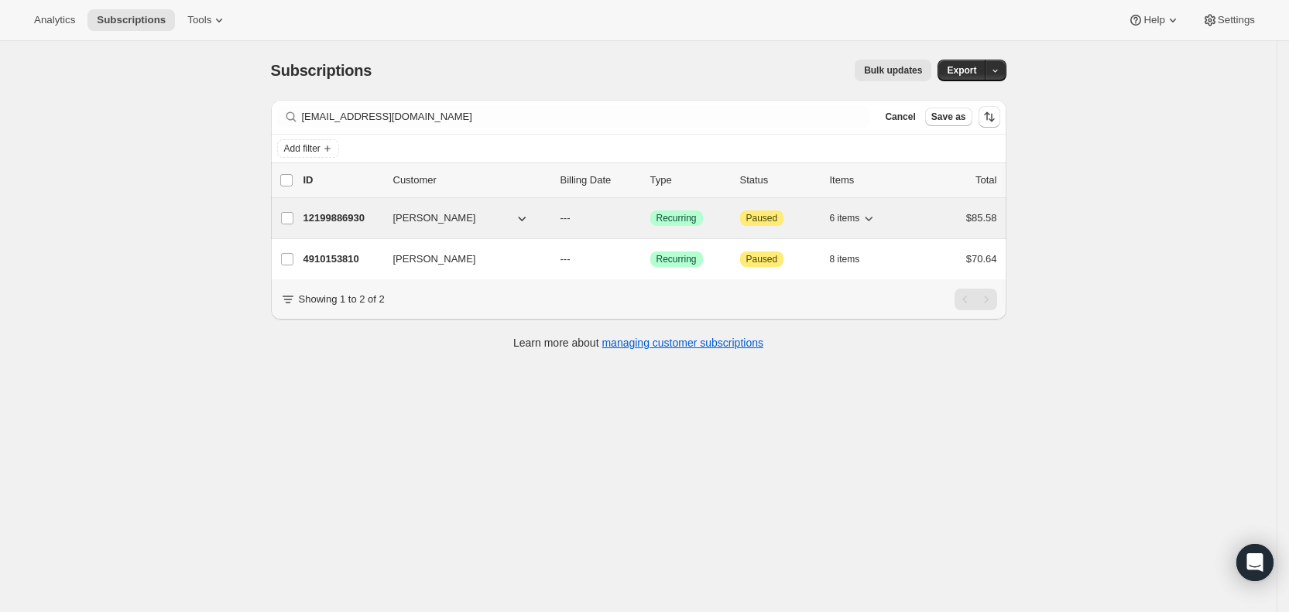
click at [582, 219] on p "---" at bounding box center [598, 217] width 77 height 15
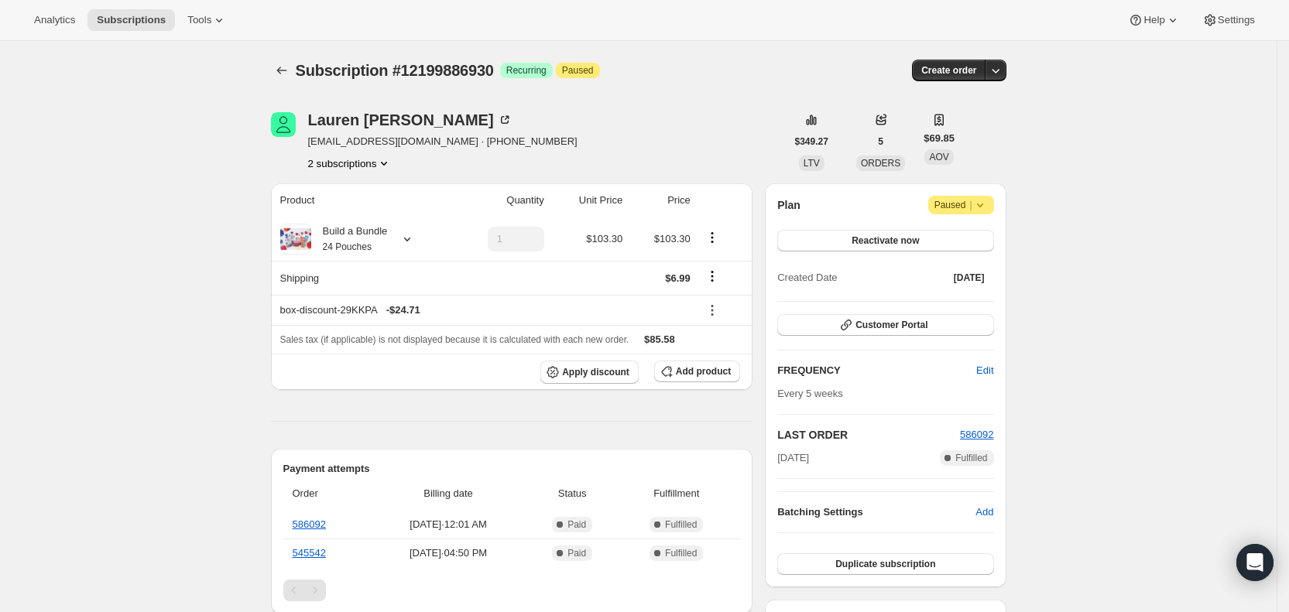
click at [382, 161] on icon "Product actions" at bounding box center [383, 163] width 15 height 15
drag, startPoint x: 367, startPoint y: 221, endPoint x: 395, endPoint y: 221, distance: 28.6
click at [371, 220] on span "4910153810" at bounding box center [357, 218] width 108 height 15
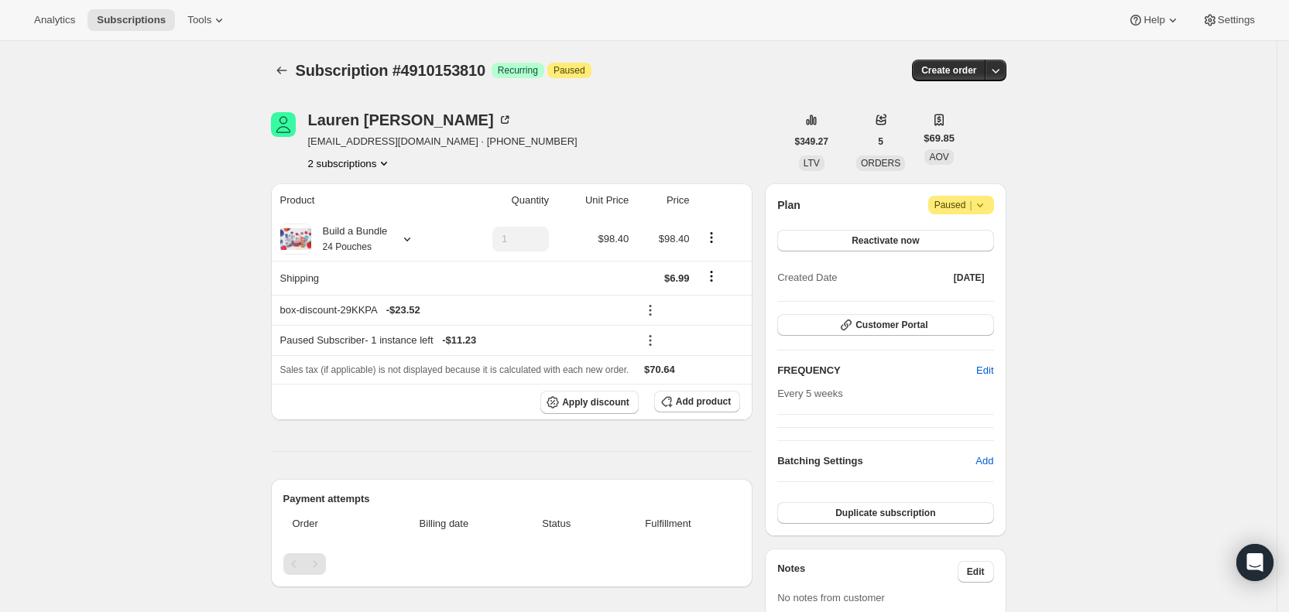
drag, startPoint x: 128, startPoint y: 23, endPoint x: 173, endPoint y: 29, distance: 44.5
click at [129, 23] on span "Subscriptions" at bounding box center [131, 20] width 69 height 12
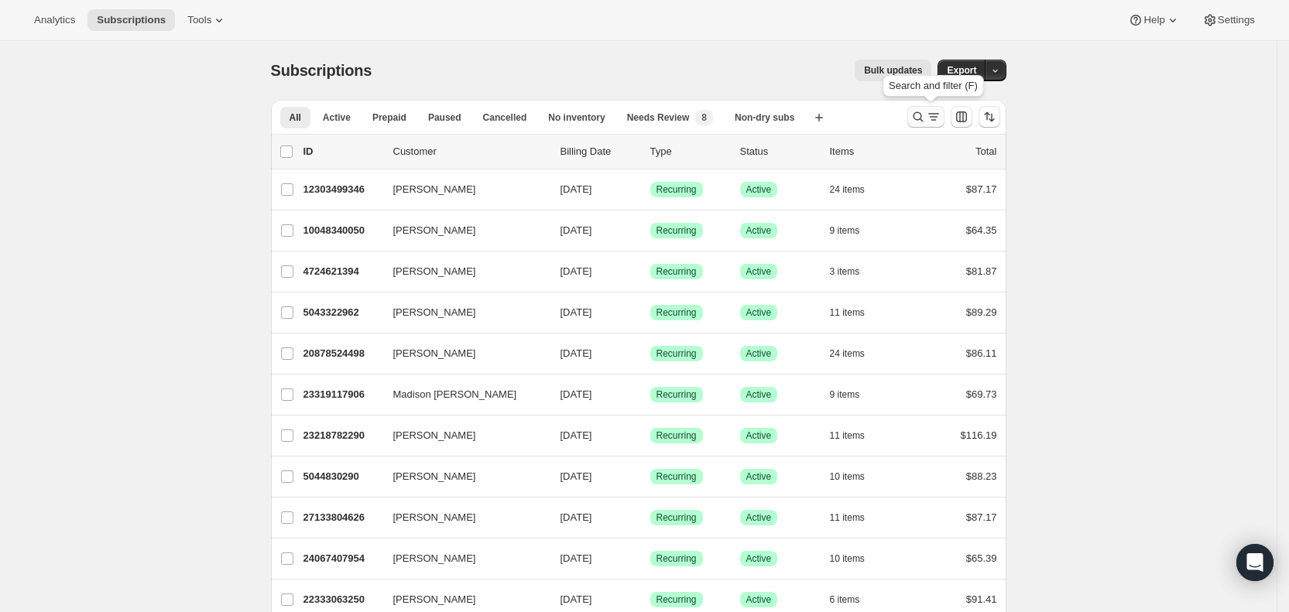
click at [931, 118] on icon "Search and filter results" at bounding box center [933, 116] width 15 height 15
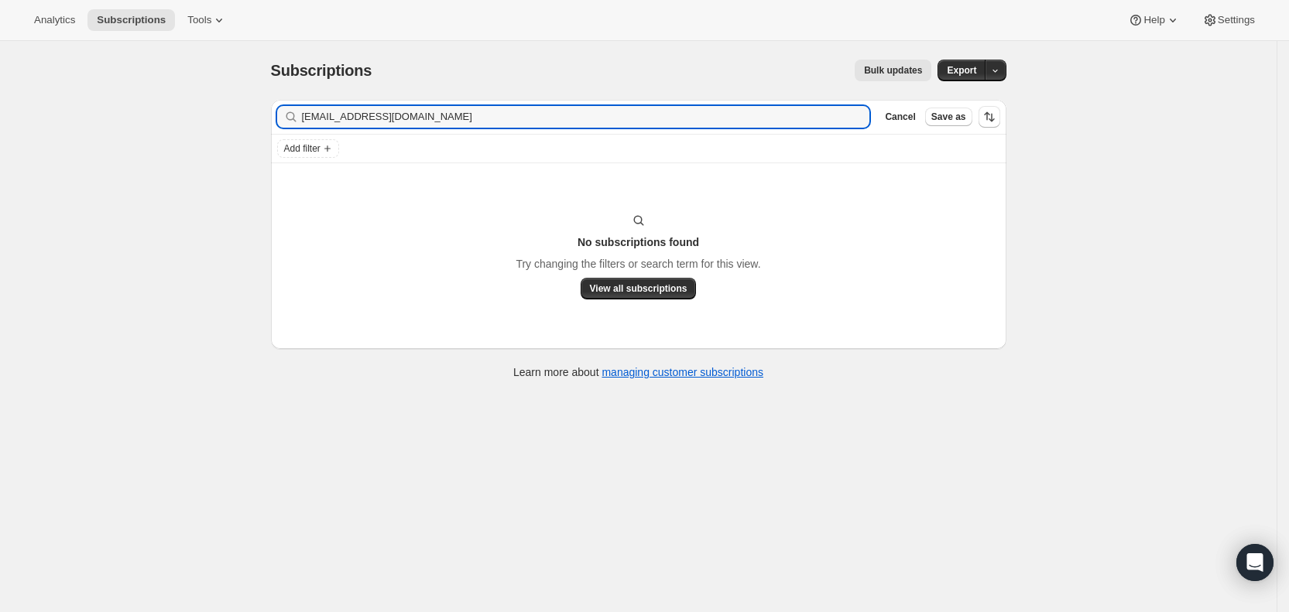
type input "ladfarris@gmail.com"
